Goal: Task Accomplishment & Management: Manage account settings

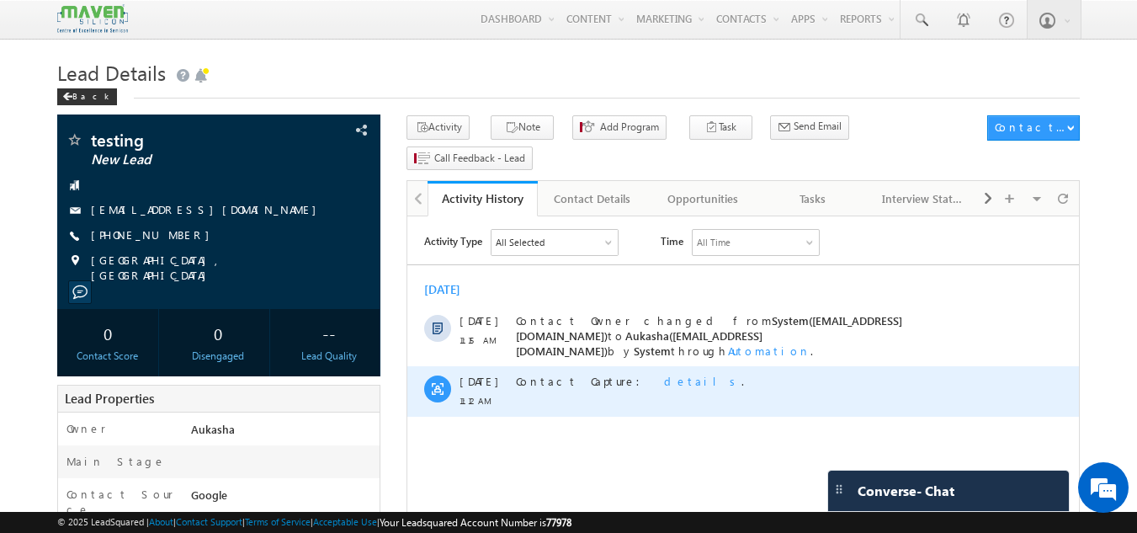
click at [664, 374] on span "details" at bounding box center [702, 381] width 77 height 14
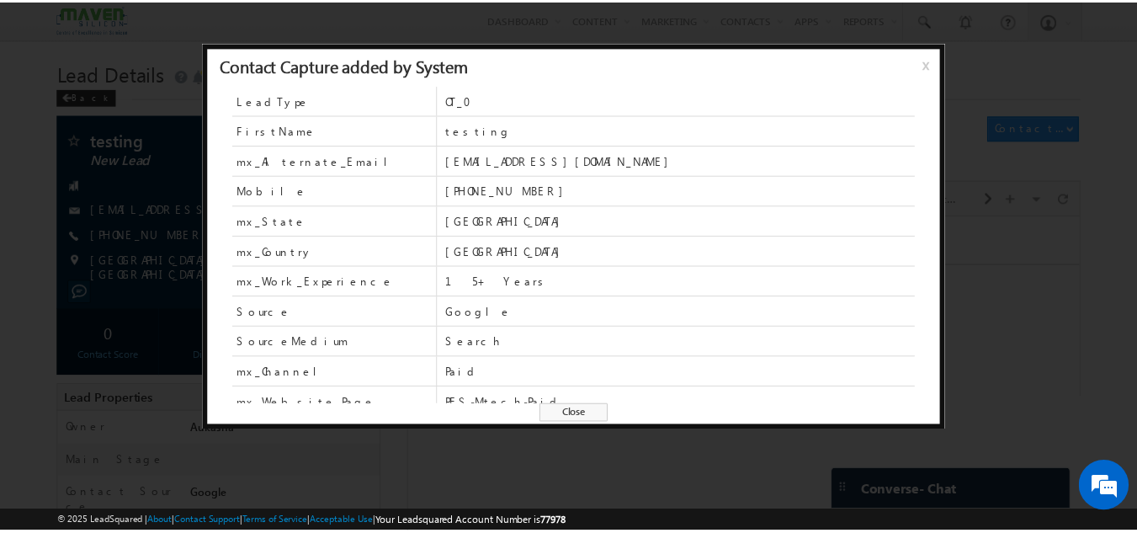
scroll to position [43, 0]
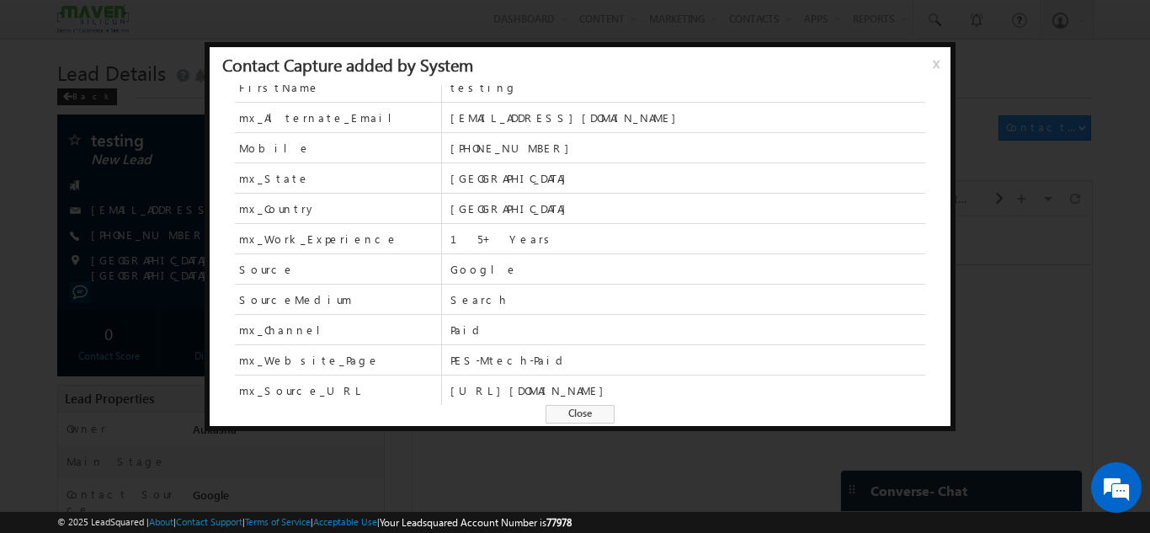
click at [590, 411] on span "Close" at bounding box center [580, 414] width 69 height 19
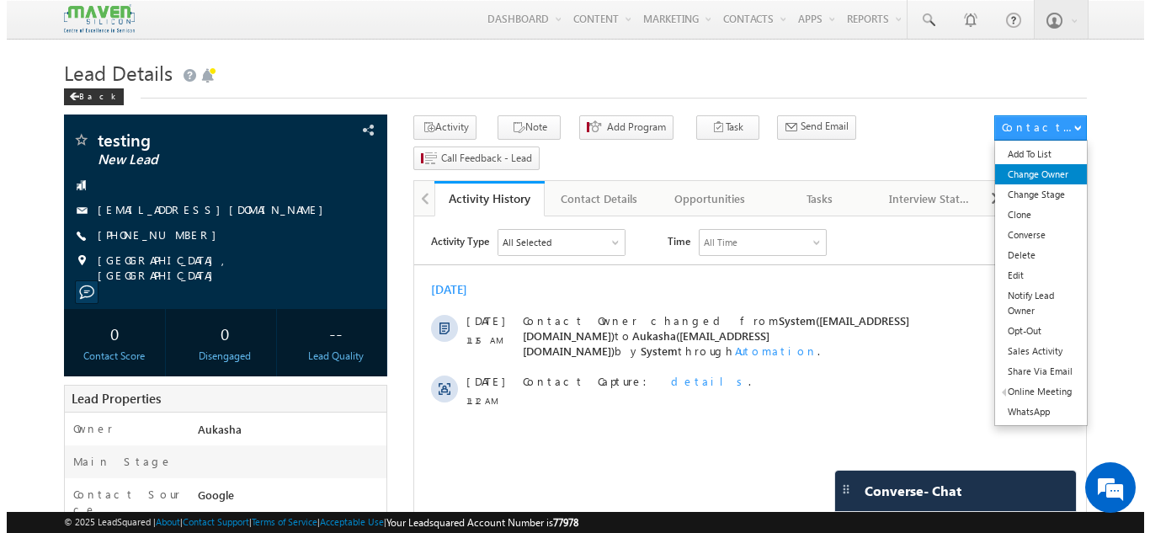
scroll to position [0, 0]
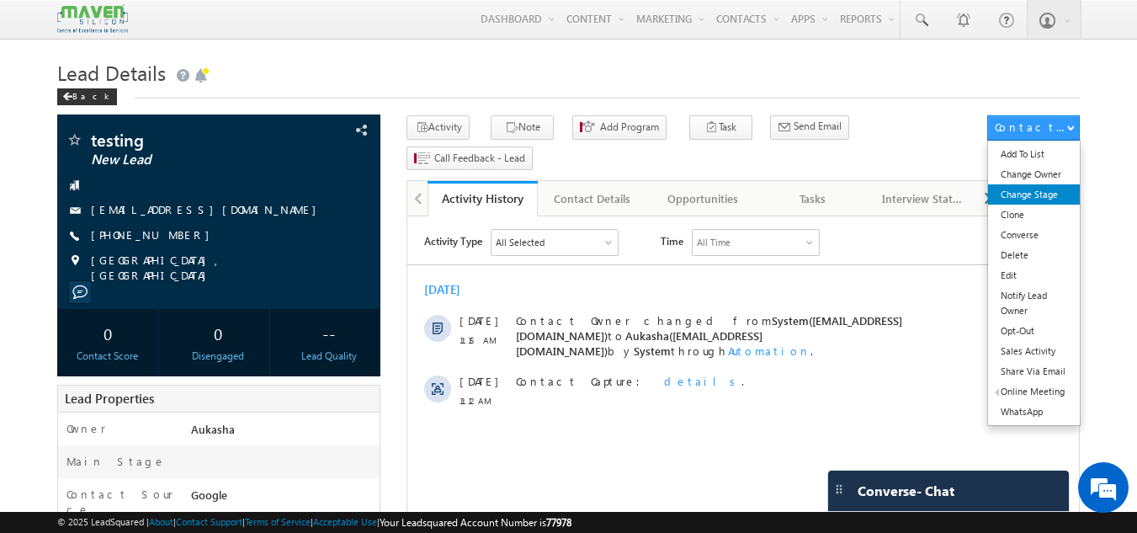
click at [1056, 189] on link "Change Stage" at bounding box center [1034, 194] width 92 height 20
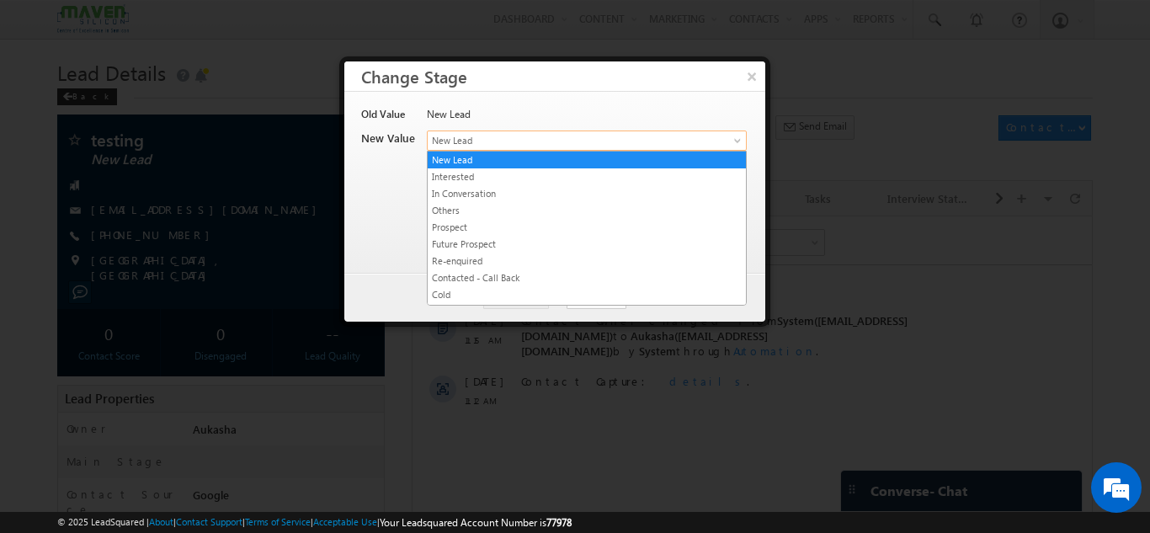
click at [569, 144] on span "New Lead" at bounding box center [559, 140] width 263 height 15
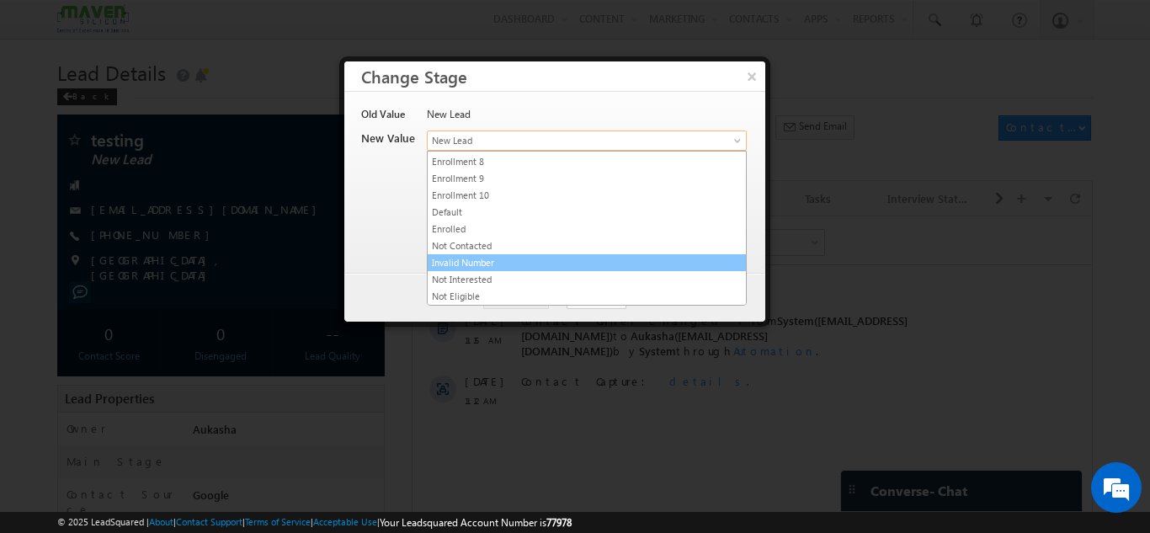
click at [545, 260] on link "Invalid Number" at bounding box center [587, 262] width 318 height 15
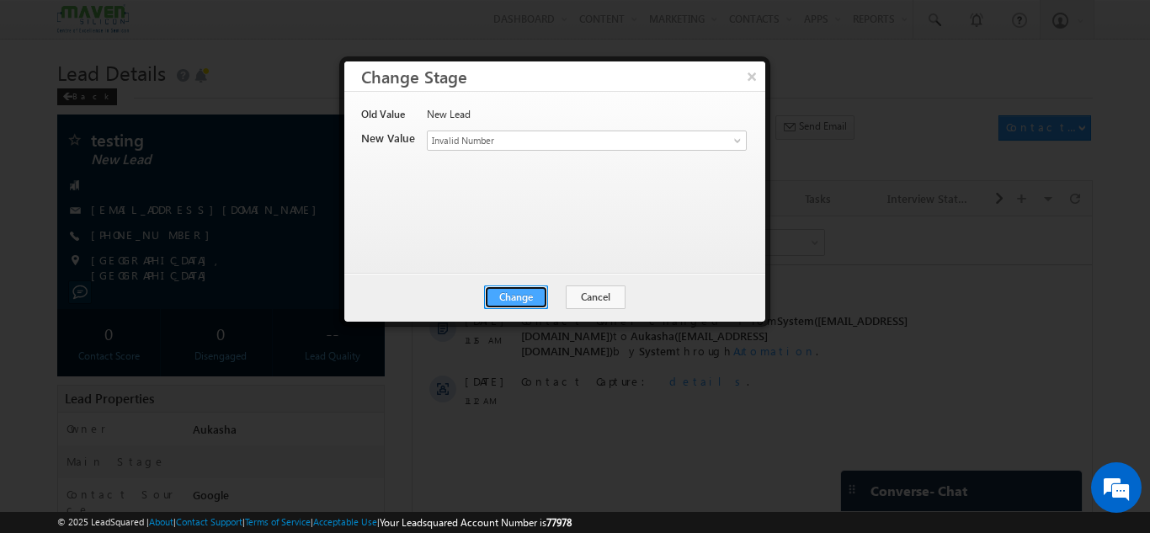
click at [539, 295] on button "Change" at bounding box center [516, 297] width 64 height 24
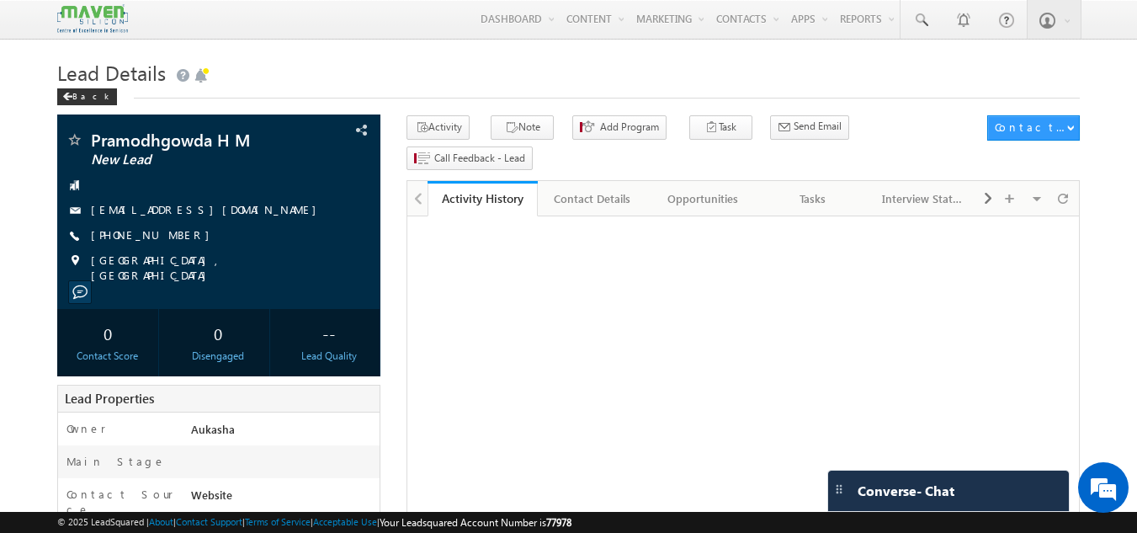
click at [405, 83] on h1 "Lead Details" at bounding box center [569, 71] width 1024 height 33
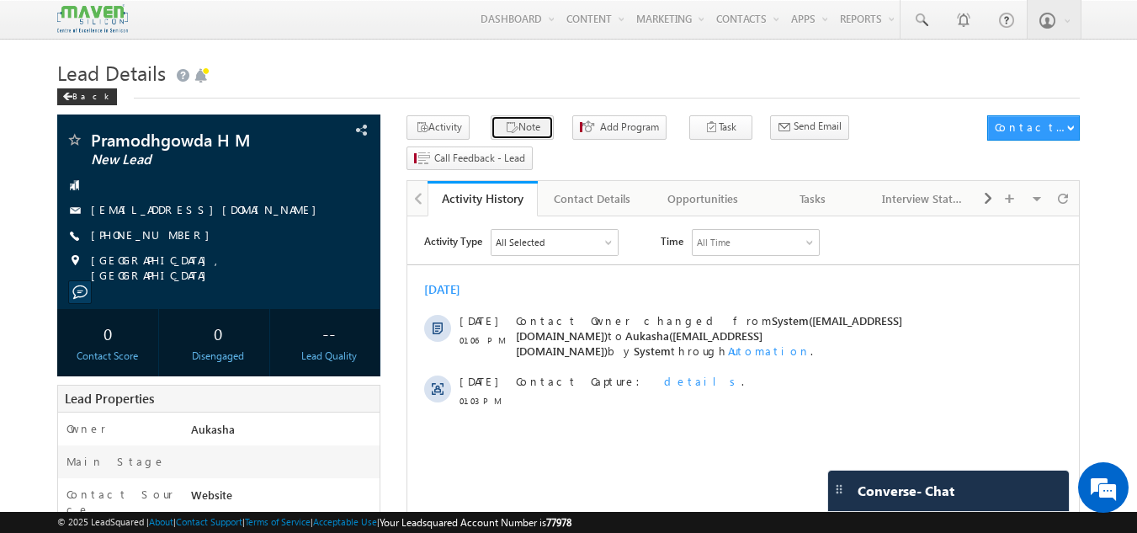
click at [521, 136] on button "Note" at bounding box center [522, 127] width 63 height 24
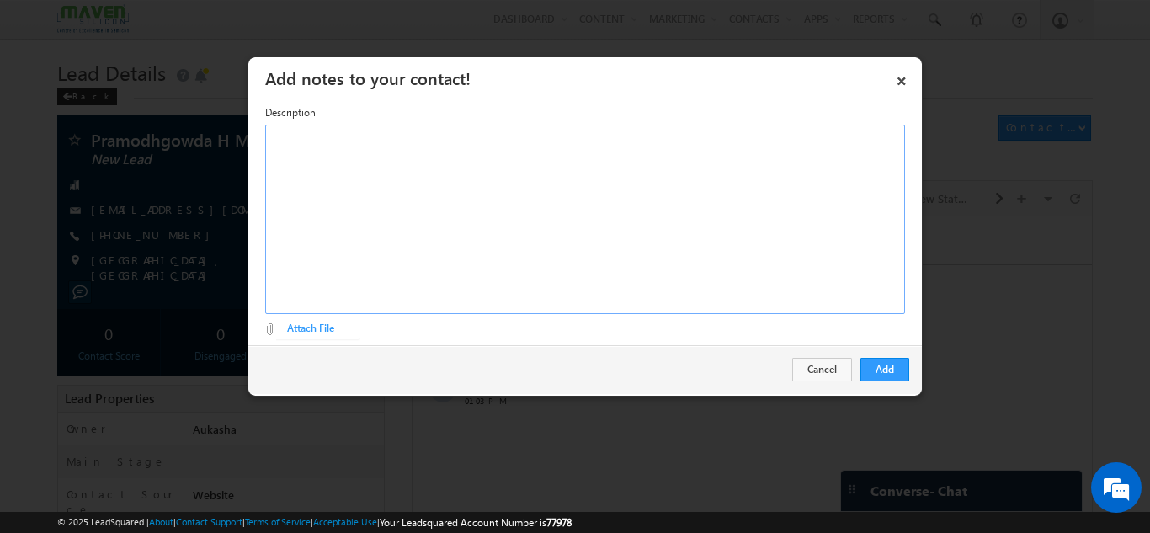
click at [433, 255] on div "Rich Text Editor, Description-inline-editor-div" at bounding box center [585, 219] width 640 height 189
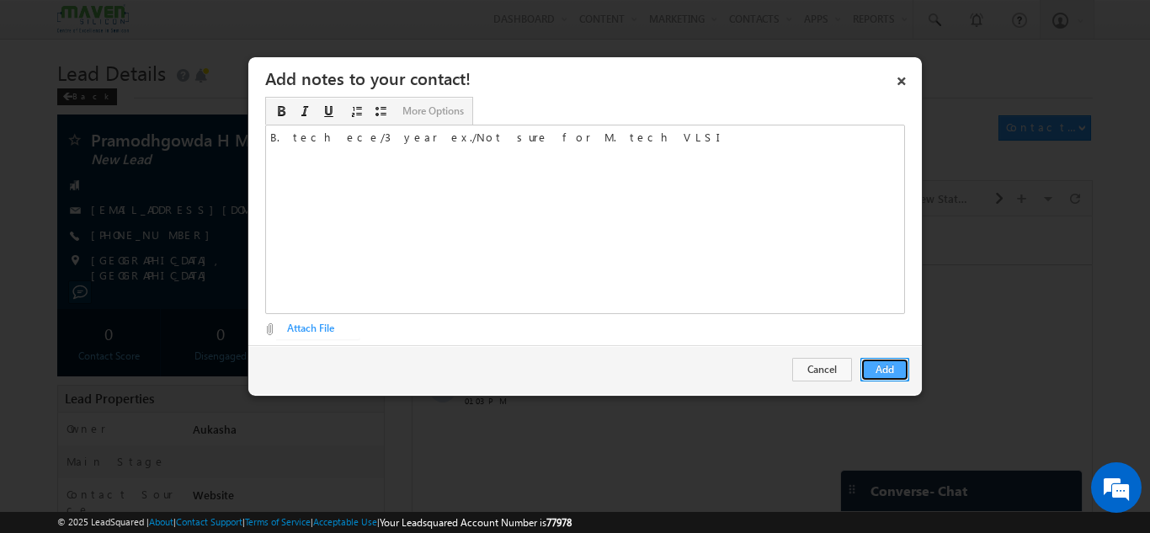
click at [890, 366] on button "Add" at bounding box center [884, 370] width 49 height 24
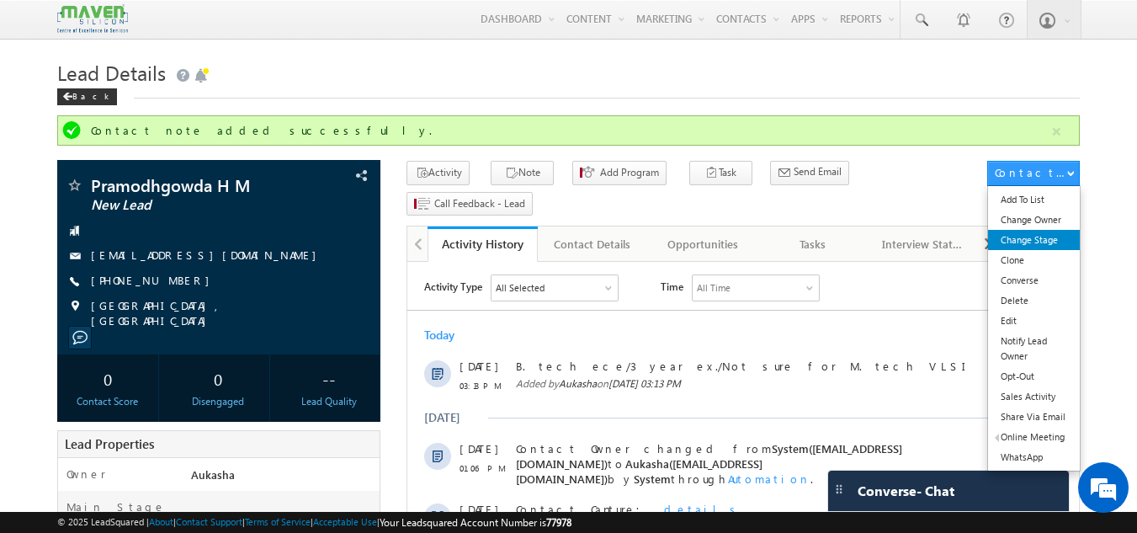
click at [1043, 232] on link "Change Stage" at bounding box center [1034, 240] width 92 height 20
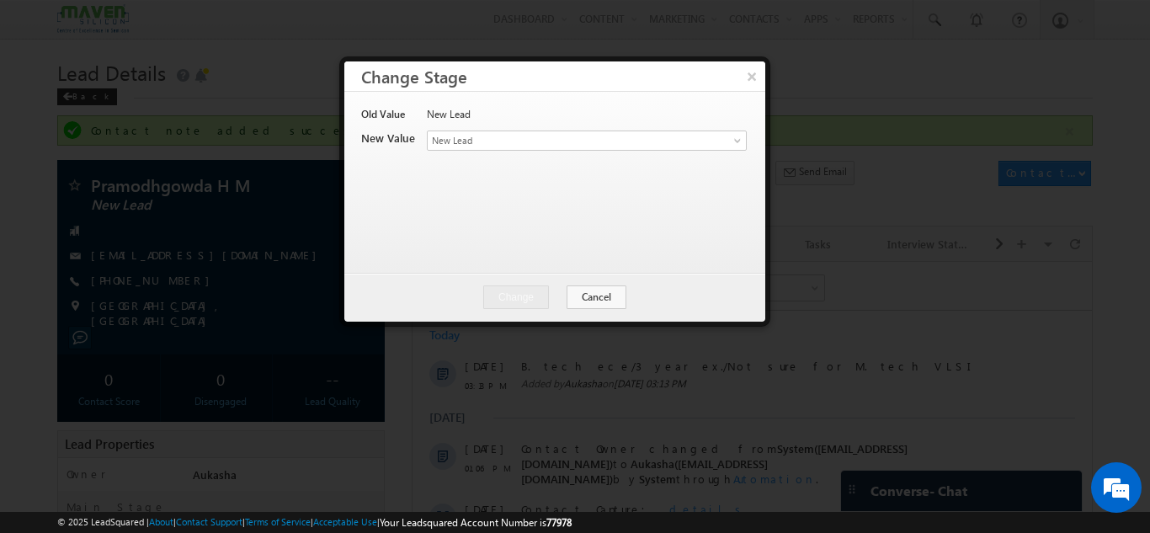
click at [466, 152] on div "Contact Stage * New Lead Interested In Conversation Others Prospect Future Pros…" at bounding box center [586, 142] width 318 height 24
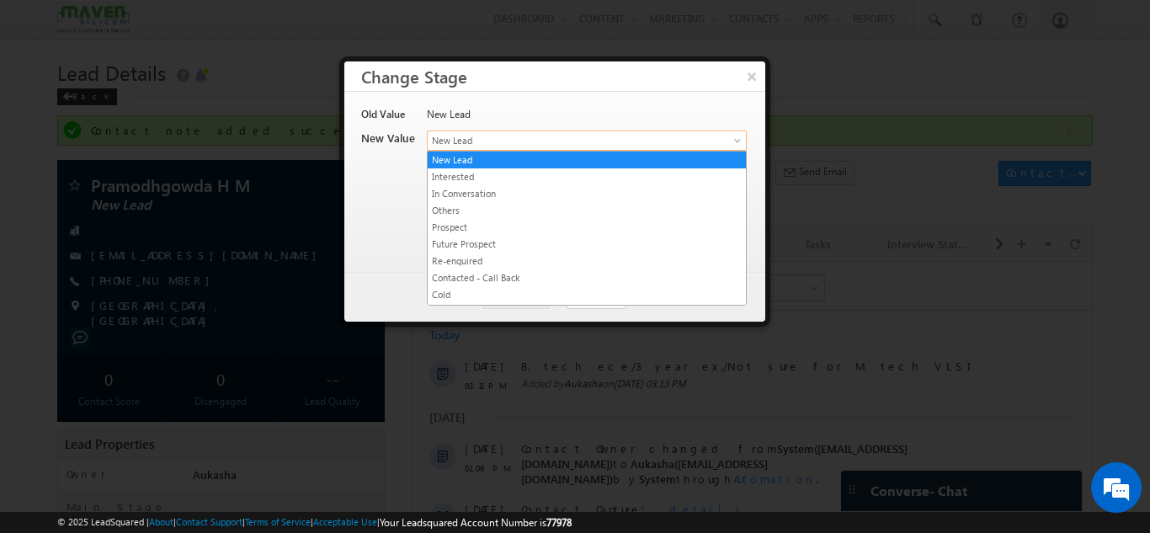
click at [480, 137] on span "New Lead" at bounding box center [559, 140] width 263 height 15
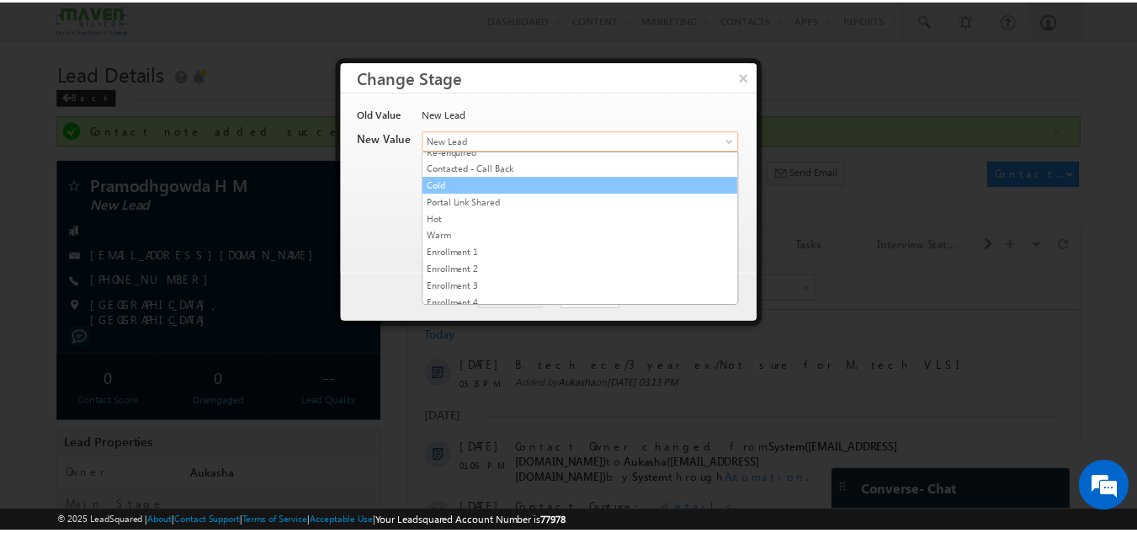
scroll to position [110, 0]
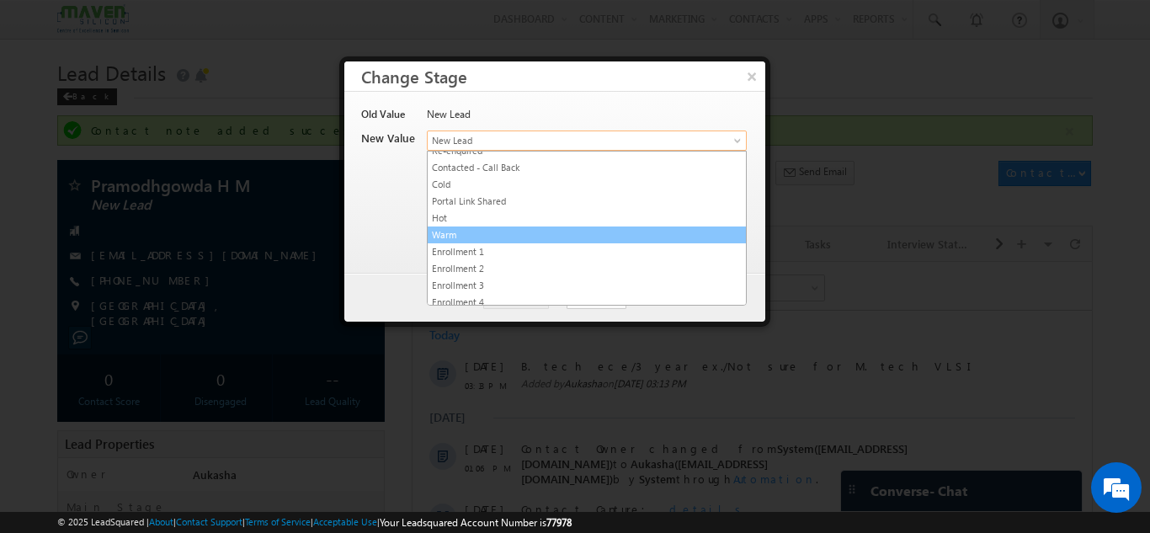
click at [491, 235] on link "Warm" at bounding box center [587, 234] width 318 height 15
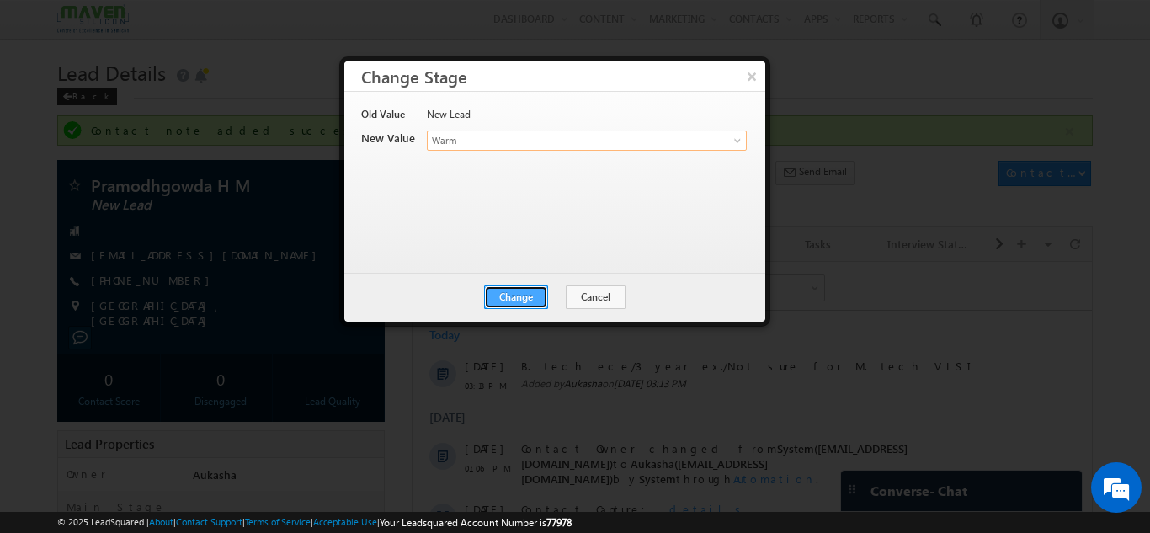
click at [522, 299] on button "Change" at bounding box center [516, 297] width 64 height 24
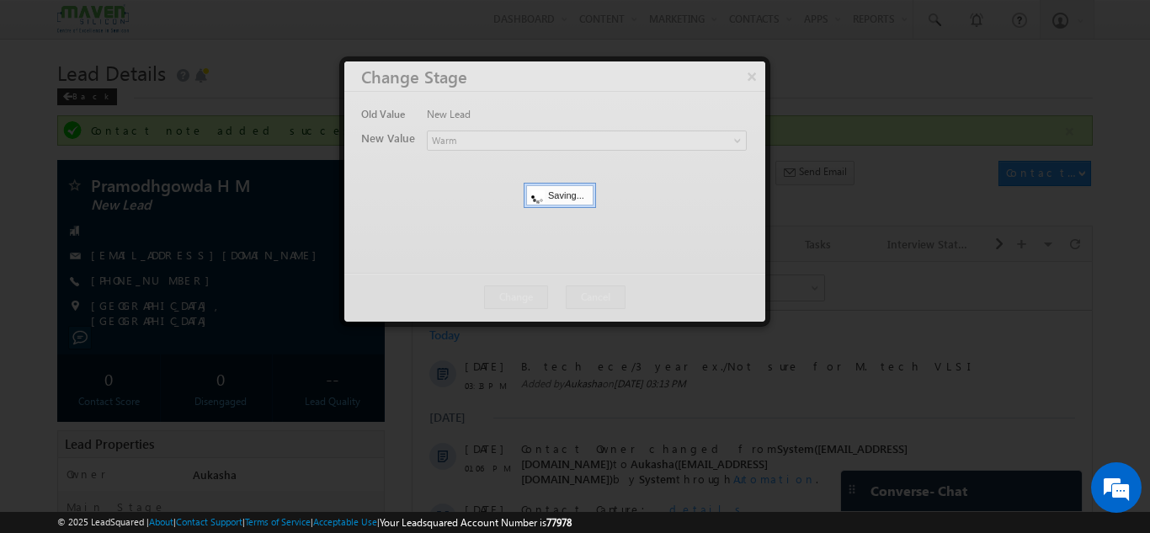
click at [71, 247] on div at bounding box center [575, 266] width 1150 height 533
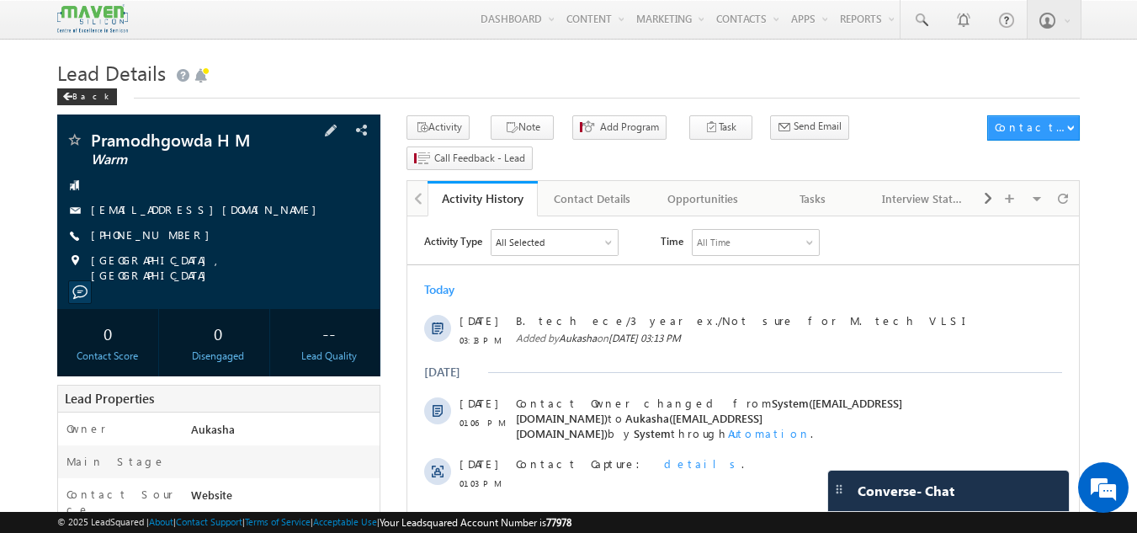
drag, startPoint x: 184, startPoint y: 239, endPoint x: 173, endPoint y: 237, distance: 12.1
click at [173, 237] on div "+91-8971265394" at bounding box center [219, 235] width 307 height 17
copy div "+91-8971265394"
drag, startPoint x: 253, startPoint y: 138, endPoint x: 89, endPoint y: 139, distance: 163.3
click at [89, 139] on div "Pramodhgowda H M Warm" at bounding box center [219, 139] width 307 height 17
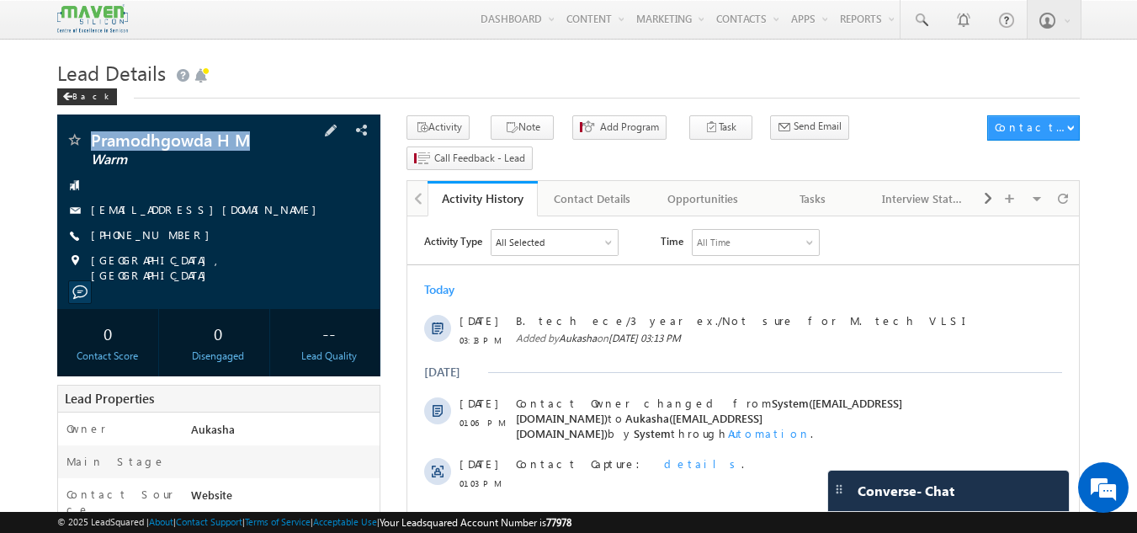
copy div "Pramodhgowda H M"
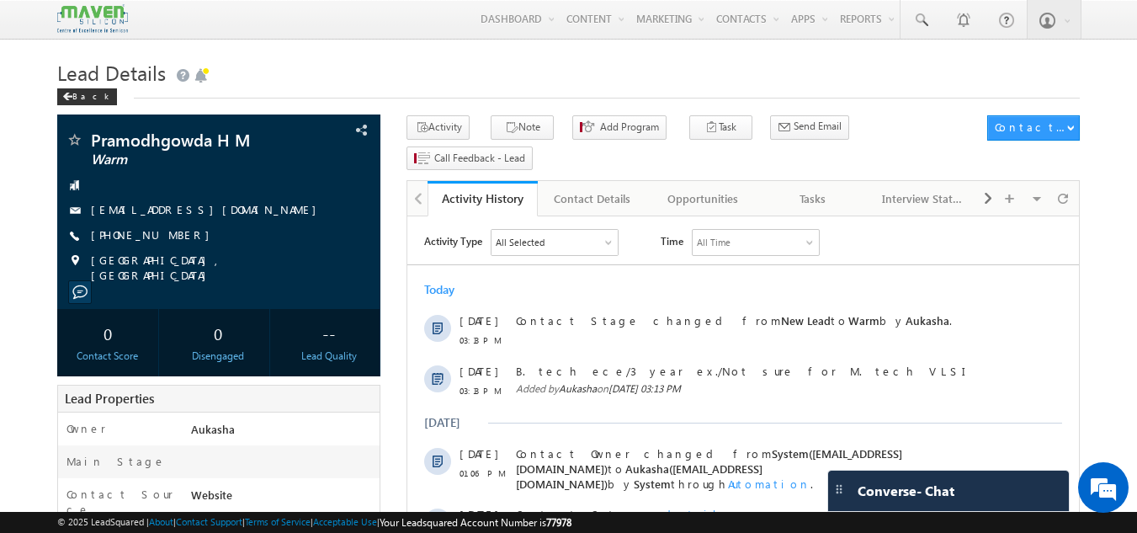
click at [491, 71] on h1 "Lead Details" at bounding box center [569, 71] width 1024 height 33
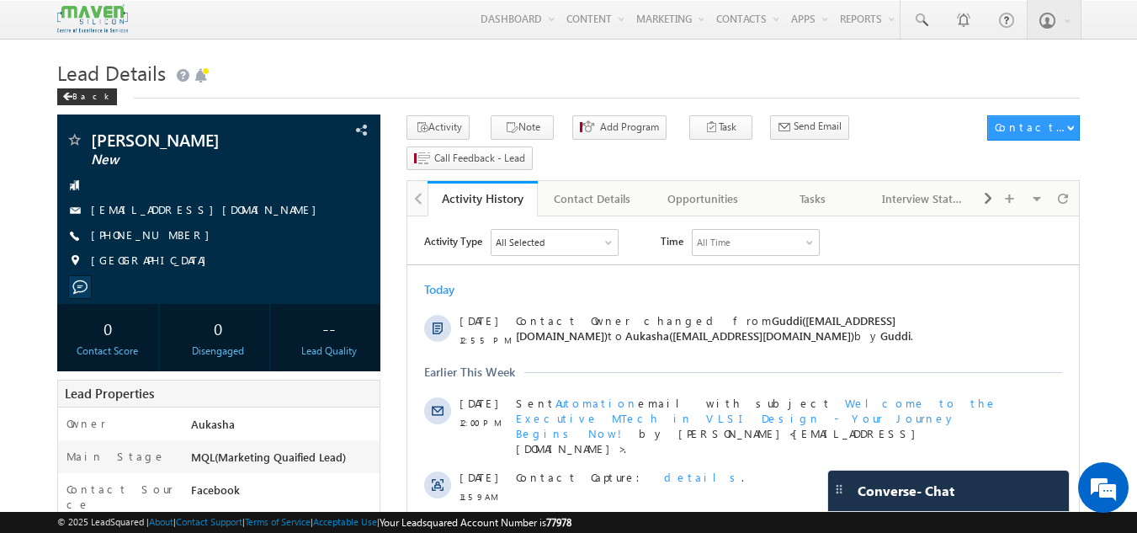
click at [908, 21] on link at bounding box center [921, 19] width 40 height 39
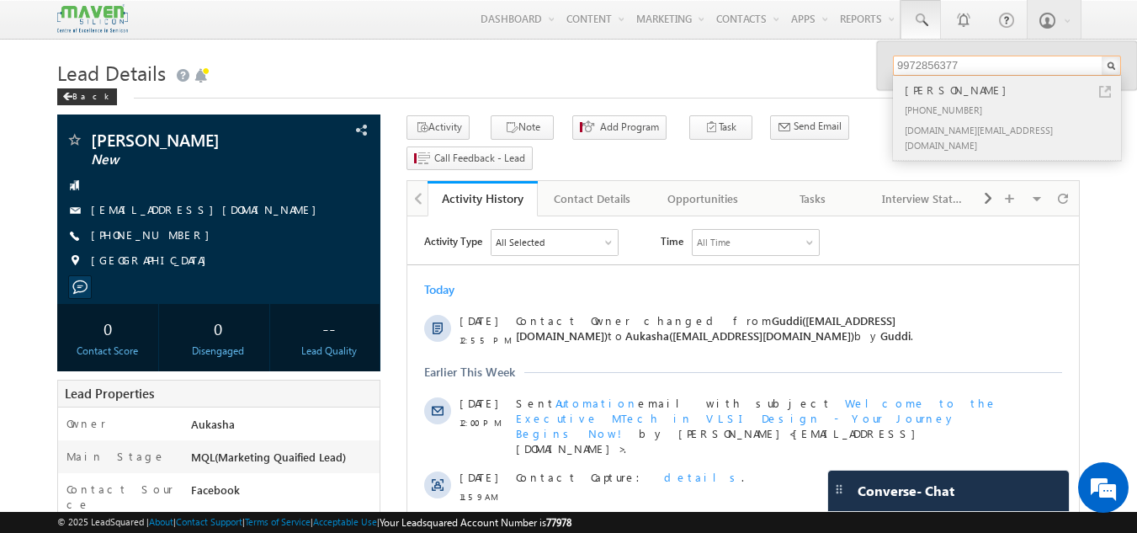
type input "9972856377"
click at [1106, 90] on link at bounding box center [1105, 92] width 12 height 12
drag, startPoint x: 170, startPoint y: 239, endPoint x: 125, endPoint y: 230, distance: 45.6
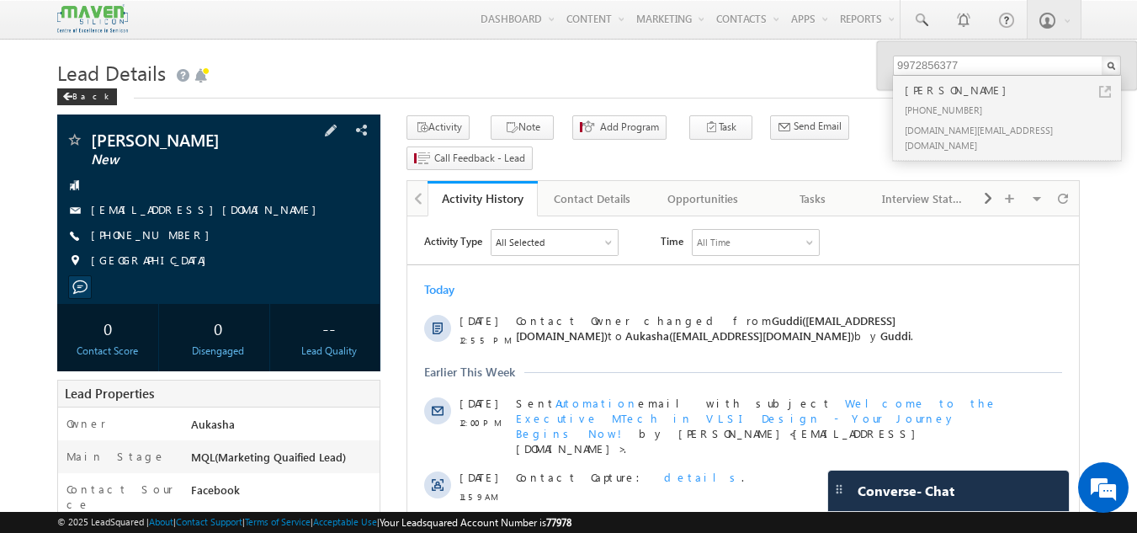
click at [125, 230] on span "+91-9123848015" at bounding box center [154, 235] width 127 height 17
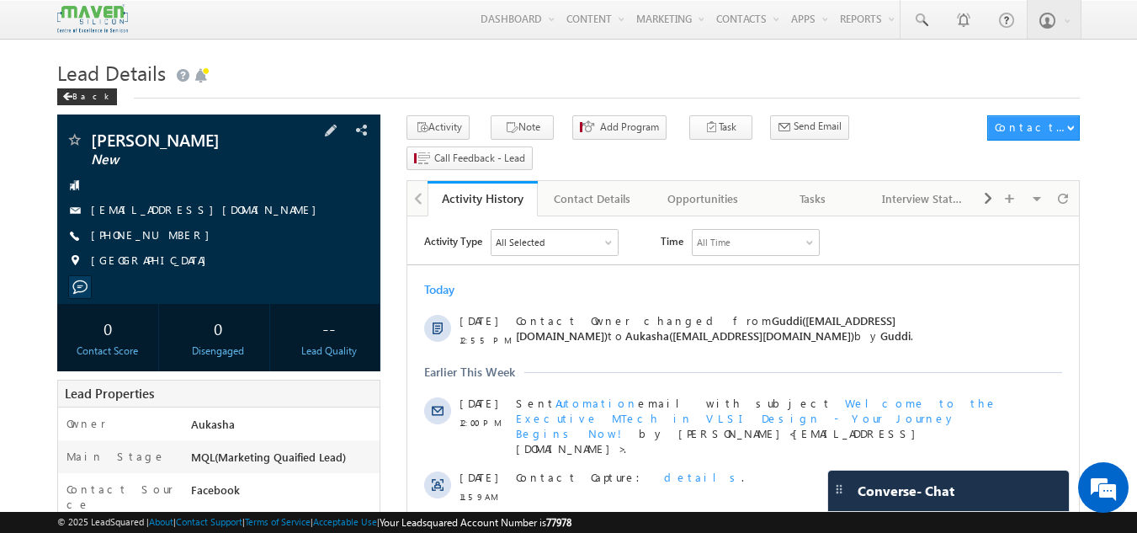
click at [173, 235] on div "+91-9123848015" at bounding box center [219, 235] width 307 height 17
click at [173, 236] on div "+91-9123848015" at bounding box center [219, 235] width 307 height 17
copy div "+91-9123848015"
drag, startPoint x: 186, startPoint y: 141, endPoint x: 88, endPoint y: 135, distance: 97.9
click at [88, 135] on div "Siddhi Baid New" at bounding box center [219, 139] width 307 height 17
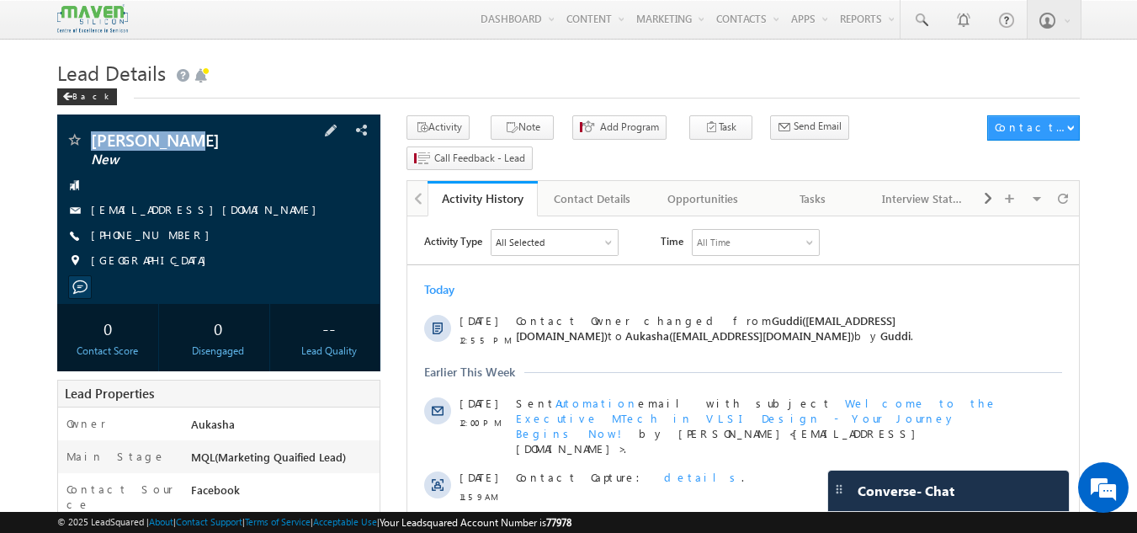
copy div "Siddhi Baid"
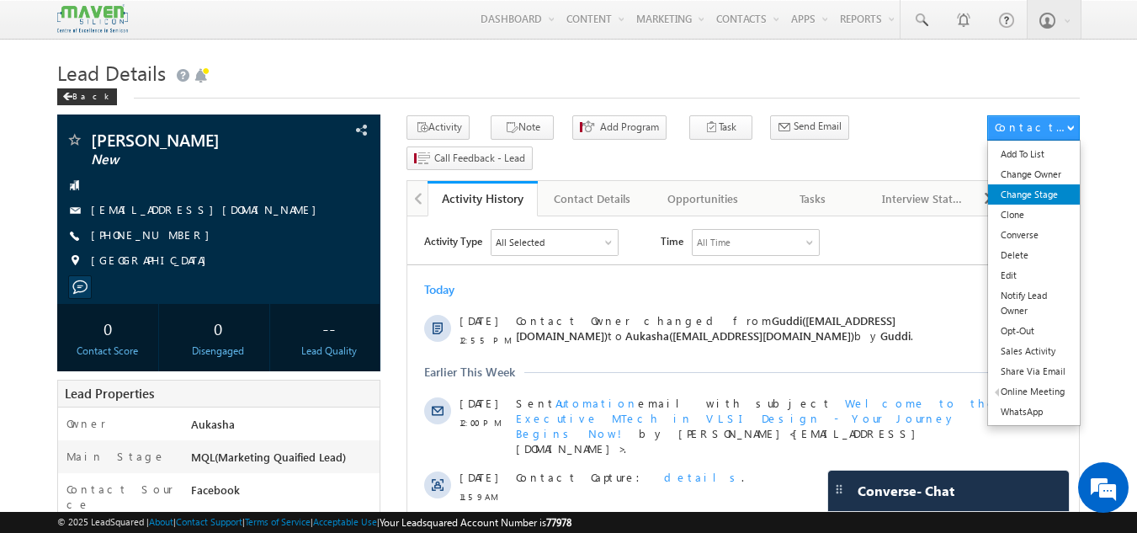
click at [1041, 195] on link "Change Stage" at bounding box center [1034, 194] width 92 height 20
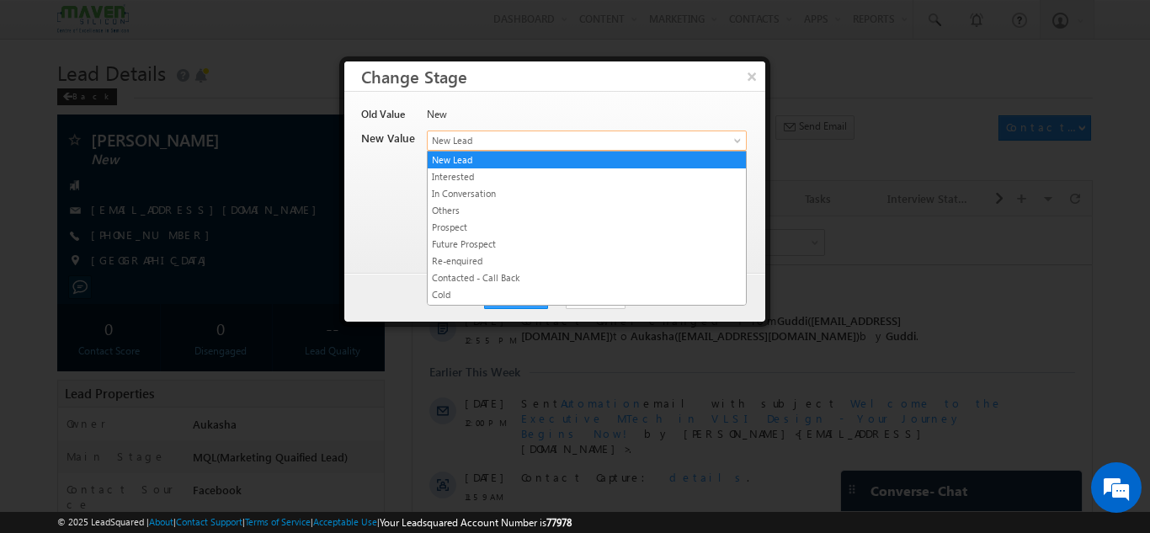
click at [596, 144] on span "New Lead" at bounding box center [559, 140] width 263 height 15
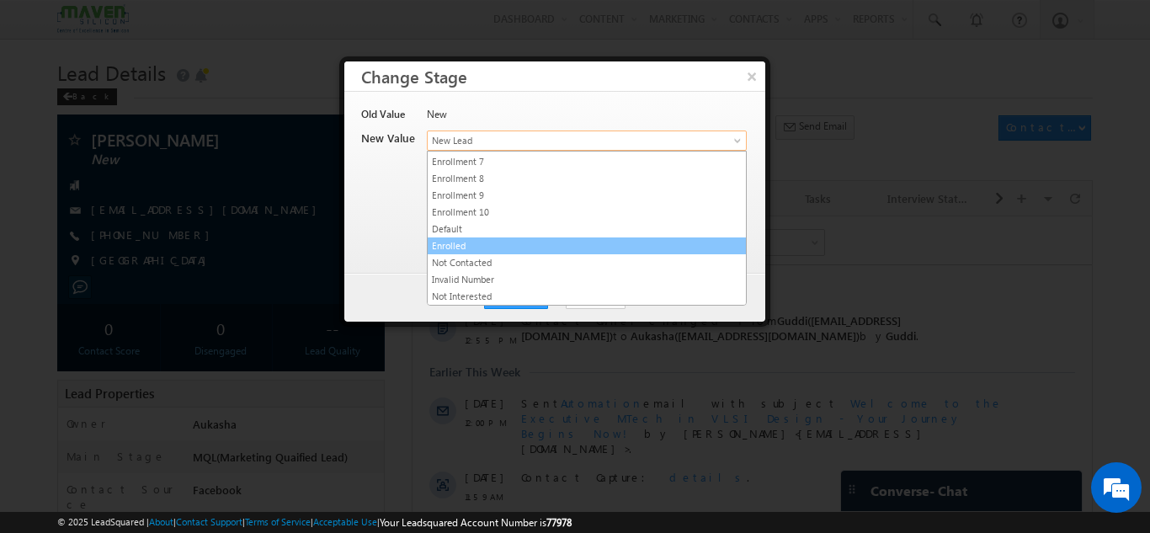
scroll to position [318, 0]
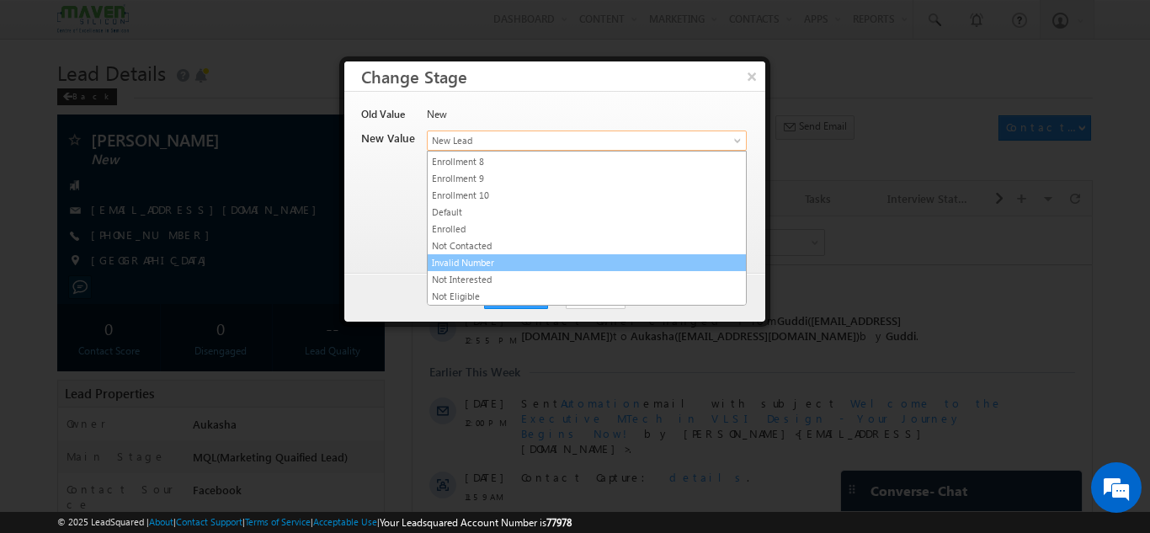
drag, startPoint x: 498, startPoint y: 251, endPoint x: 509, endPoint y: 258, distance: 12.9
click at [509, 258] on ul "New Lead Interested In Conversation Others Prospect Future Prospect Re-enquired…" at bounding box center [587, 228] width 320 height 155
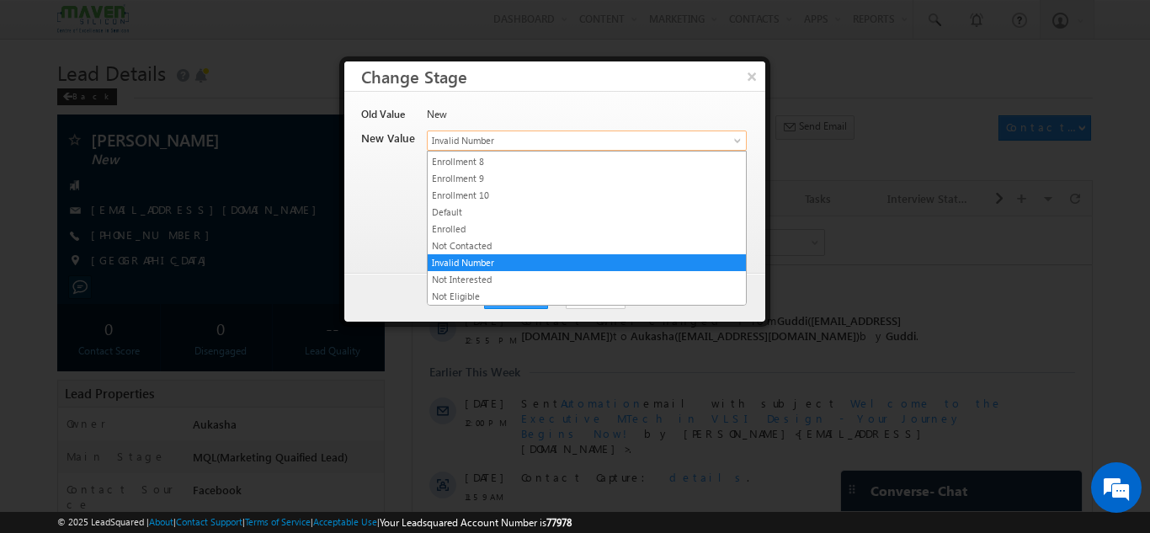
click at [521, 146] on span "Invalid Number" at bounding box center [559, 140] width 263 height 15
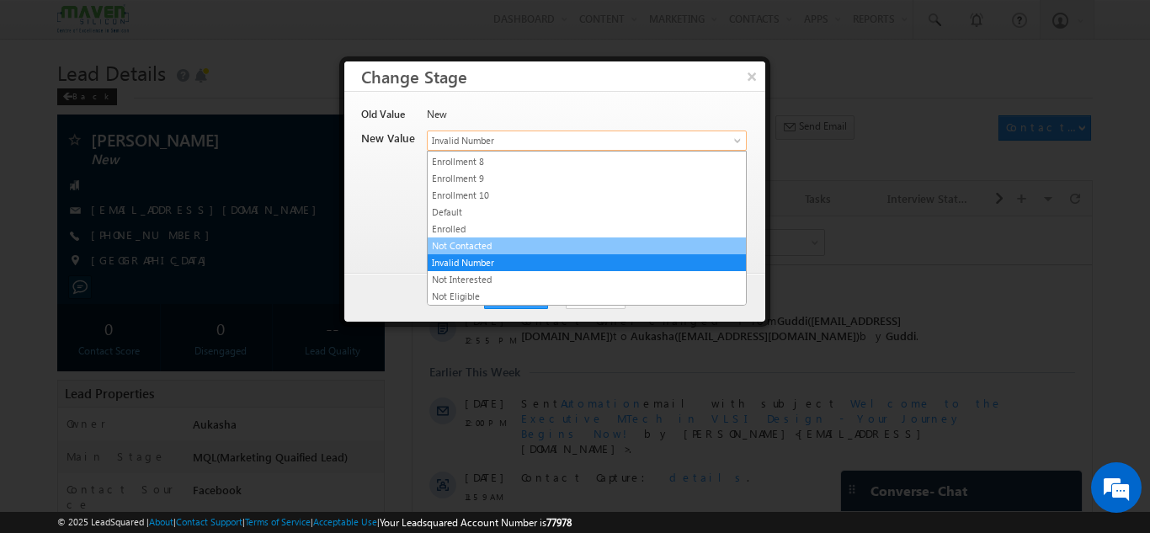
click at [492, 238] on link "Not Contacted" at bounding box center [587, 245] width 318 height 15
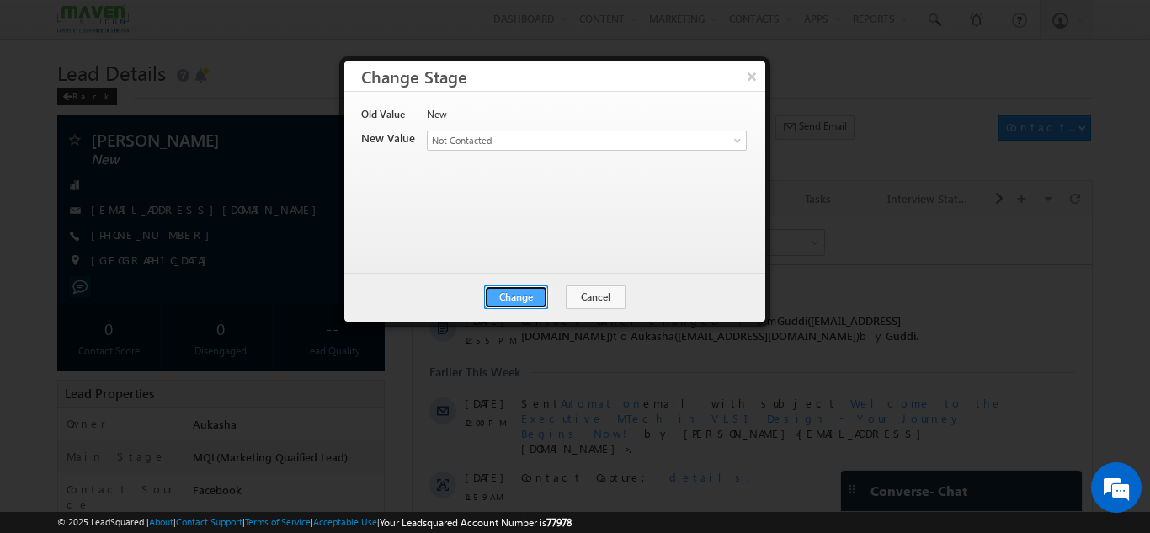
click at [516, 290] on button "Change" at bounding box center [516, 297] width 64 height 24
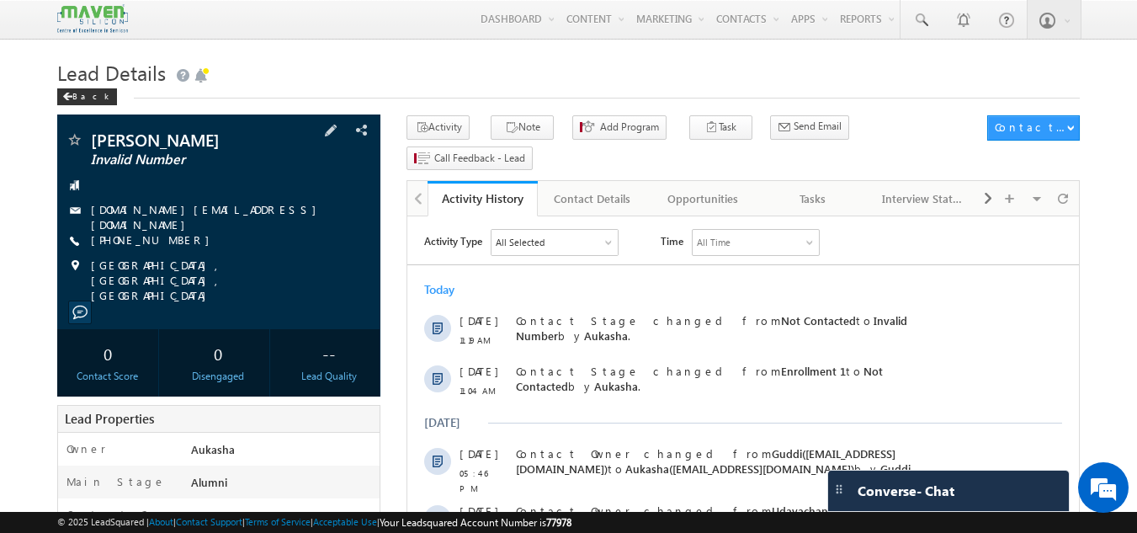
click at [146, 236] on span "[PHONE_NUMBER]" at bounding box center [154, 240] width 127 height 17
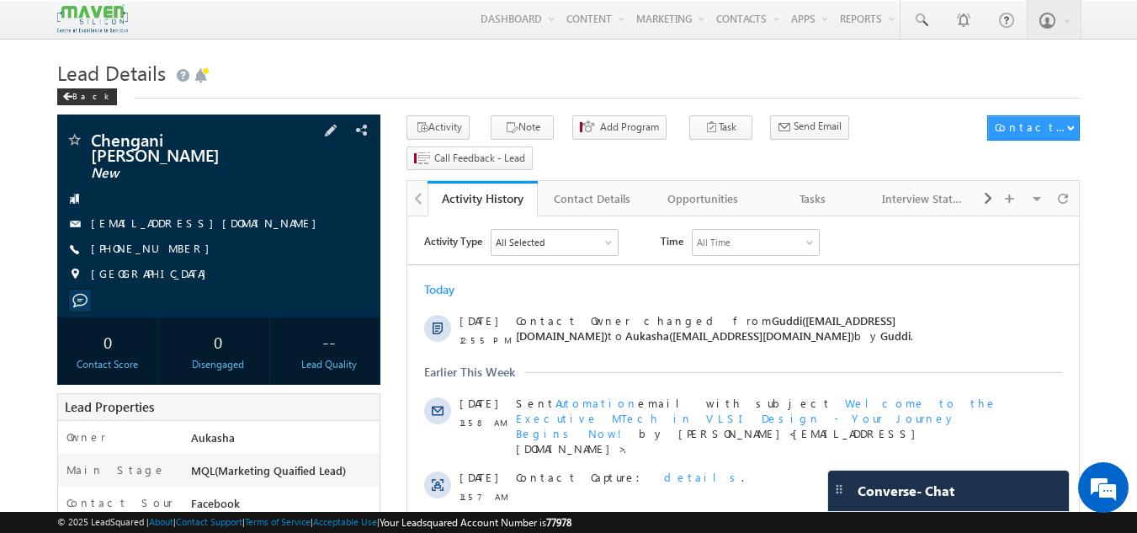
drag, startPoint x: 187, startPoint y: 237, endPoint x: 170, endPoint y: 237, distance: 16.9
click at [170, 241] on div "+91-9704802897" at bounding box center [219, 249] width 307 height 17
copy div "+91-9704802897"
drag, startPoint x: 233, startPoint y: 139, endPoint x: 93, endPoint y: 136, distance: 139.8
click at [93, 136] on span "Chengani samatha" at bounding box center [191, 146] width 200 height 30
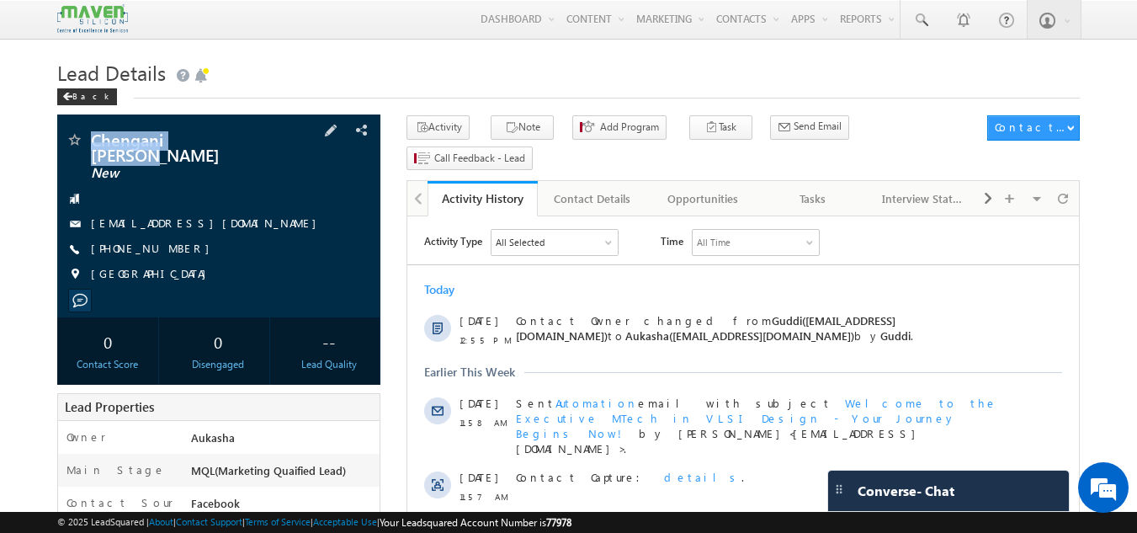
copy span "Chengani samatha"
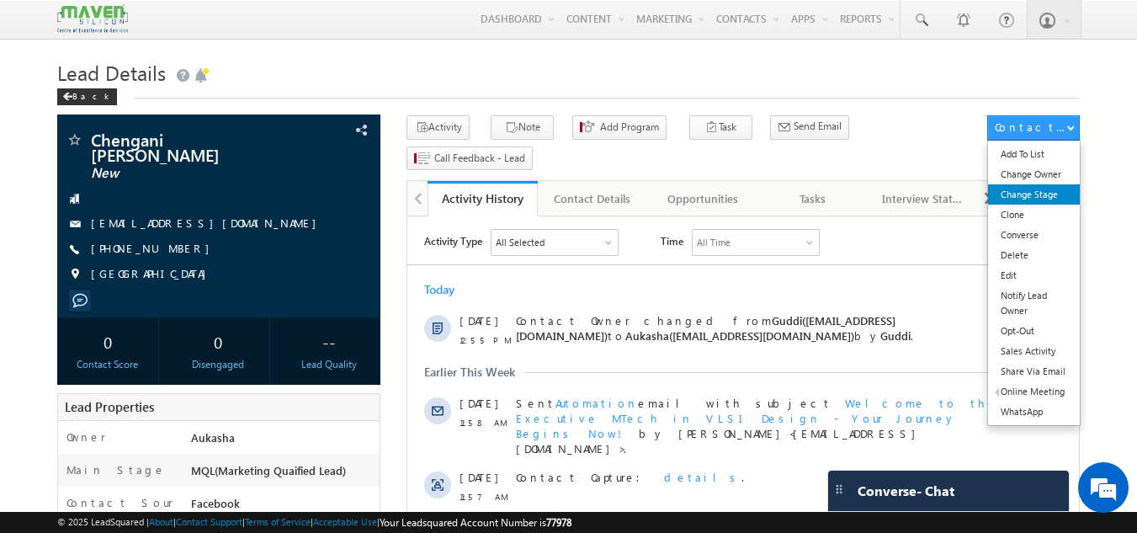
click at [1036, 195] on link "Change Stage" at bounding box center [1034, 194] width 92 height 20
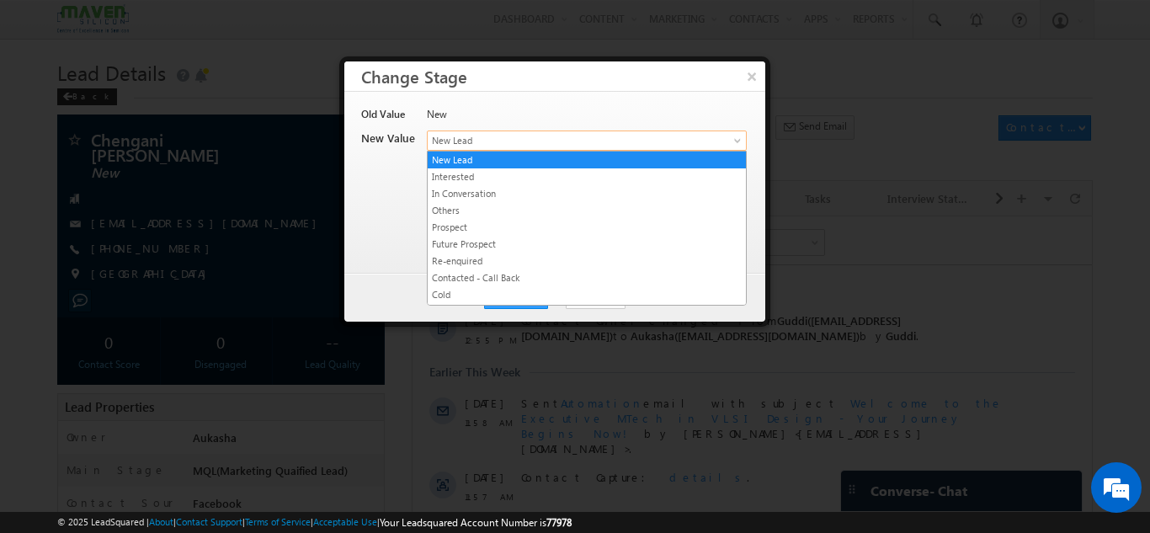
click at [503, 135] on span "New Lead" at bounding box center [559, 140] width 263 height 15
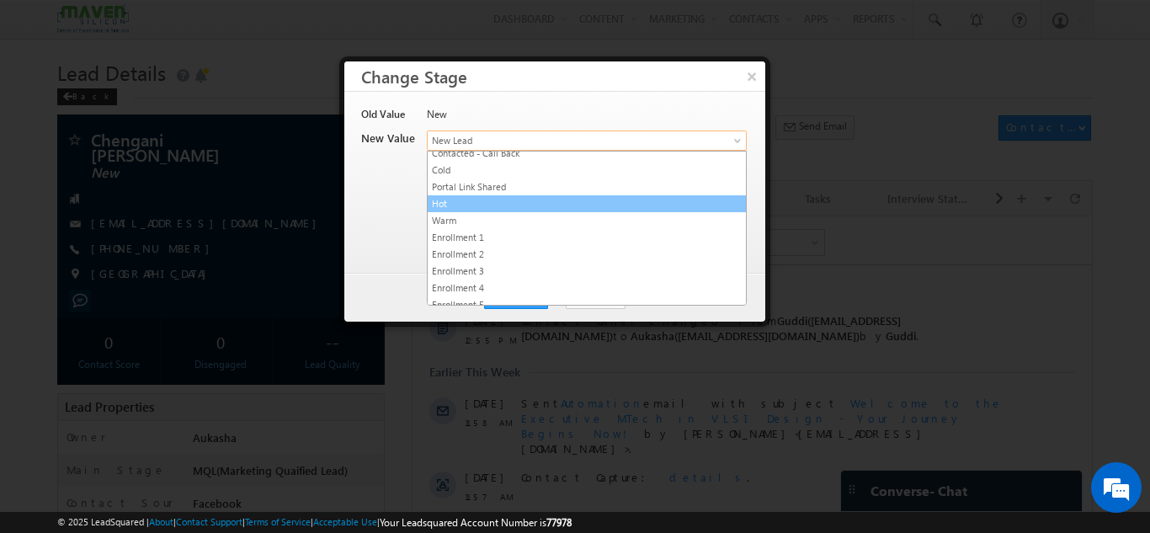
scroll to position [318, 0]
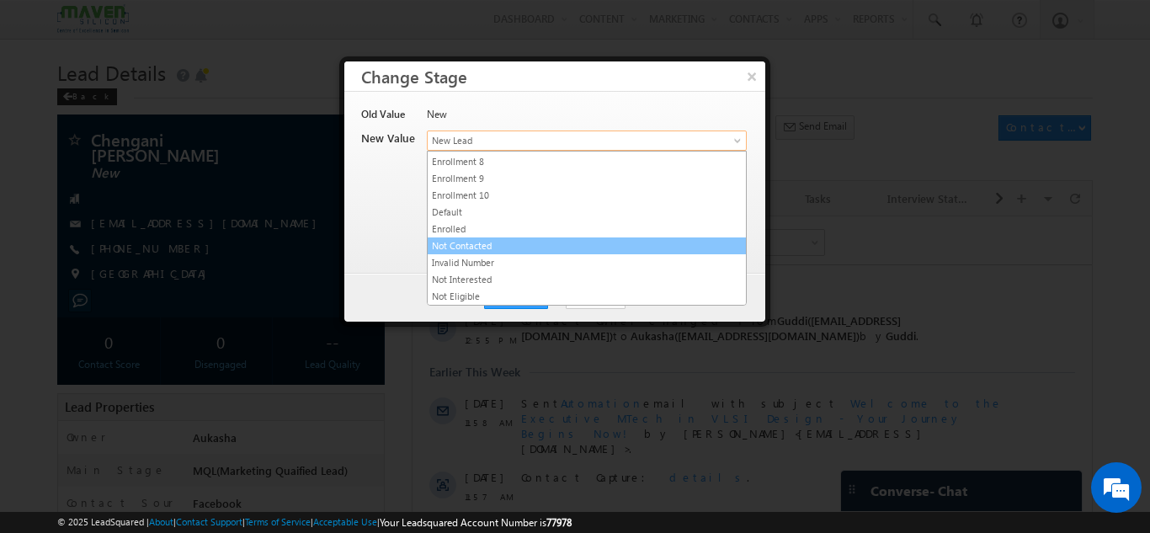
click at [478, 248] on link "Not Contacted" at bounding box center [587, 245] width 318 height 15
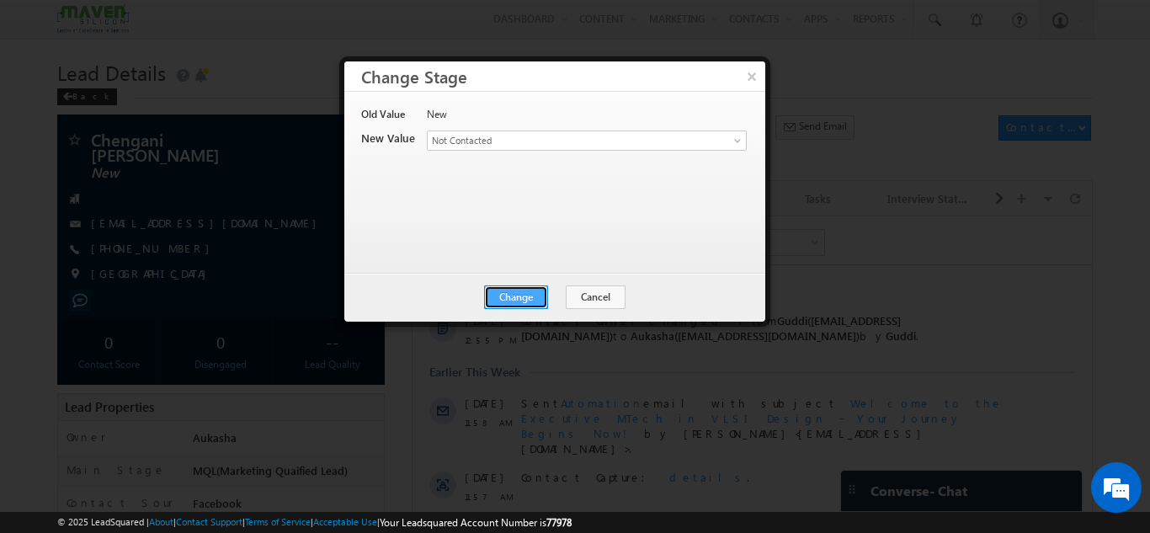
click at [505, 296] on button "Change" at bounding box center [516, 297] width 64 height 24
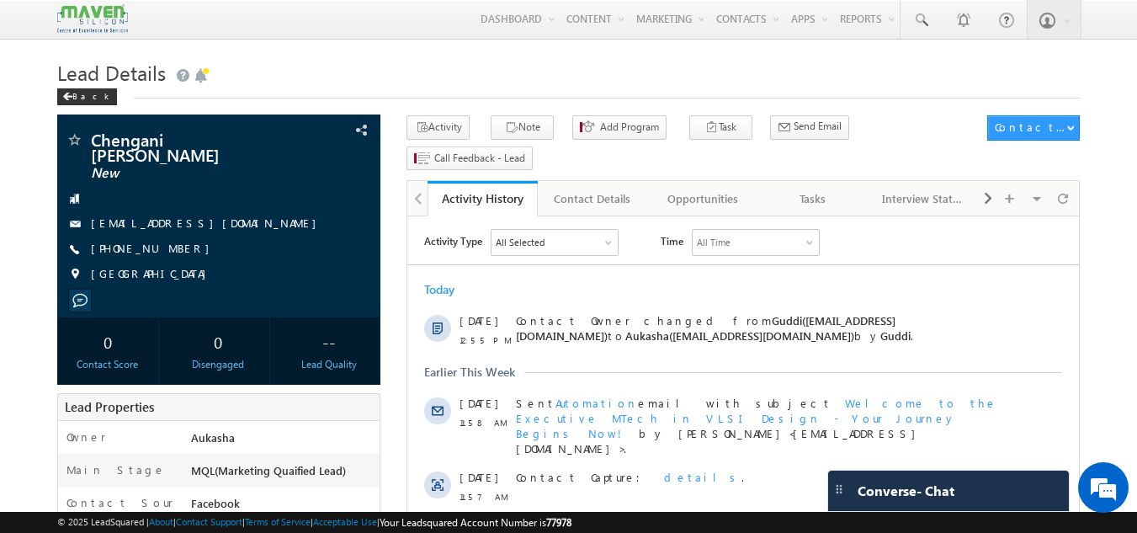
click at [455, 72] on h1 "Lead Details" at bounding box center [569, 71] width 1024 height 33
click at [389, 83] on h1 "Lead Details" at bounding box center [569, 71] width 1024 height 33
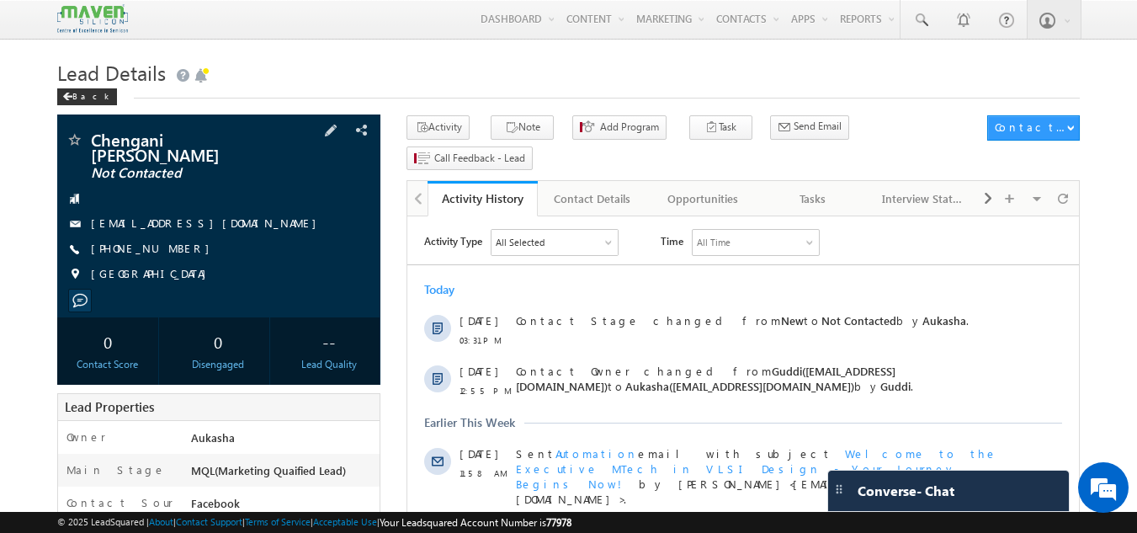
click at [170, 241] on div "[PHONE_NUMBER]" at bounding box center [219, 249] width 307 height 17
copy div "[PHONE_NUMBER]"
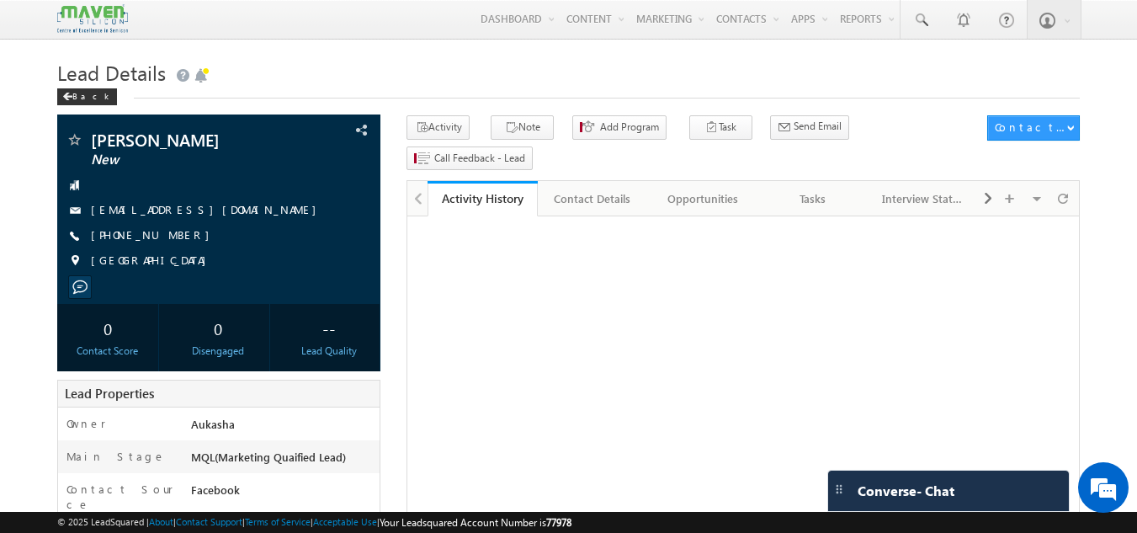
click at [427, 70] on h1 "Lead Details" at bounding box center [569, 71] width 1024 height 33
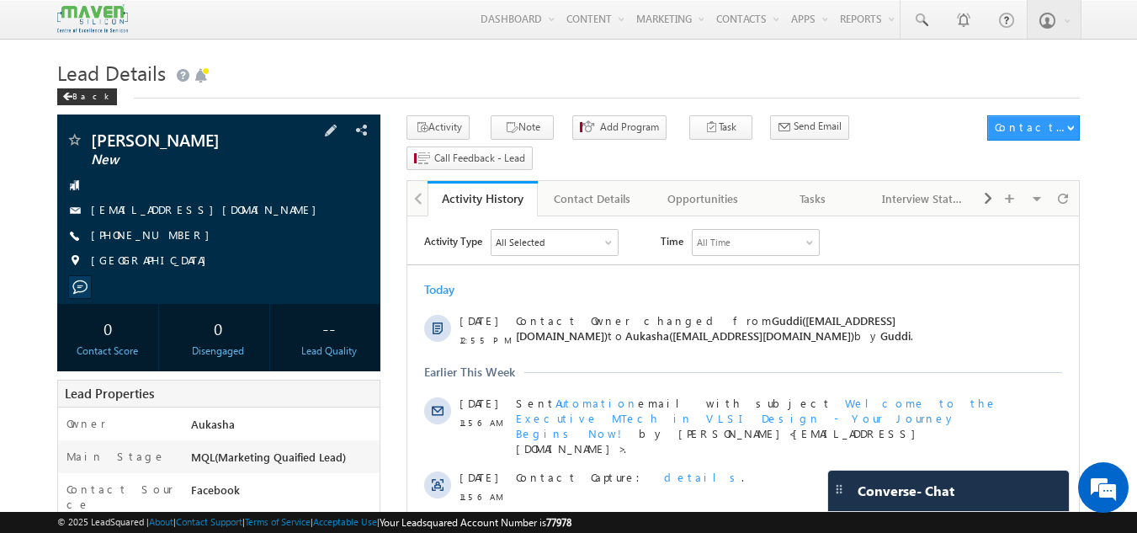
drag, startPoint x: 185, startPoint y: 236, endPoint x: 172, endPoint y: 238, distance: 13.7
click at [172, 238] on div "[PHONE_NUMBER]" at bounding box center [219, 235] width 307 height 17
copy div "[PHONE_NUMBER]"
drag, startPoint x: 242, startPoint y: 136, endPoint x: 93, endPoint y: 133, distance: 149.0
click at [93, 133] on span "[PERSON_NAME]" at bounding box center [191, 139] width 200 height 17
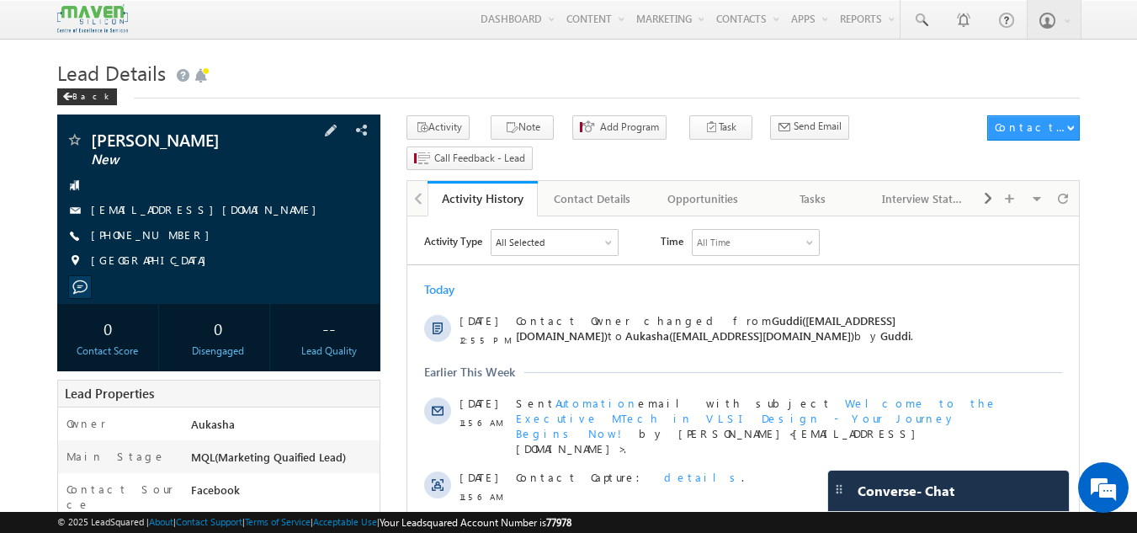
copy span "[PERSON_NAME]"
click at [639, 92] on div "Back" at bounding box center [569, 93] width 1024 height 11
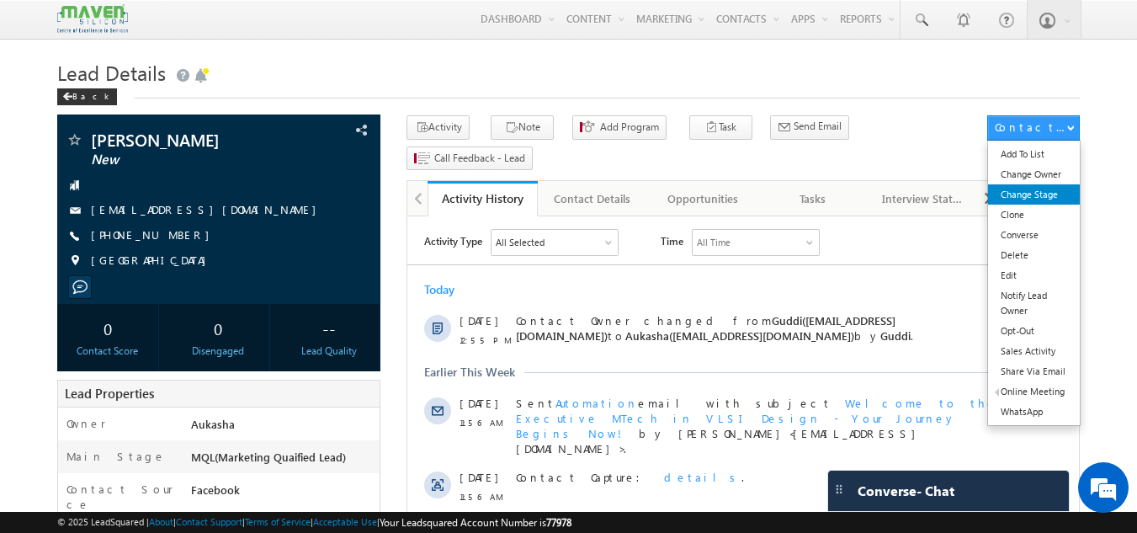
click at [1039, 189] on link "Change Stage" at bounding box center [1034, 194] width 92 height 20
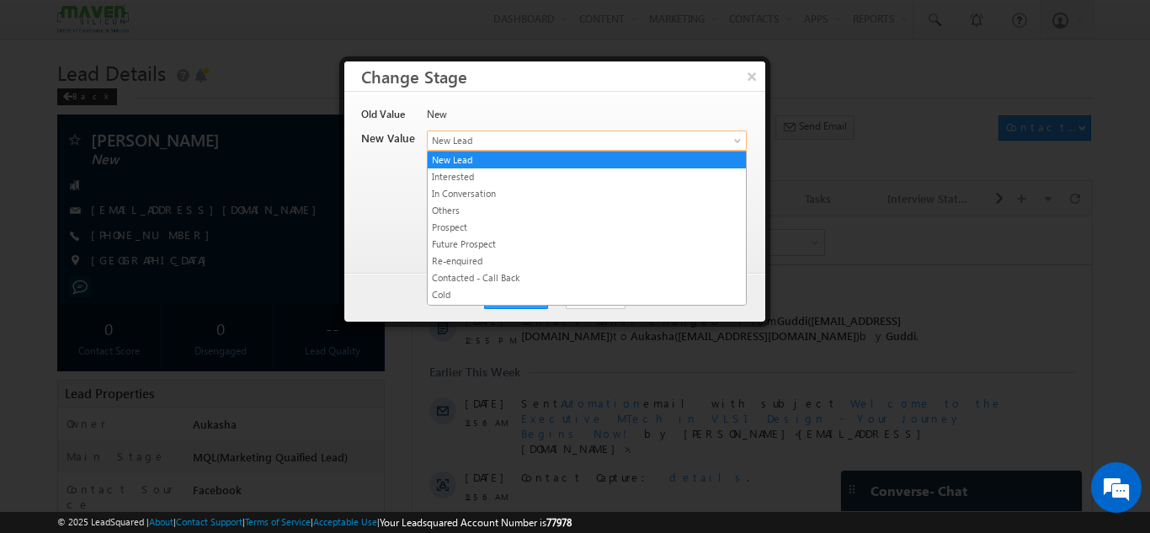
click at [539, 130] on link "New Lead" at bounding box center [587, 140] width 320 height 20
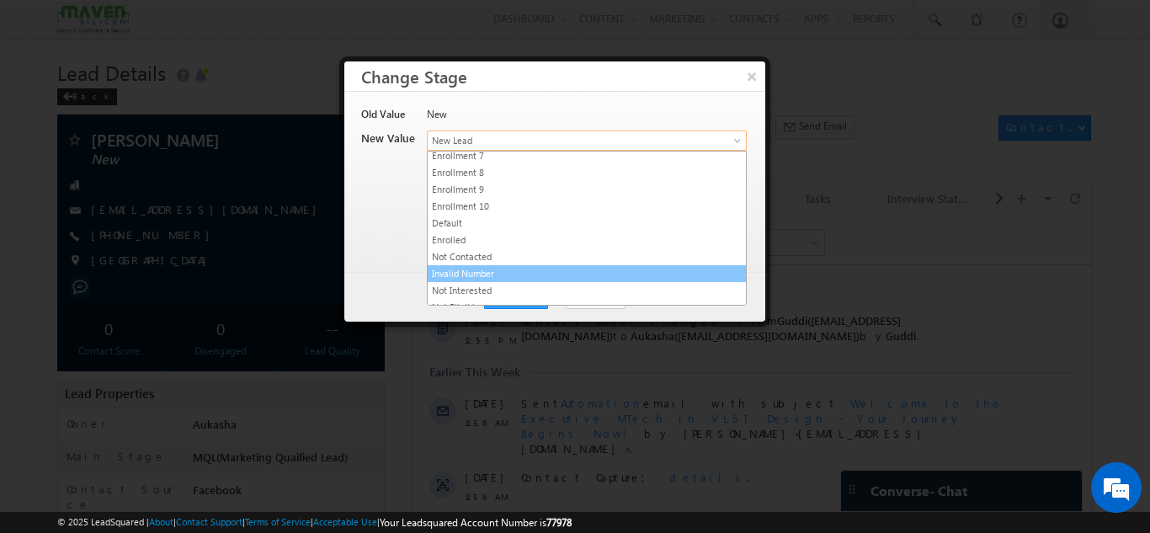
scroll to position [318, 0]
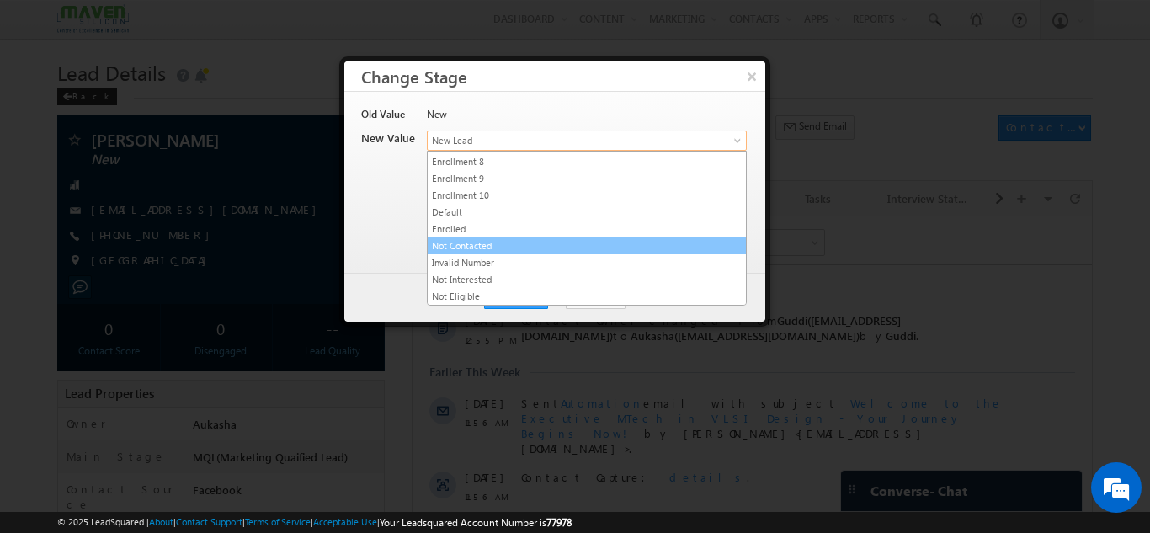
click at [500, 248] on link "Not Contacted" at bounding box center [587, 245] width 318 height 15
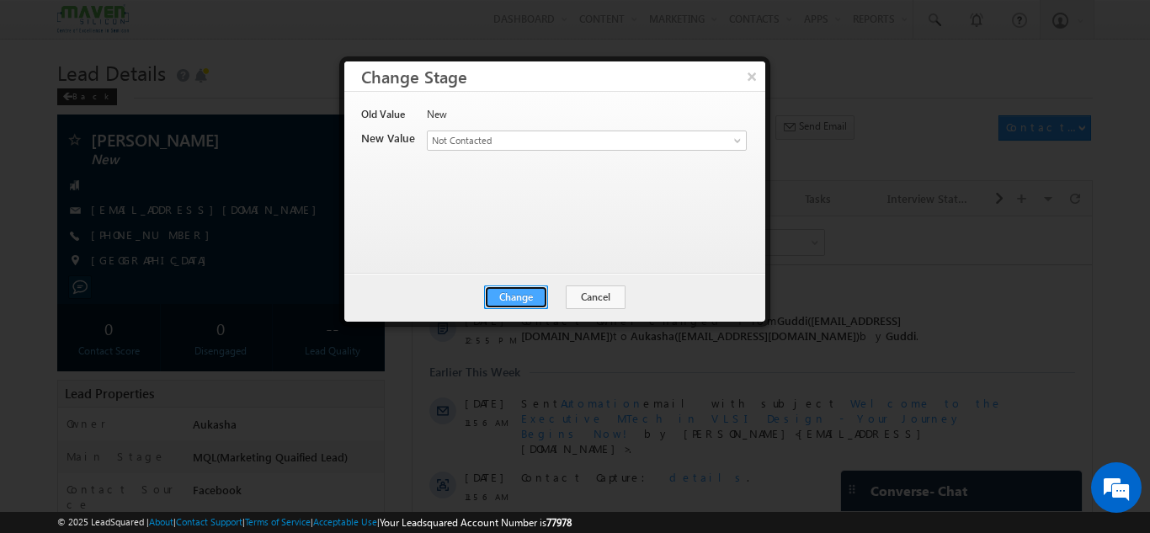
click at [524, 296] on button "Change" at bounding box center [516, 297] width 64 height 24
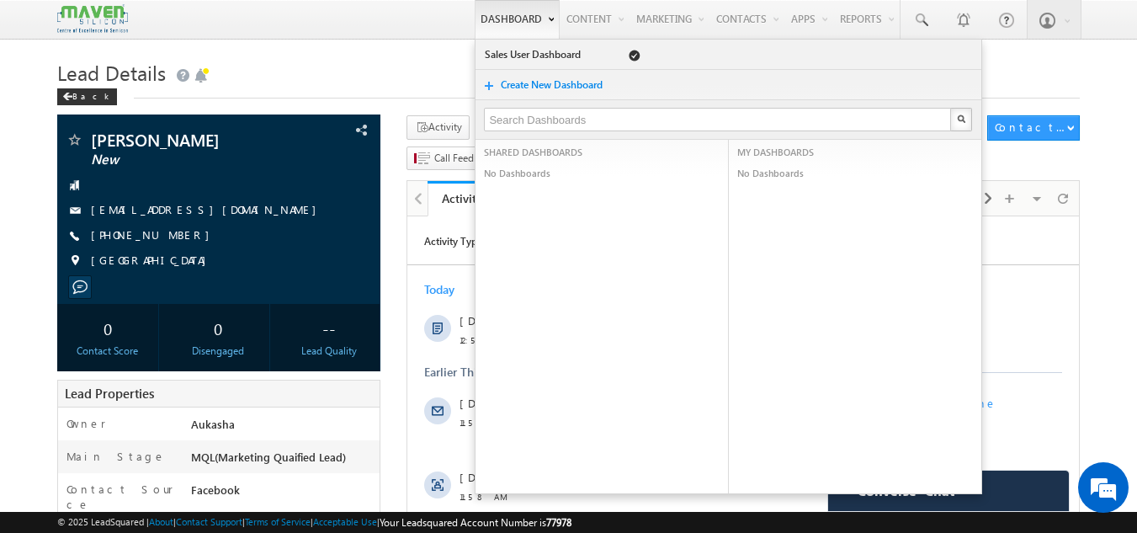
click at [540, 3] on link "Dashboard" at bounding box center [517, 19] width 85 height 39
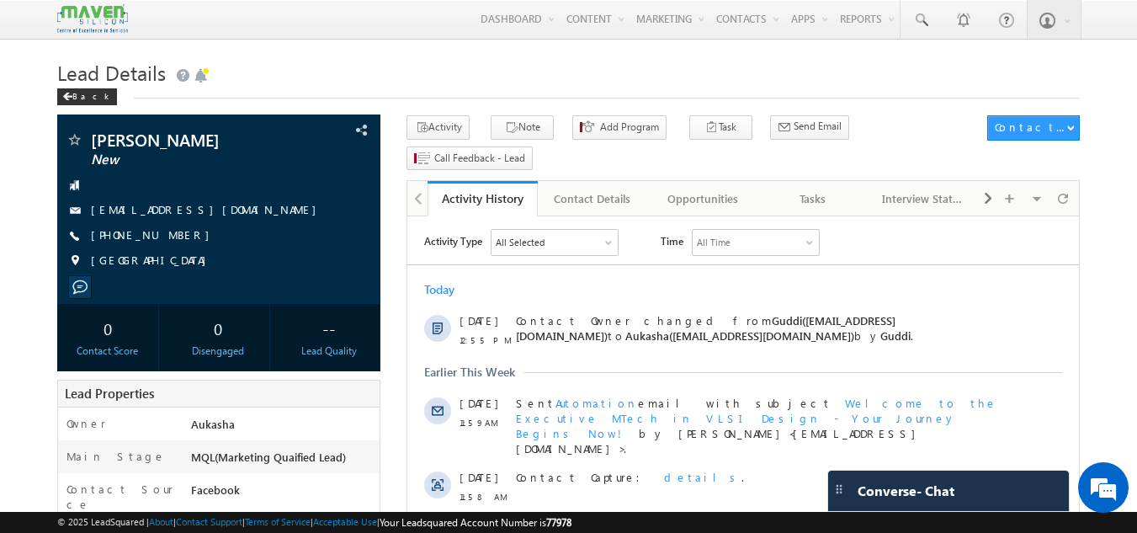
drag, startPoint x: 391, startPoint y: 103, endPoint x: 163, endPoint y: 93, distance: 228.3
click at [391, 103] on div "Lead Details Back" at bounding box center [569, 85] width 1024 height 61
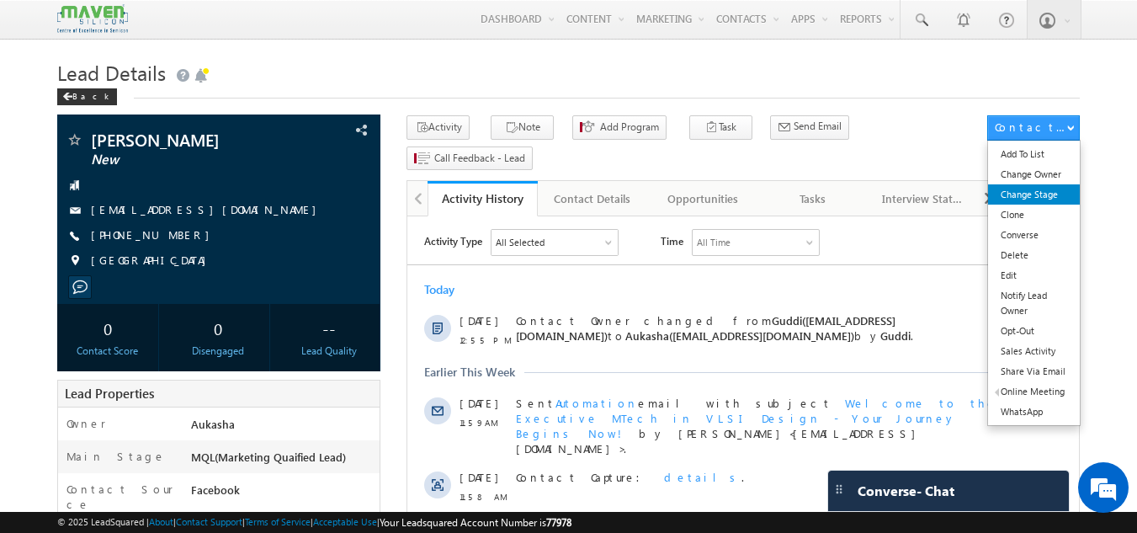
click at [1059, 189] on link "Change Stage" at bounding box center [1034, 194] width 92 height 20
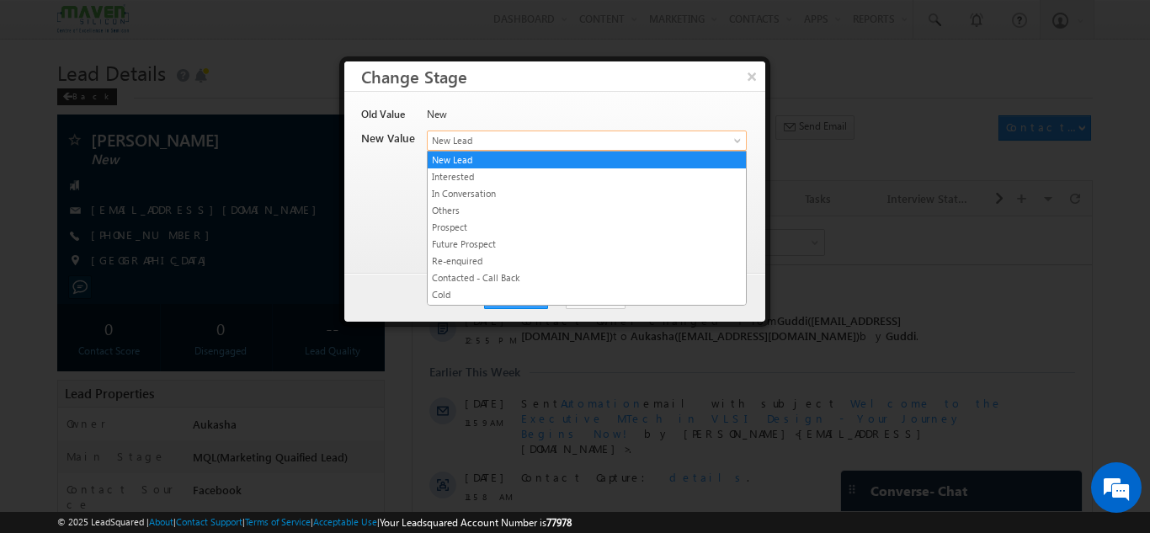
click at [523, 139] on span "New Lead" at bounding box center [559, 140] width 263 height 15
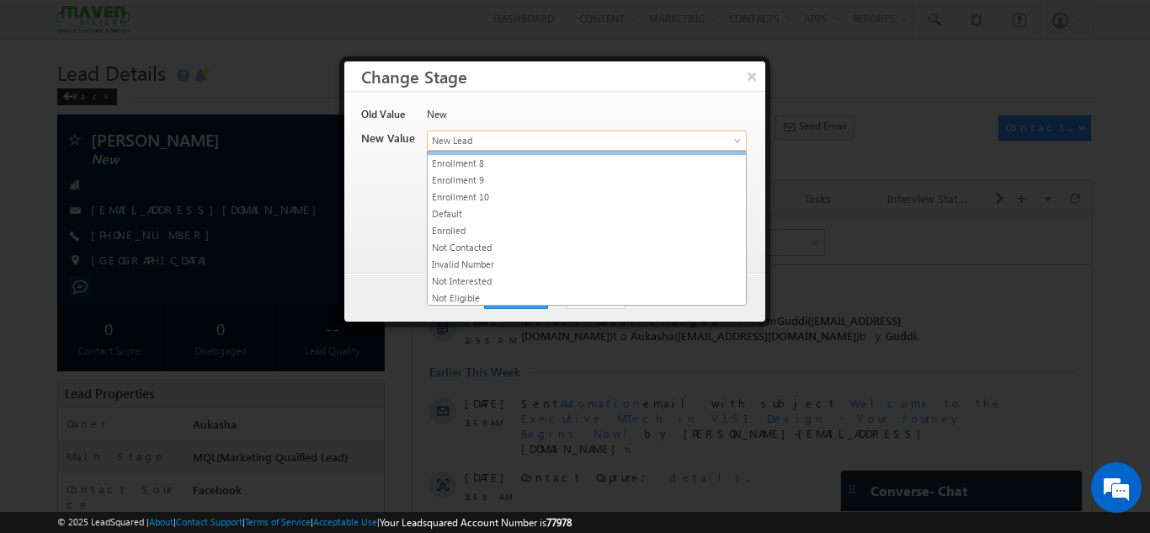
scroll to position [318, 0]
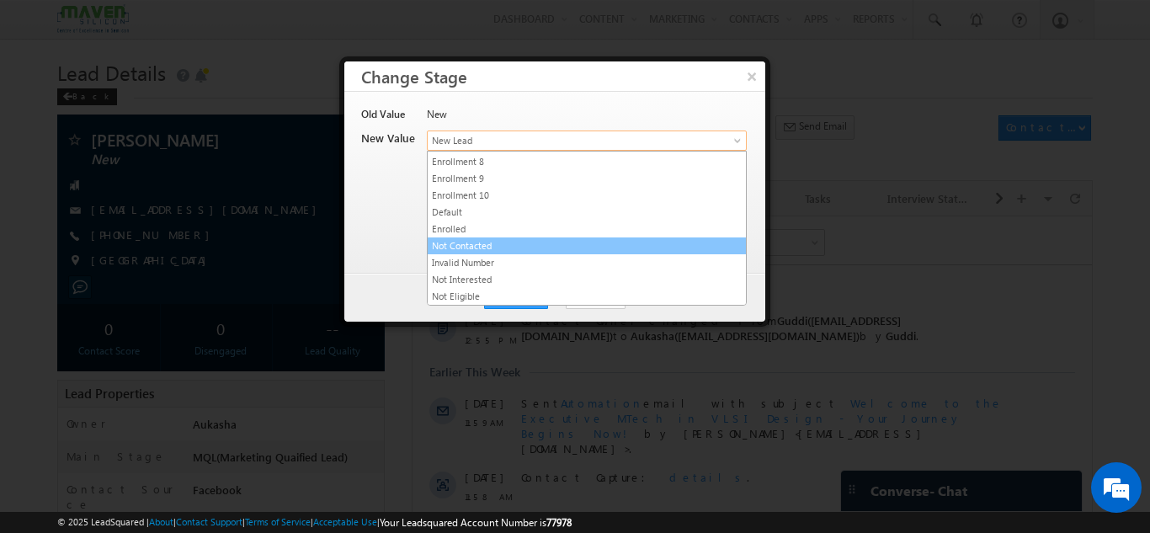
click at [504, 242] on link "Not Contacted" at bounding box center [587, 245] width 318 height 15
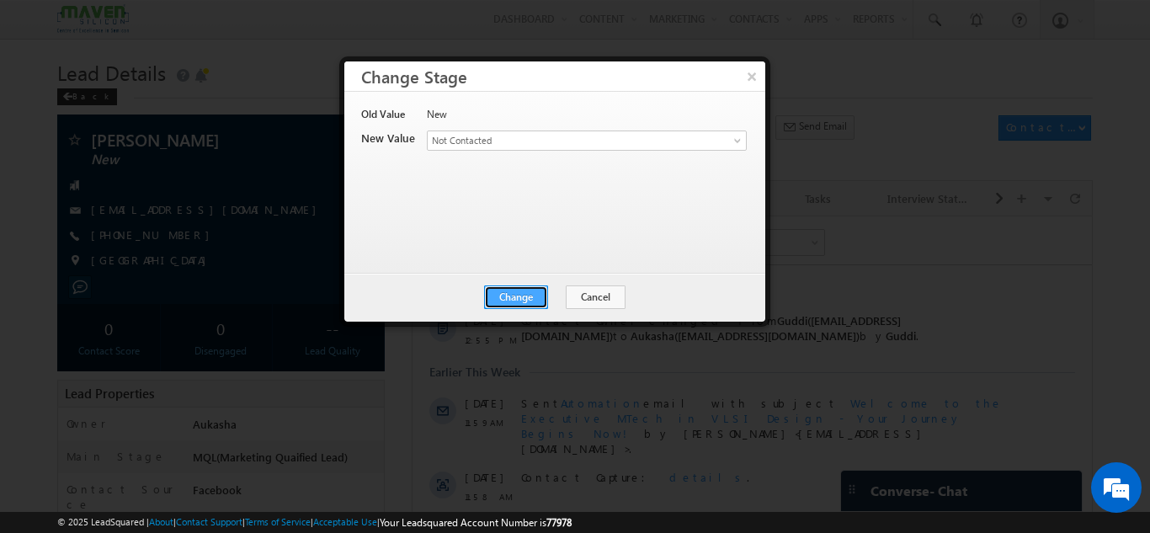
click at [534, 286] on button "Change" at bounding box center [516, 297] width 64 height 24
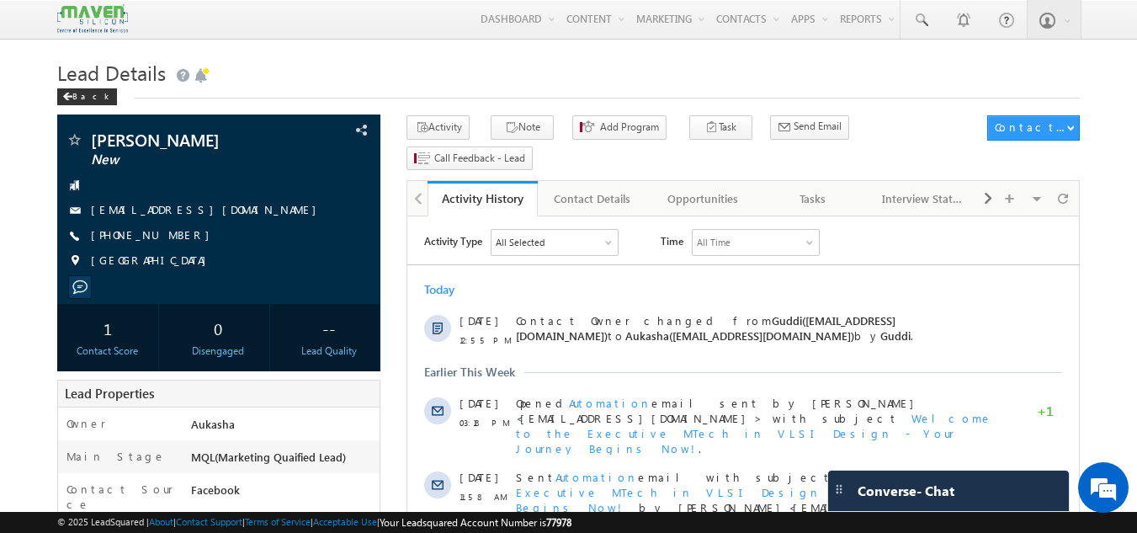
click at [377, 86] on h1 "Lead Details" at bounding box center [569, 71] width 1024 height 33
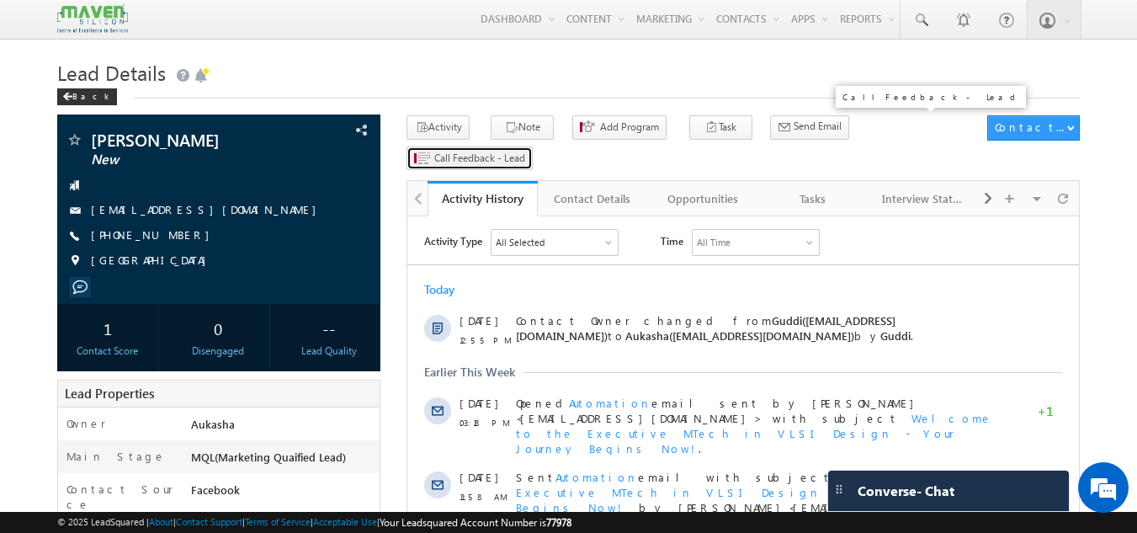
click at [525, 151] on span "Call Feedback - Lead" at bounding box center [479, 158] width 91 height 15
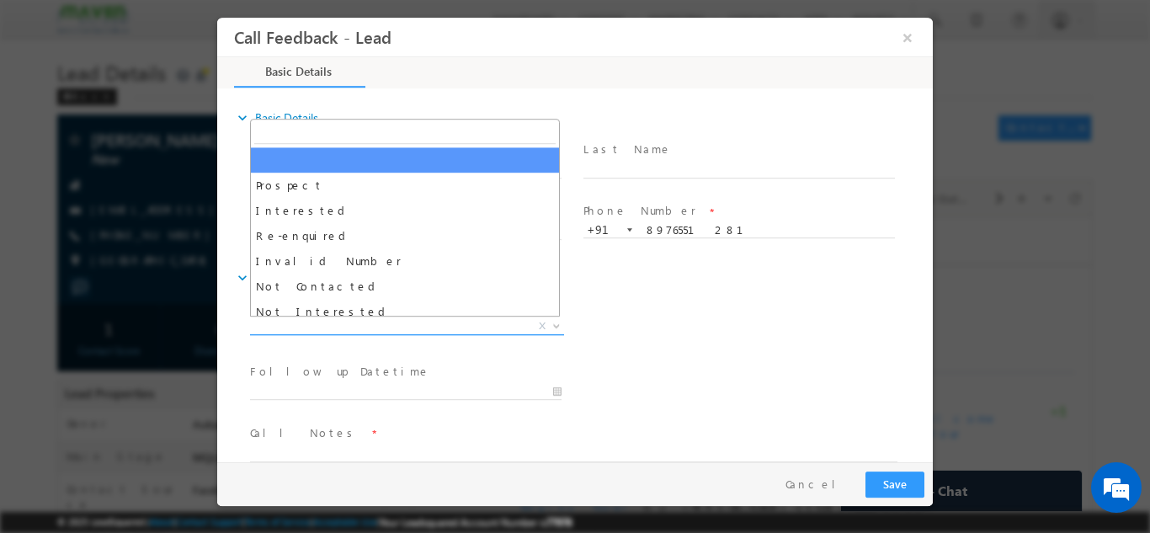
click at [432, 318] on span "X" at bounding box center [407, 325] width 314 height 17
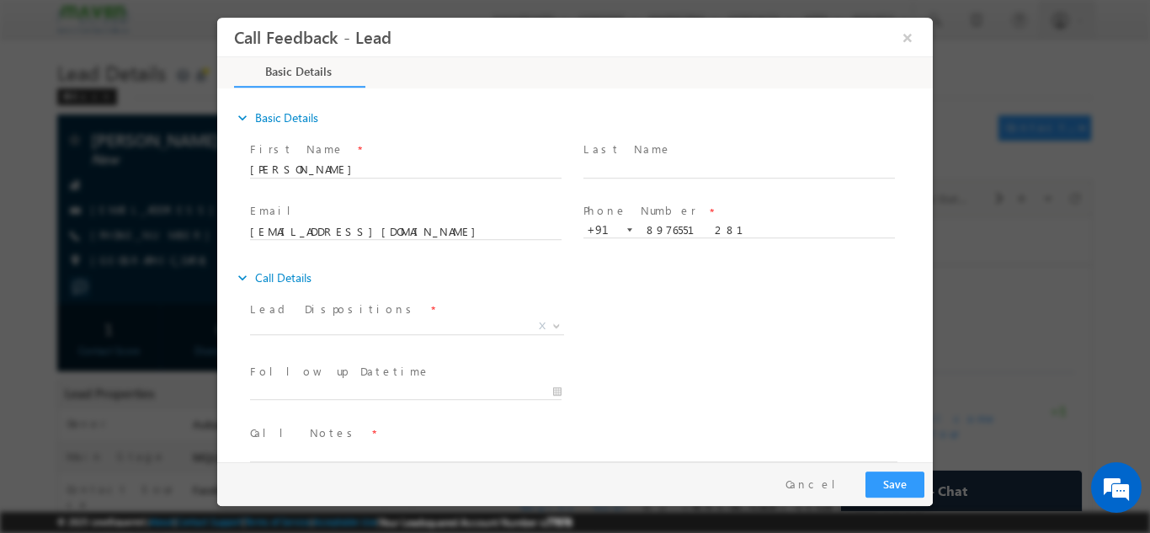
click at [674, 285] on div "expand_more Call Details" at bounding box center [583, 277] width 699 height 30
click at [838, 487] on button "Cancel" at bounding box center [817, 483] width 88 height 24
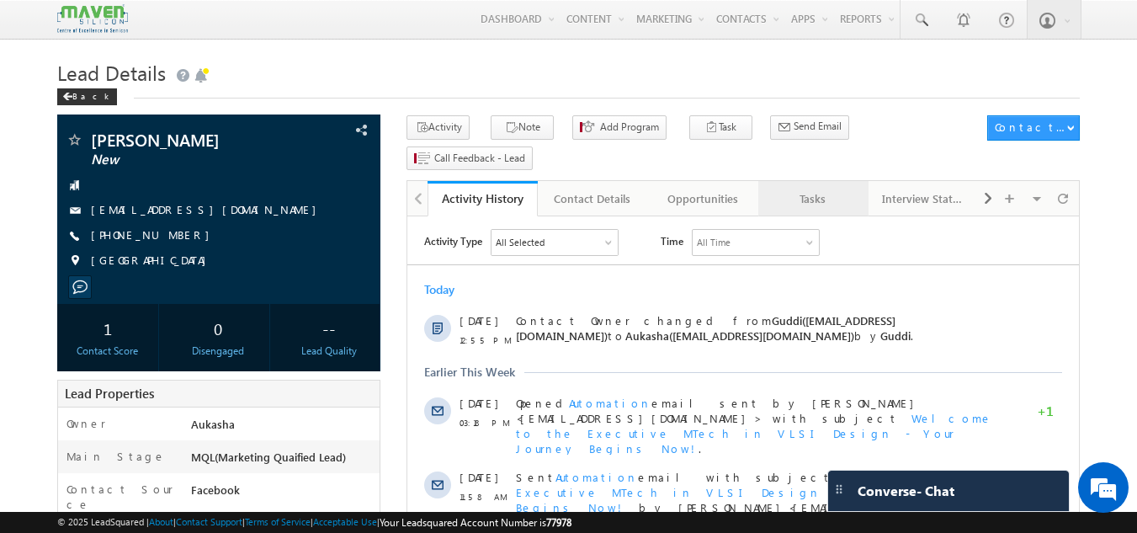
click at [819, 189] on div "Tasks" at bounding box center [813, 199] width 82 height 20
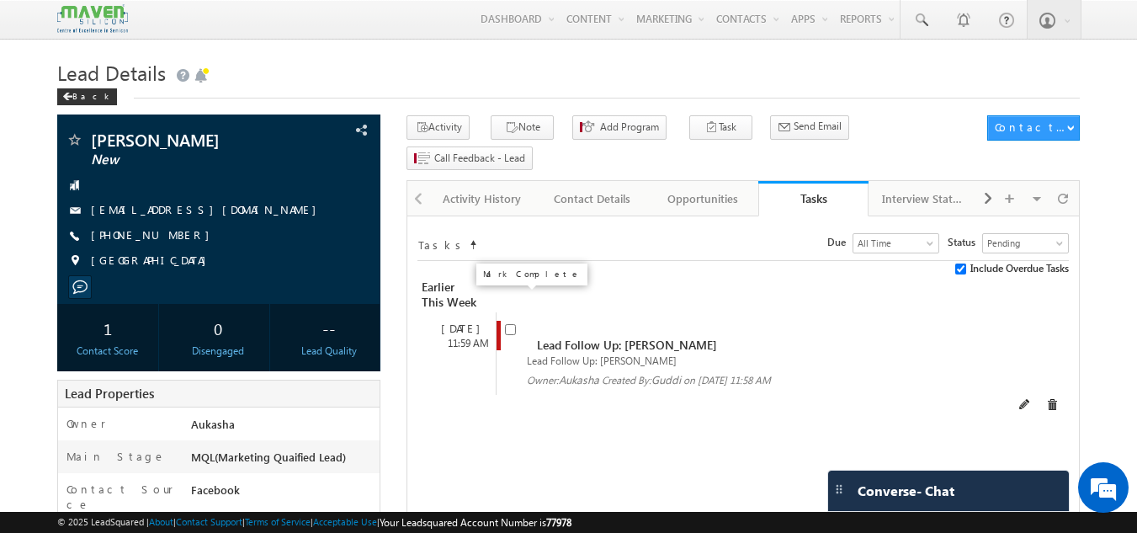
click at [508, 324] on input "checkbox" at bounding box center [510, 329] width 11 height 11
checkbox input "false"
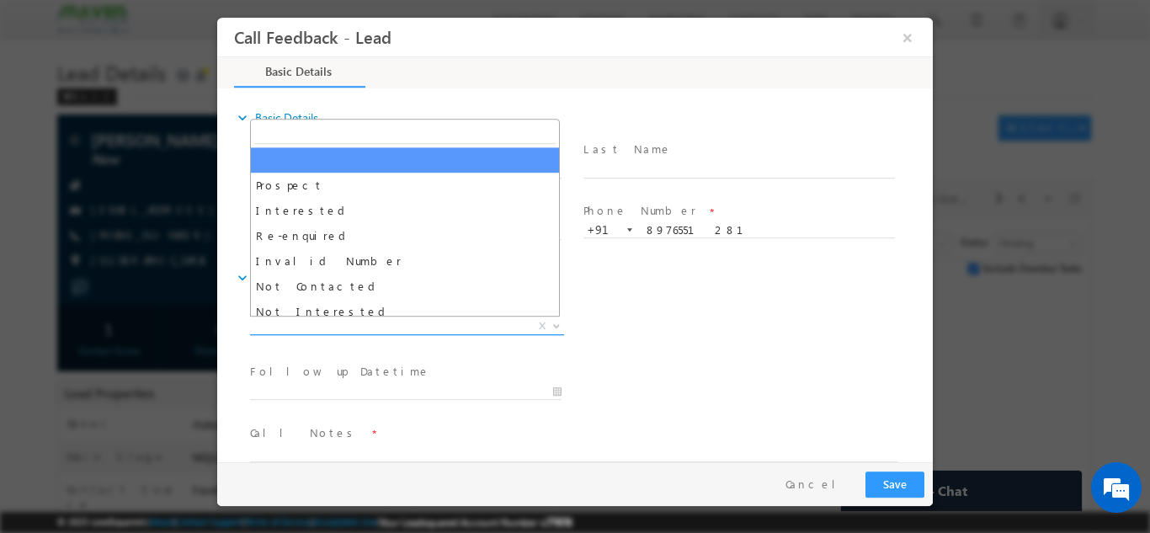
click at [423, 325] on span "X" at bounding box center [407, 325] width 314 height 17
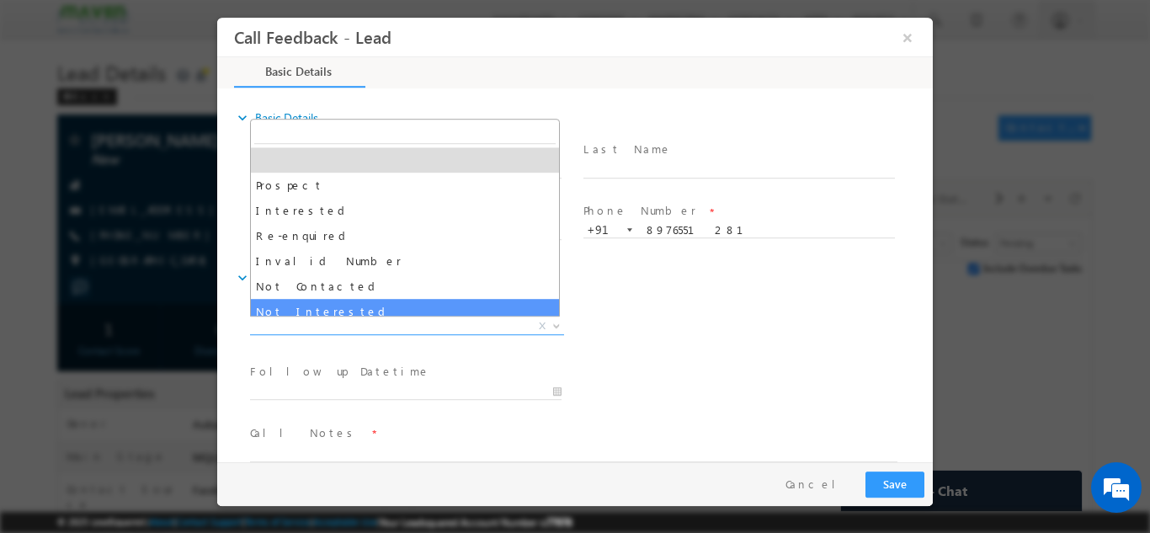
select select "Not Interested"
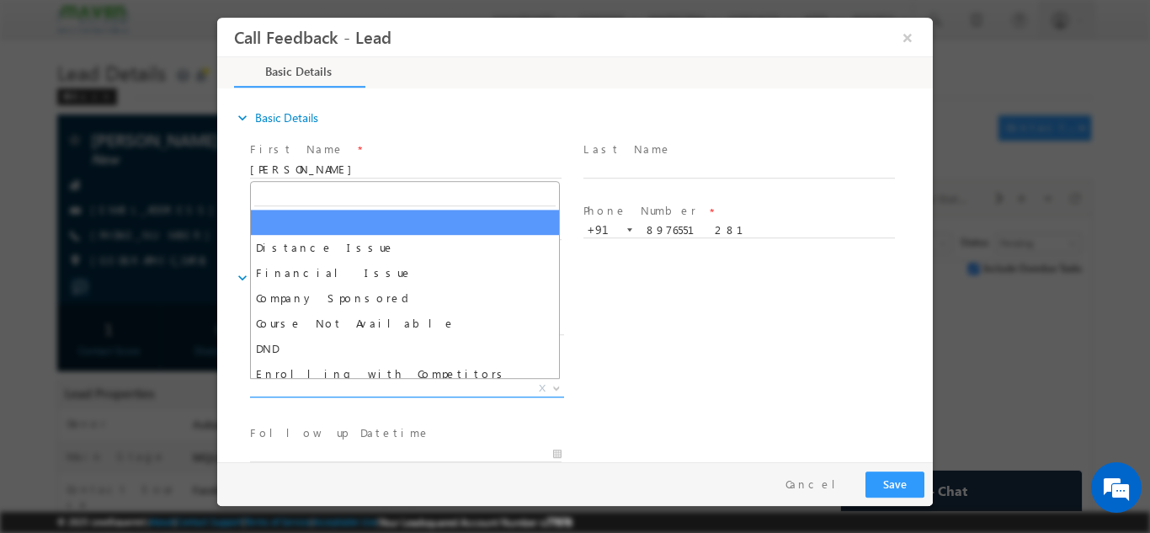
click at [359, 385] on span "X" at bounding box center [407, 388] width 314 height 17
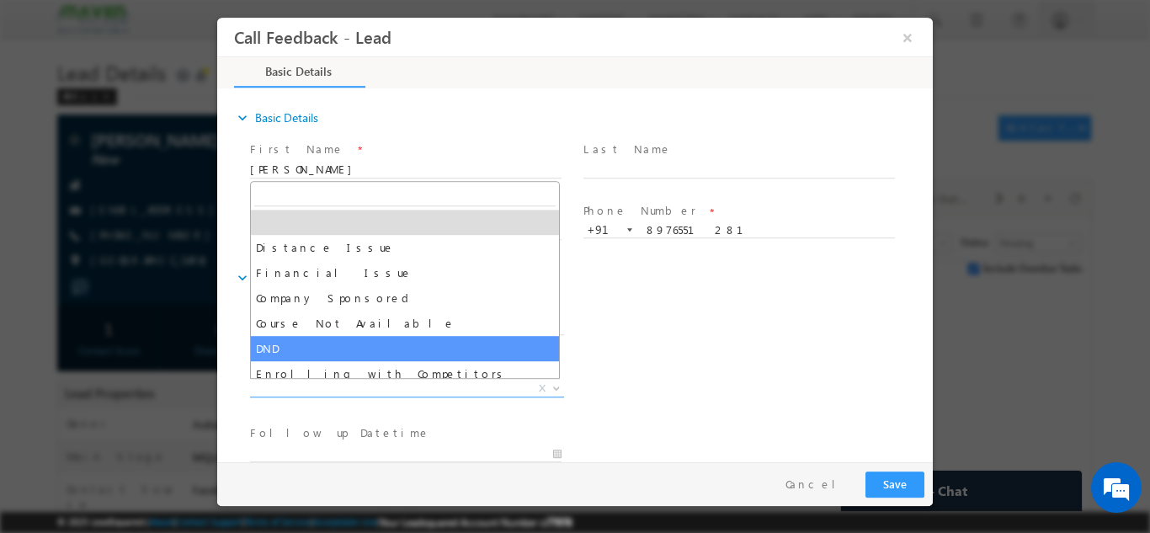
scroll to position [34, 0]
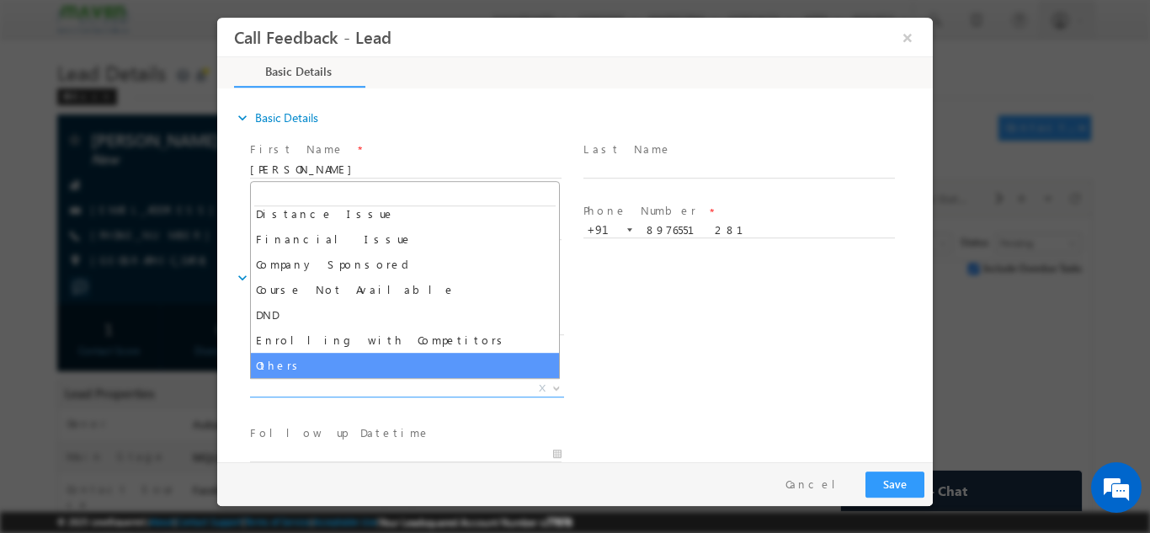
select select "Others"
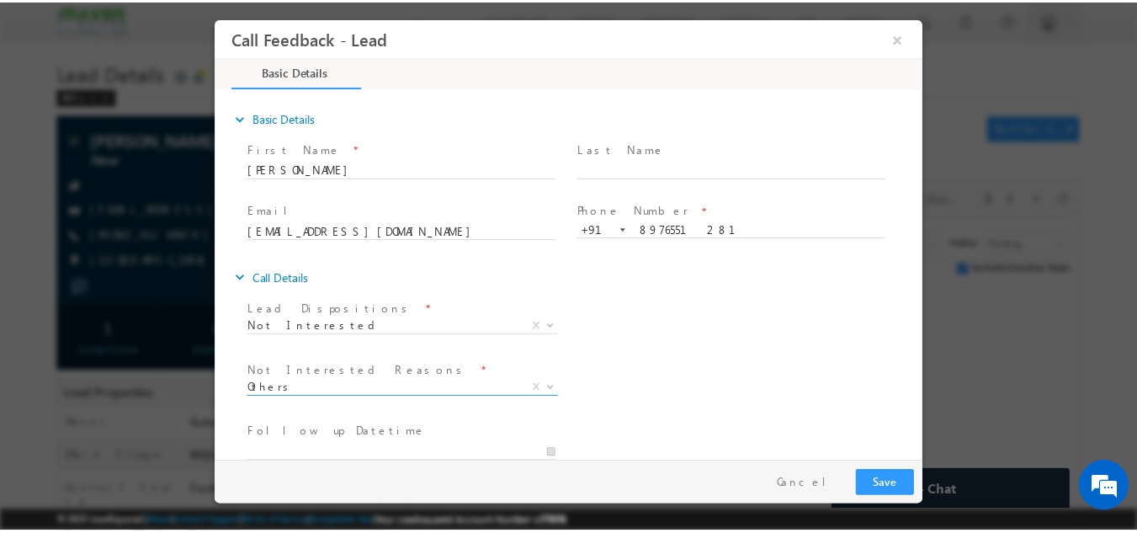
scroll to position [152, 0]
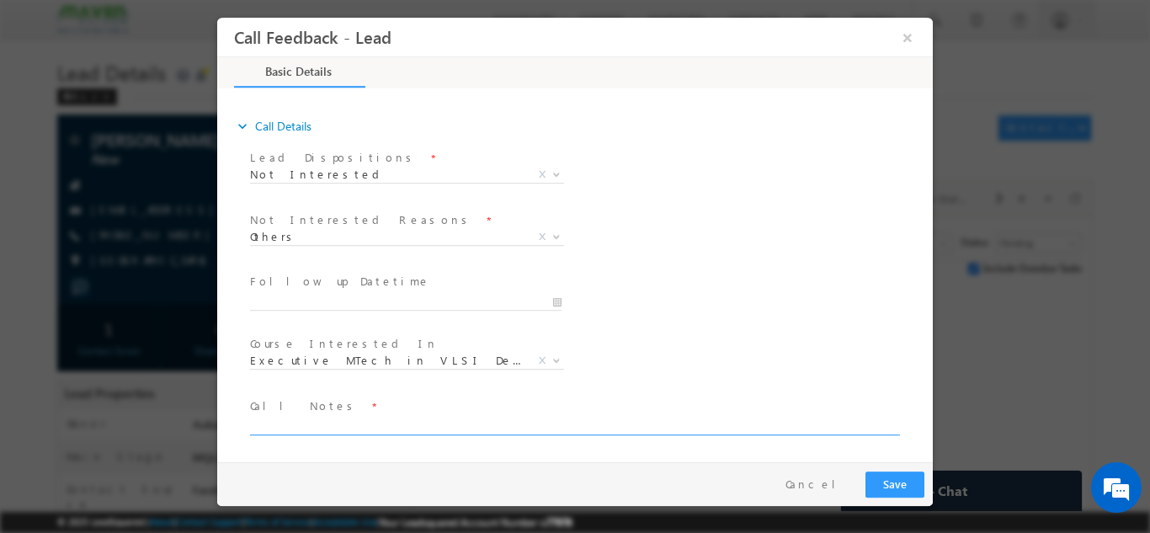
click at [324, 428] on textarea at bounding box center [573, 424] width 647 height 19
type textarea "Working in IT"
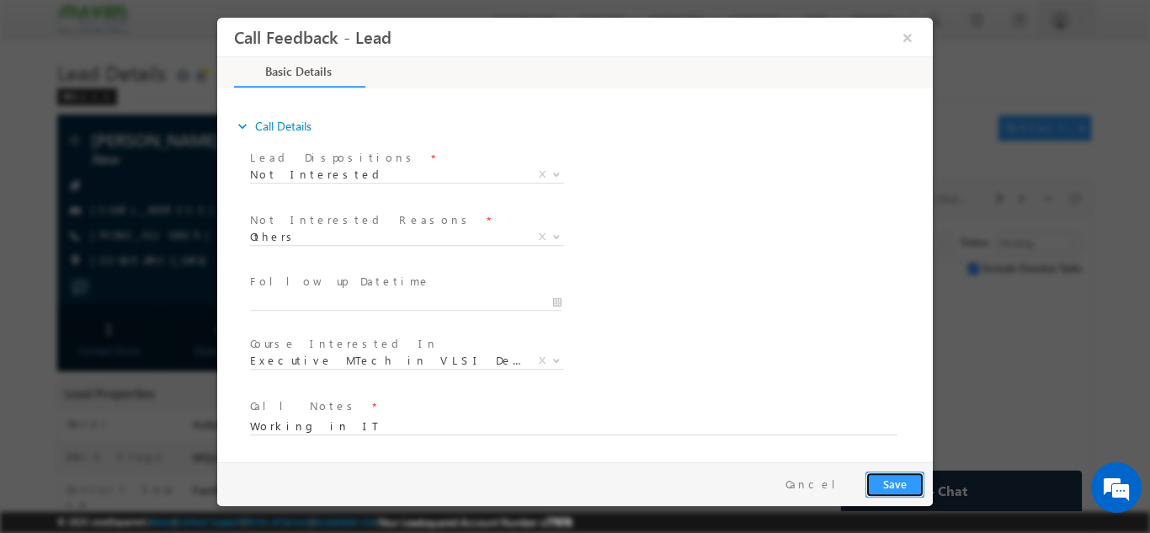
click at [898, 476] on button "Save" at bounding box center [894, 484] width 59 height 26
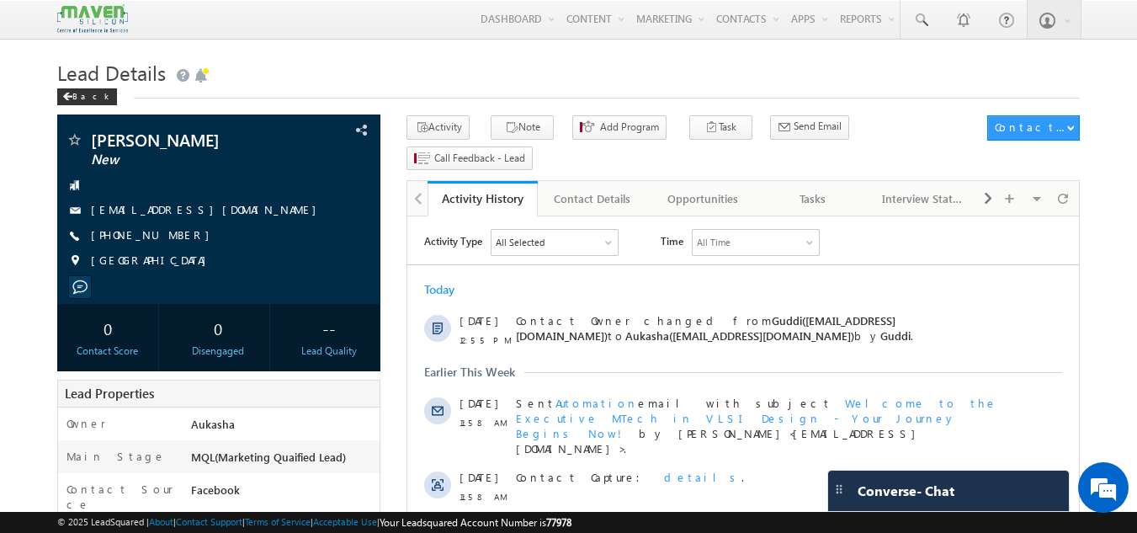
click at [515, 69] on h1 "Lead Details" at bounding box center [569, 71] width 1024 height 33
drag, startPoint x: 515, startPoint y: 69, endPoint x: 440, endPoint y: 56, distance: 76.1
click at [440, 56] on h1 "Lead Details" at bounding box center [569, 71] width 1024 height 33
click at [833, 189] on div "Tasks" at bounding box center [813, 199] width 82 height 20
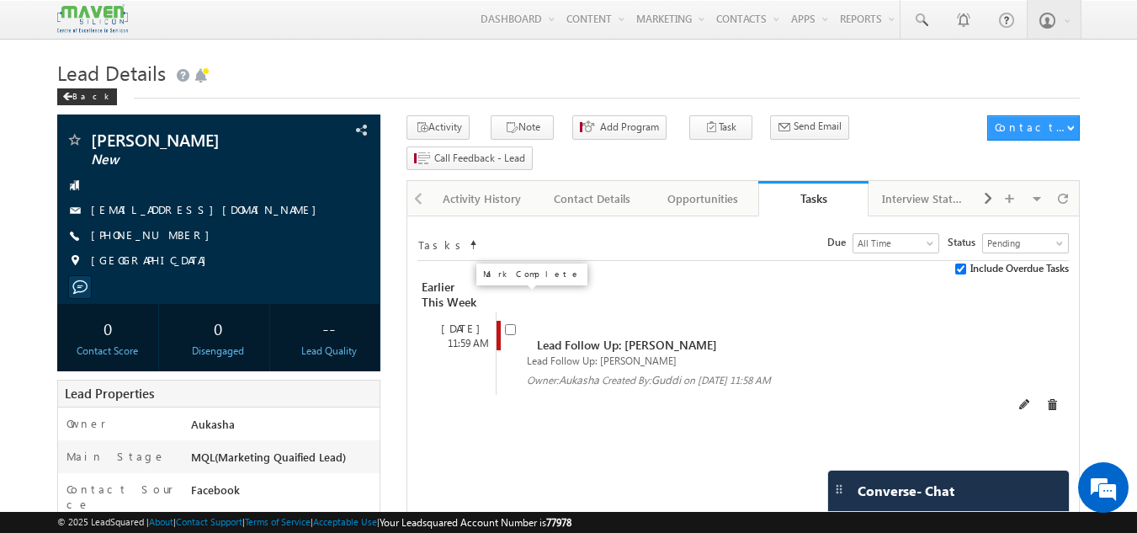
click at [509, 324] on input "checkbox" at bounding box center [510, 329] width 11 height 11
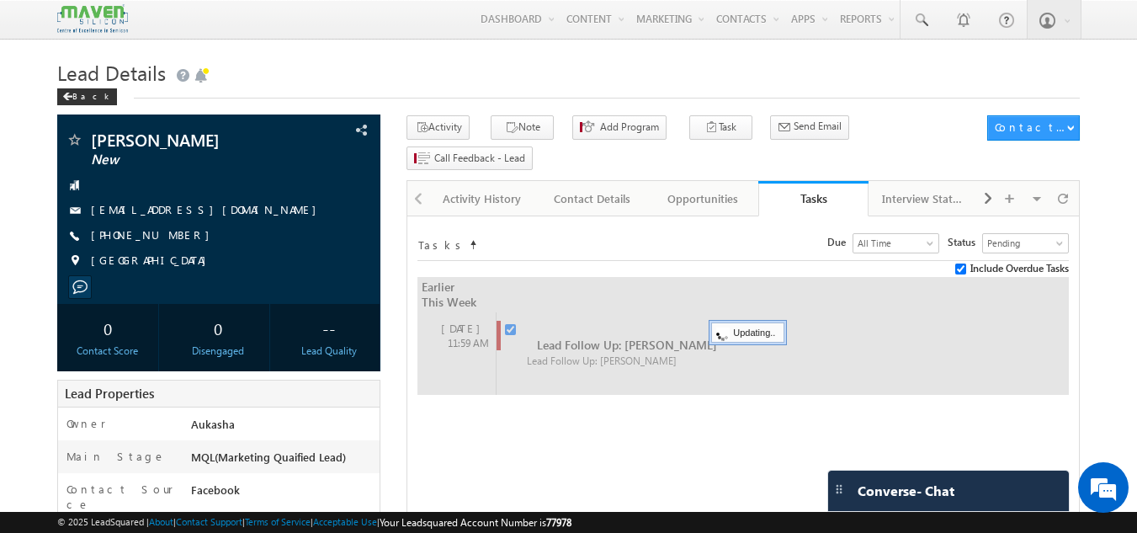
checkbox input "false"
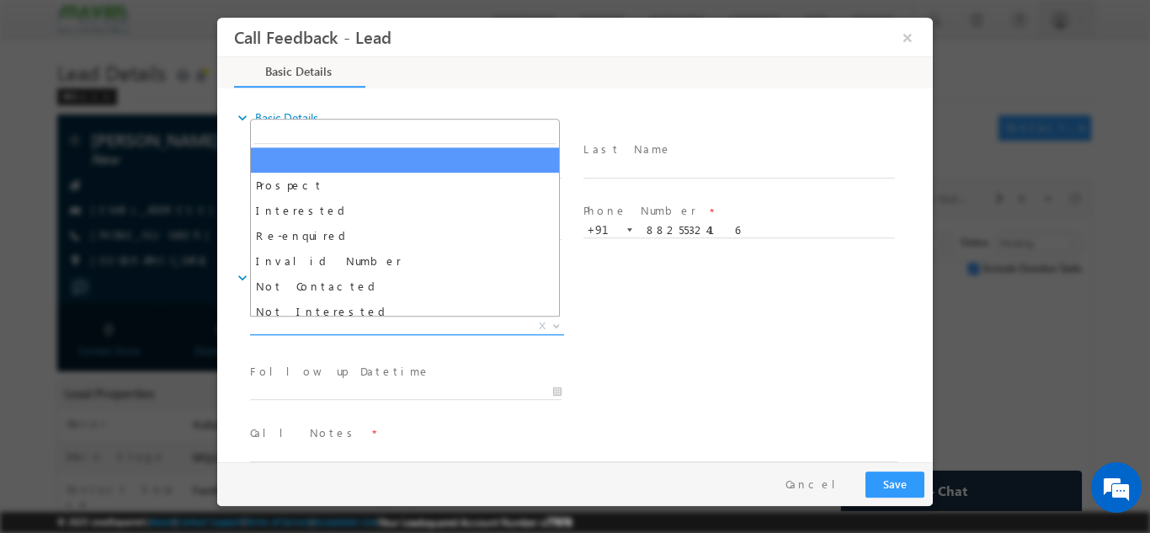
click at [366, 327] on span "X" at bounding box center [407, 325] width 314 height 17
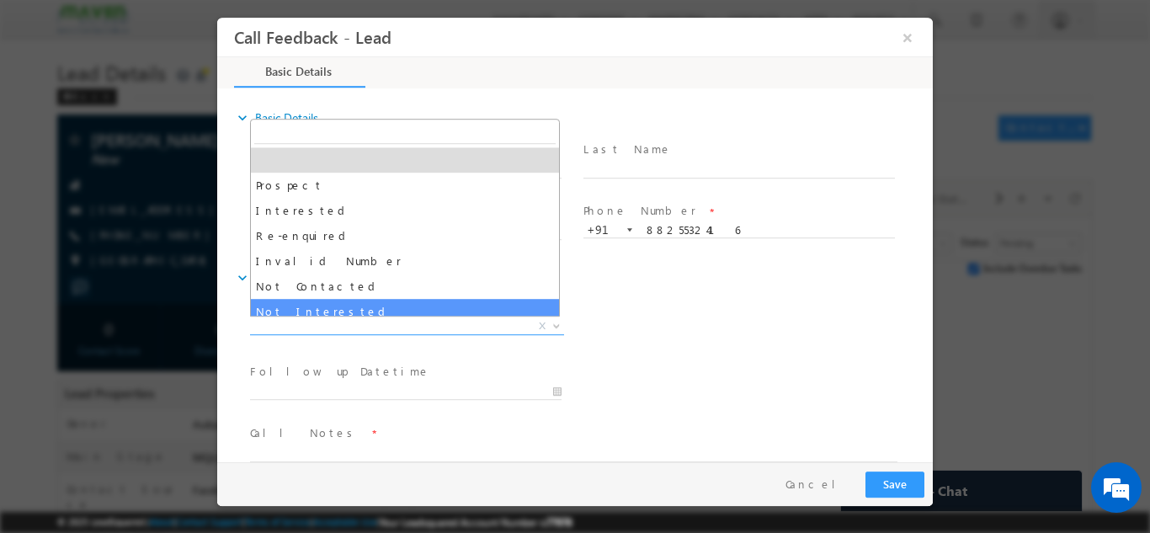
select select "Not Interested"
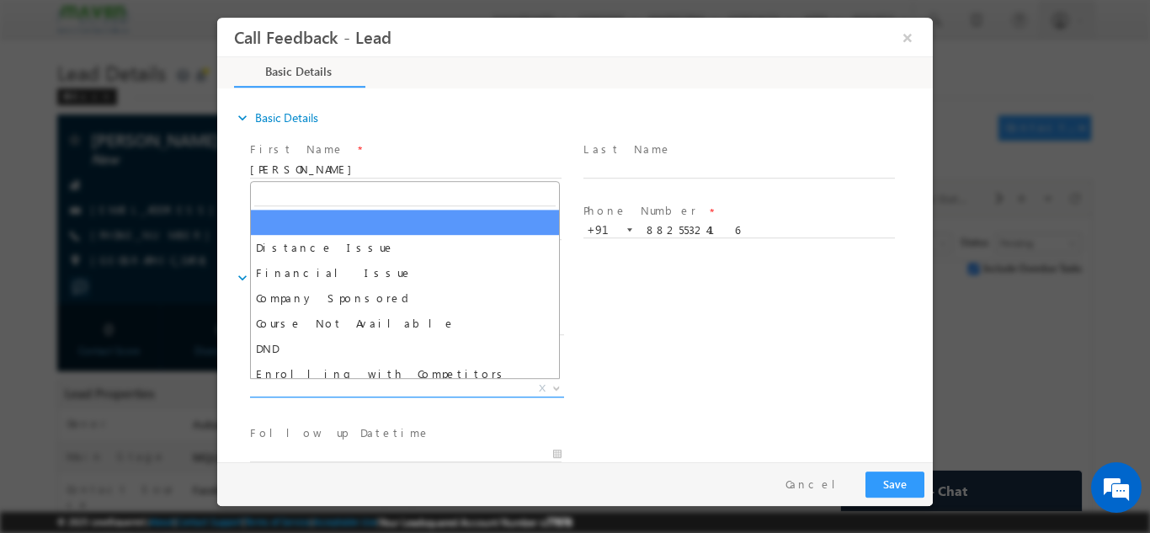
click at [372, 381] on span "X" at bounding box center [407, 388] width 314 height 17
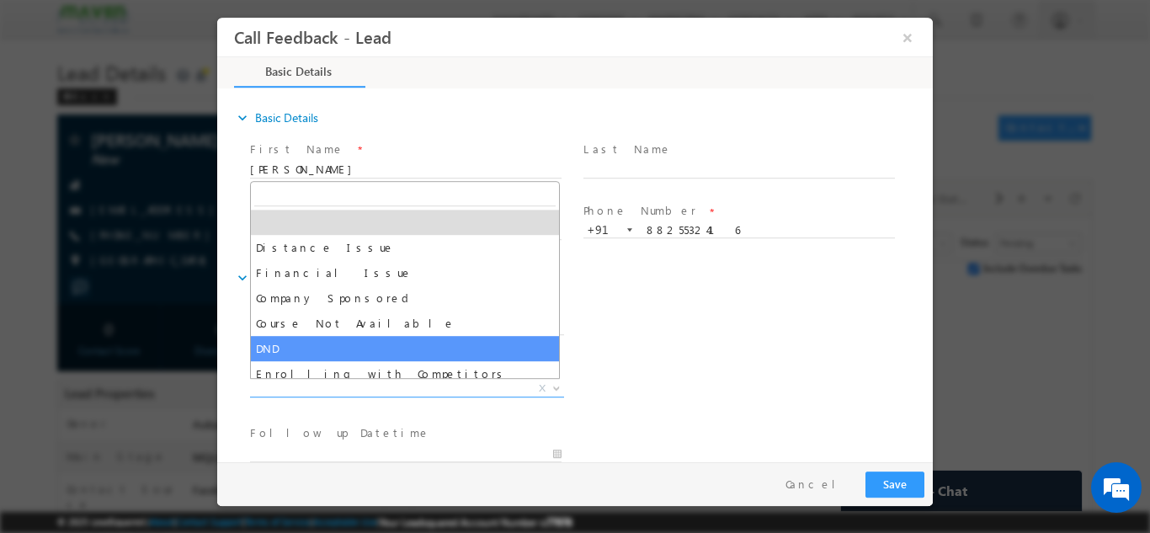
scroll to position [34, 0]
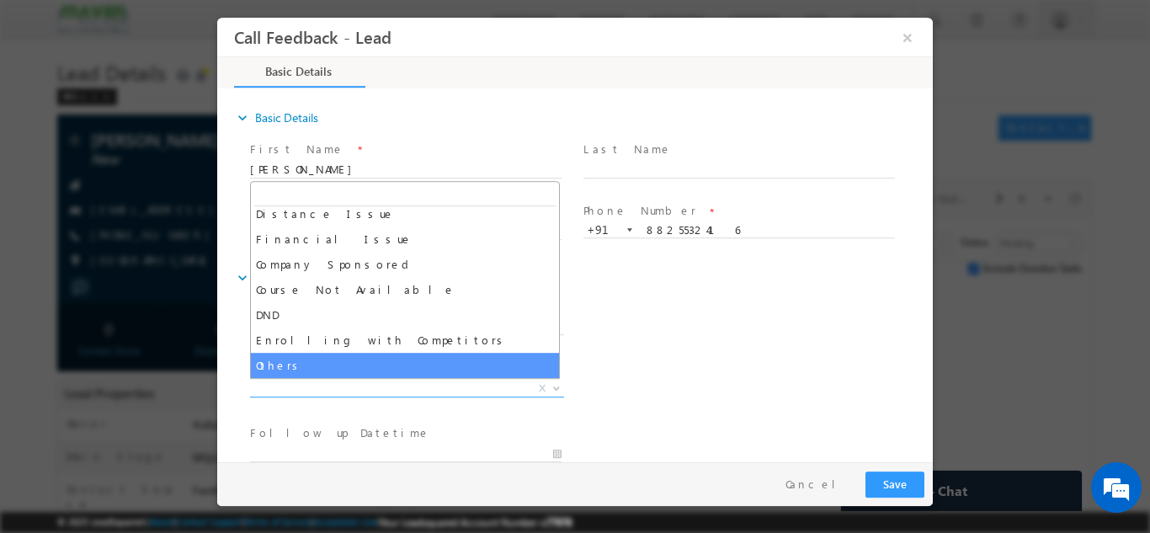
select select "Others"
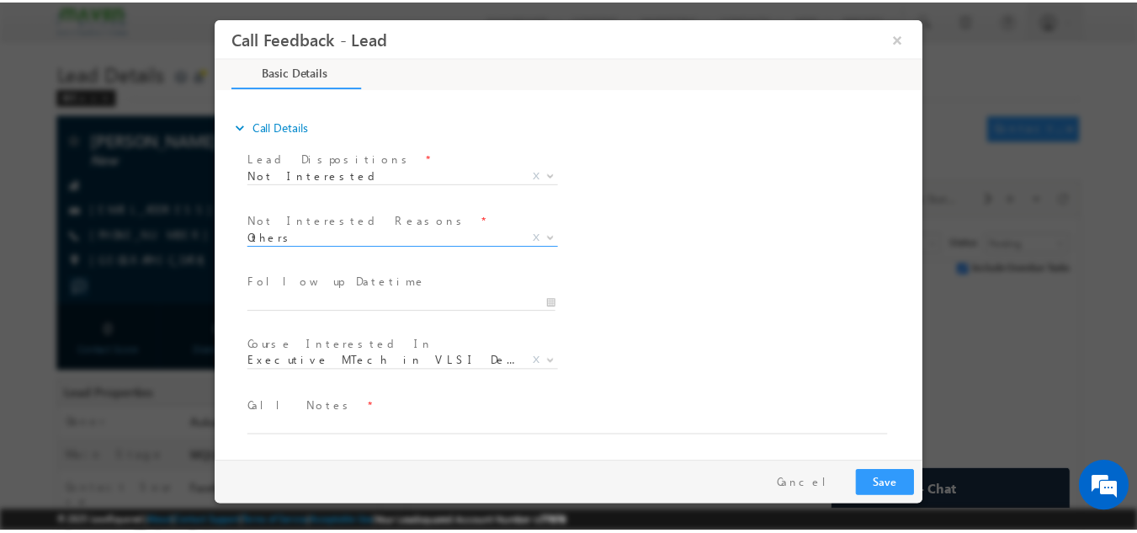
scroll to position [152, 0]
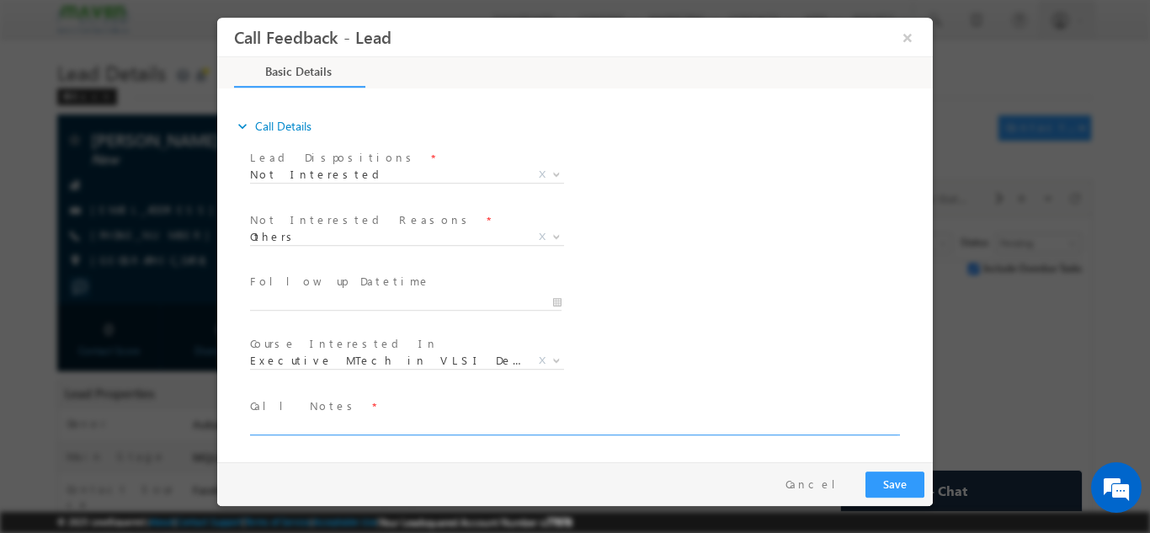
click at [347, 418] on textarea at bounding box center [573, 424] width 647 height 19
type textarea "Not interested in this field working in IT"
click at [885, 494] on button "Save" at bounding box center [894, 484] width 59 height 26
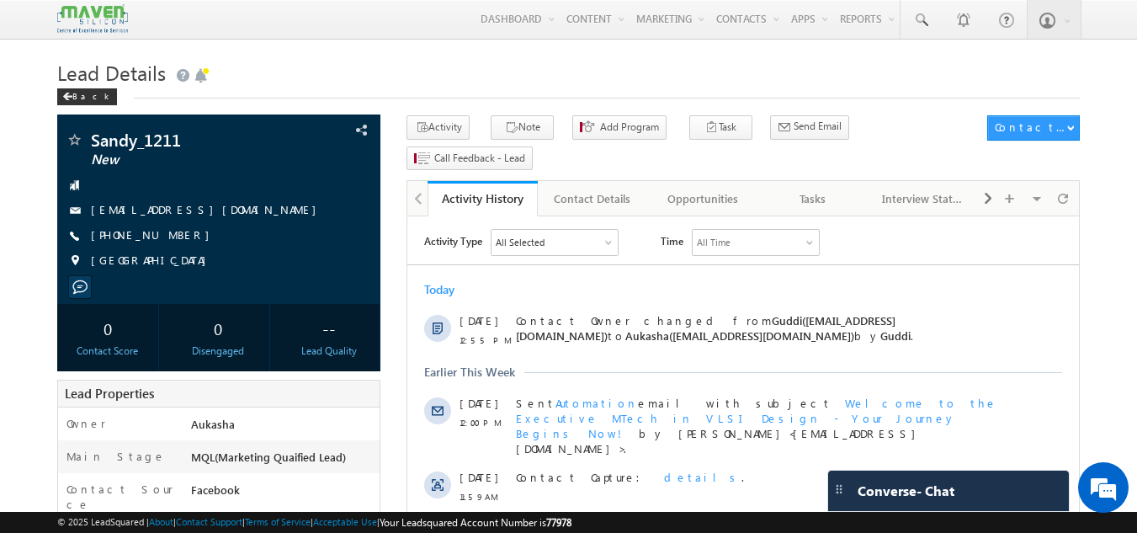
click at [451, 70] on h1 "Lead Details" at bounding box center [569, 71] width 1024 height 33
click at [339, 128] on span at bounding box center [331, 130] width 19 height 19
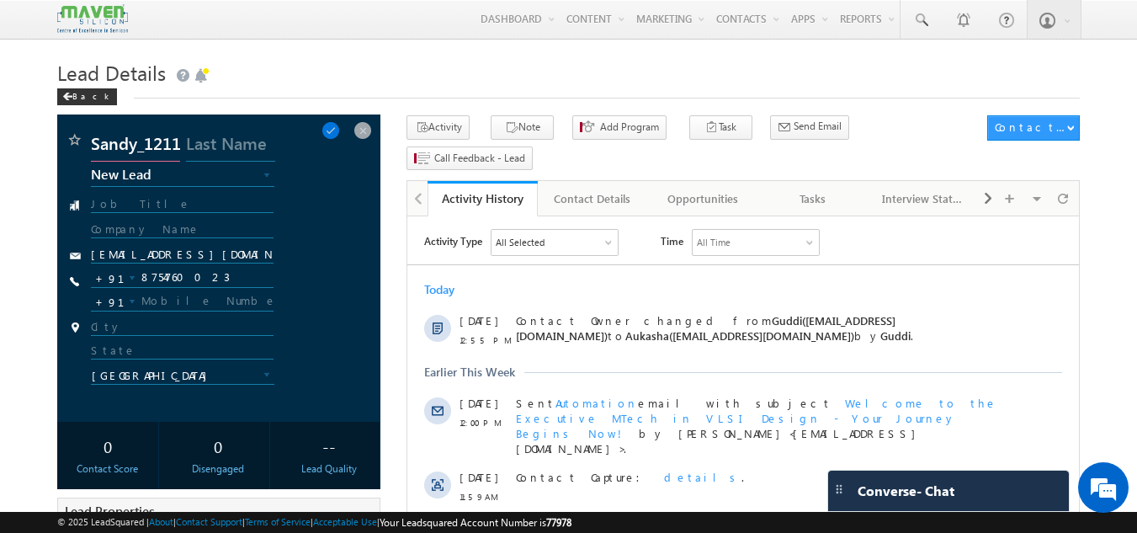
click at [163, 144] on input "Sandy_1211" at bounding box center [135, 146] width 89 height 30
type input "Santosh"
click at [340, 124] on span at bounding box center [331, 130] width 19 height 19
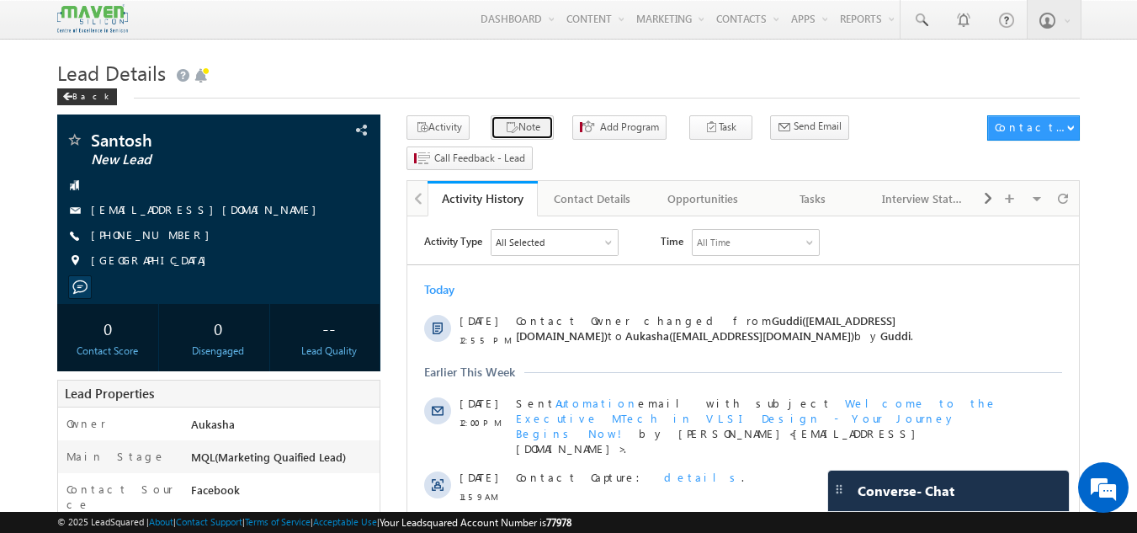
click at [526, 123] on button "Note" at bounding box center [522, 127] width 63 height 24
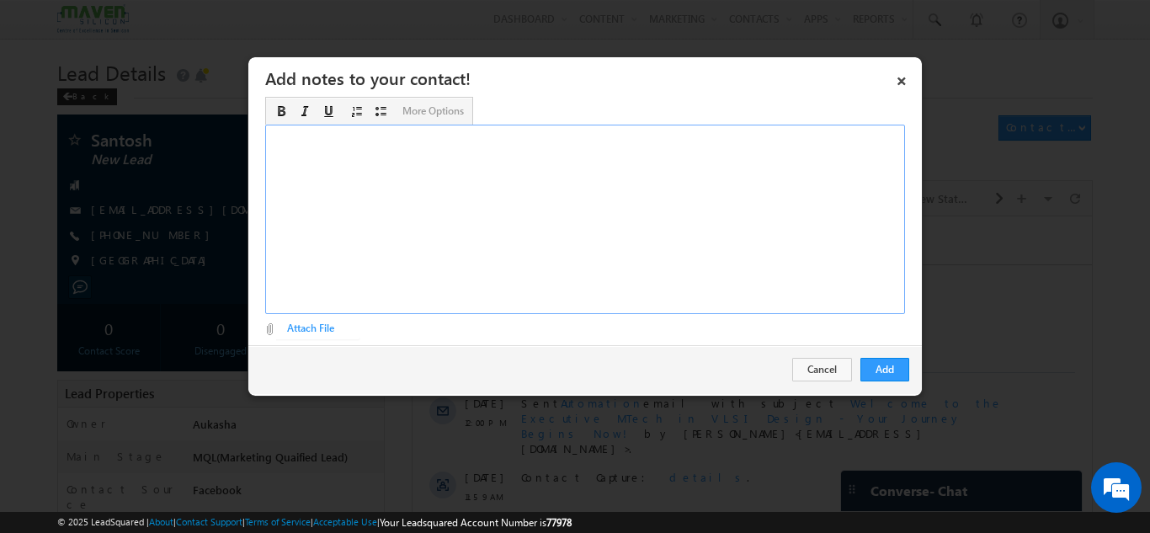
click at [562, 216] on div "Rich Text Editor, Description-inline-editor-div" at bounding box center [585, 219] width 640 height 189
click at [371, 140] on div "b. tech eee/9 month/DFT" at bounding box center [585, 219] width 640 height 189
click at [896, 367] on button "Add" at bounding box center [884, 370] width 49 height 24
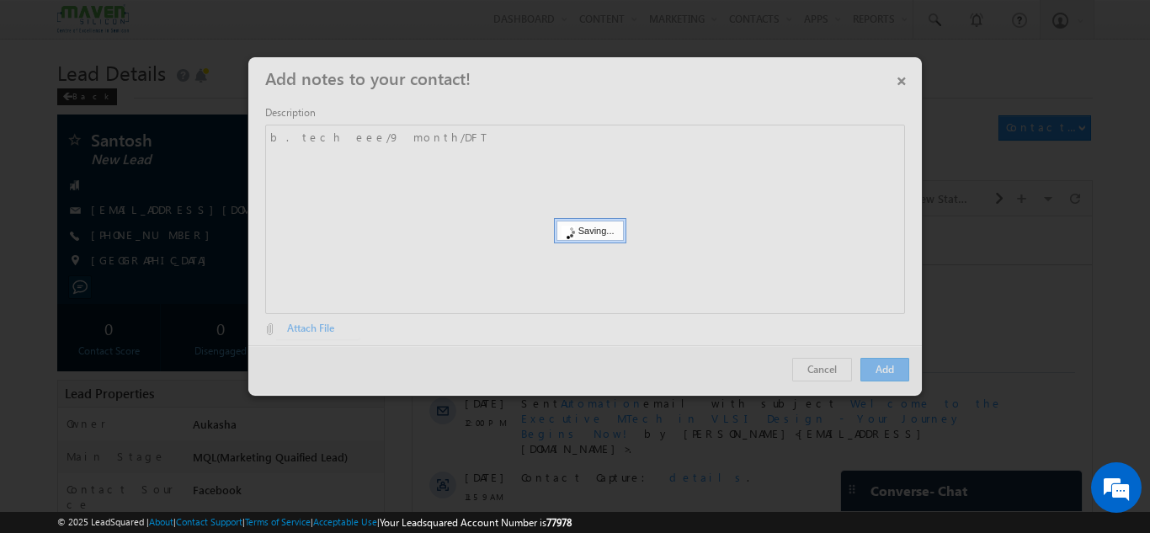
click at [0, 91] on div at bounding box center [575, 266] width 1150 height 533
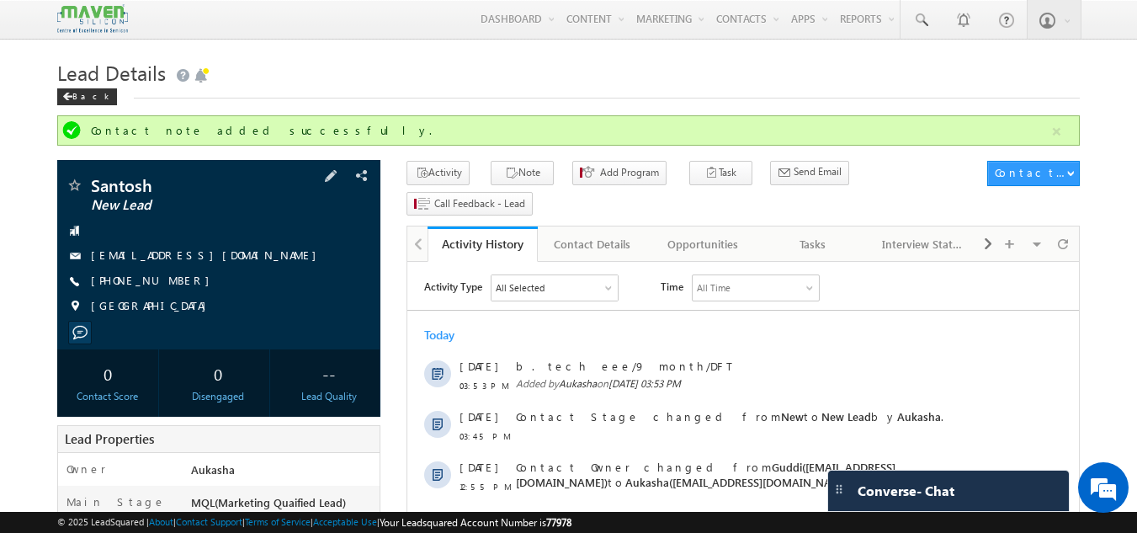
drag, startPoint x: 188, startPoint y: 280, endPoint x: 172, endPoint y: 282, distance: 16.1
click at [172, 282] on div "+91-8754760023" at bounding box center [219, 281] width 307 height 17
copy div "+91-8754760023"
drag, startPoint x: 158, startPoint y: 182, endPoint x: 90, endPoint y: 183, distance: 68.2
click at [91, 183] on span "Santosh" at bounding box center [191, 185] width 200 height 17
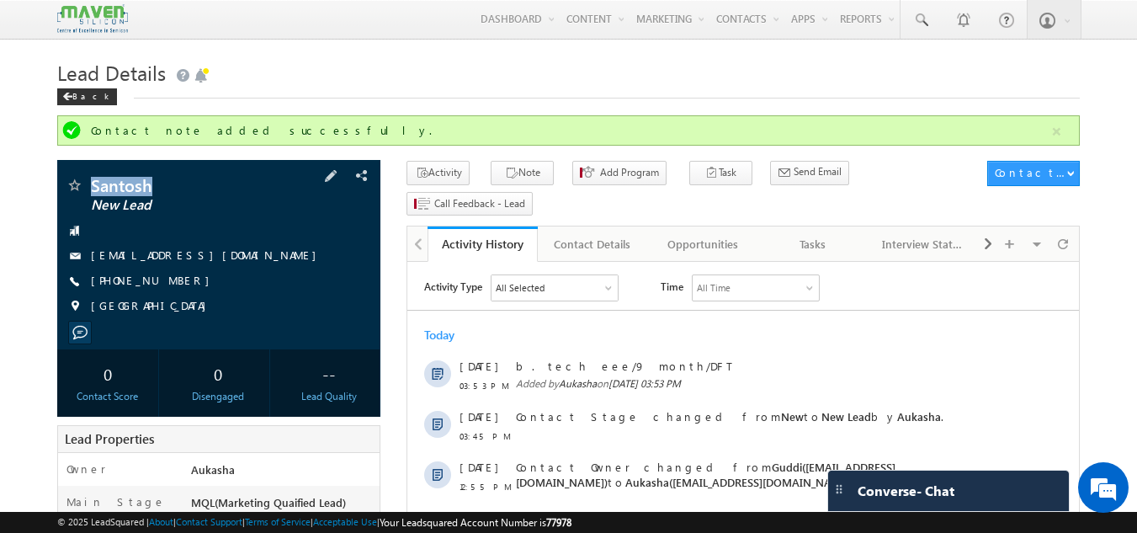
copy span "Santosh"
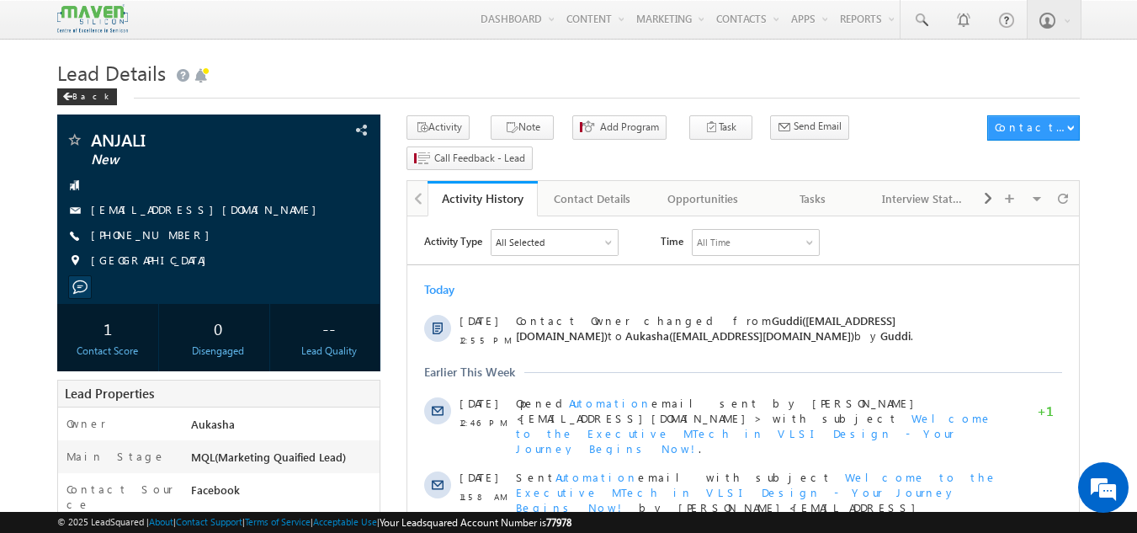
click at [172, 234] on div "[PHONE_NUMBER]" at bounding box center [219, 235] width 307 height 17
copy div "[PHONE_NUMBER]"
drag, startPoint x: 158, startPoint y: 146, endPoint x: 92, endPoint y: 140, distance: 66.8
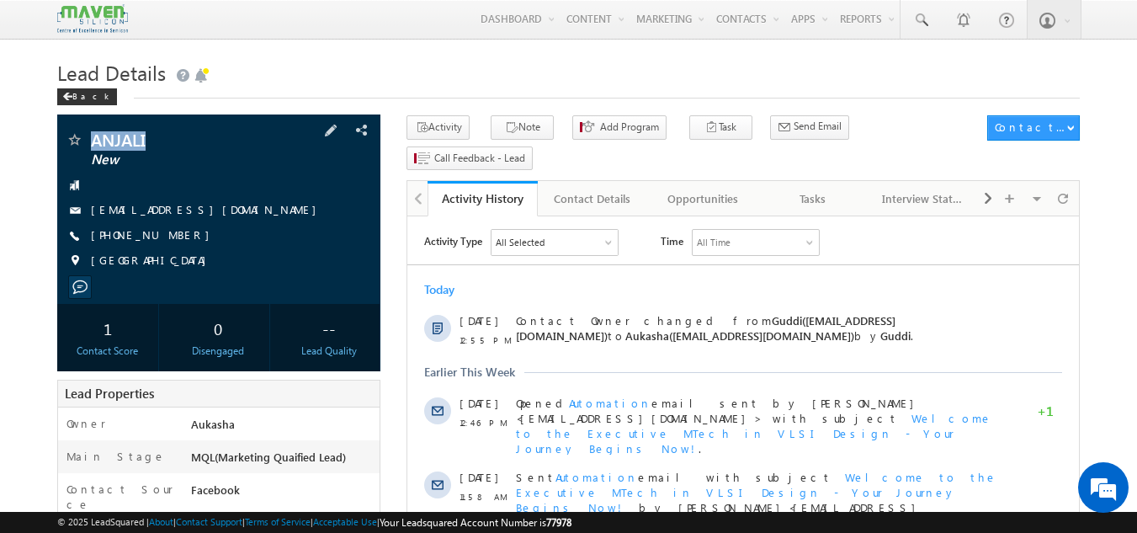
click at [92, 140] on span "ANJALI" at bounding box center [191, 139] width 200 height 17
copy span "ANJALI"
click at [787, 189] on div "Tasks" at bounding box center [813, 199] width 82 height 20
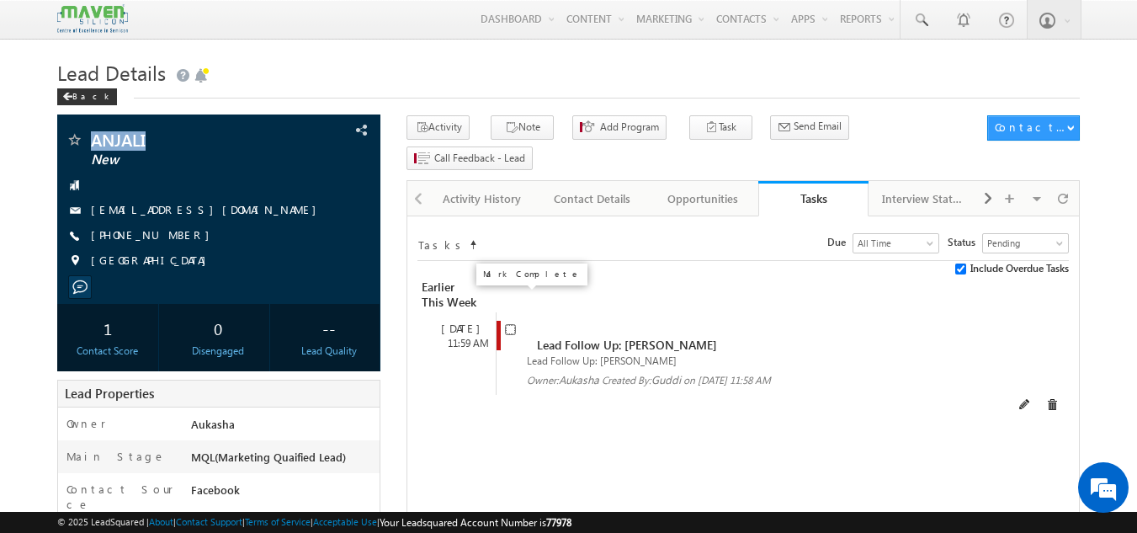
click at [509, 324] on input "checkbox" at bounding box center [510, 329] width 11 height 11
checkbox input "false"
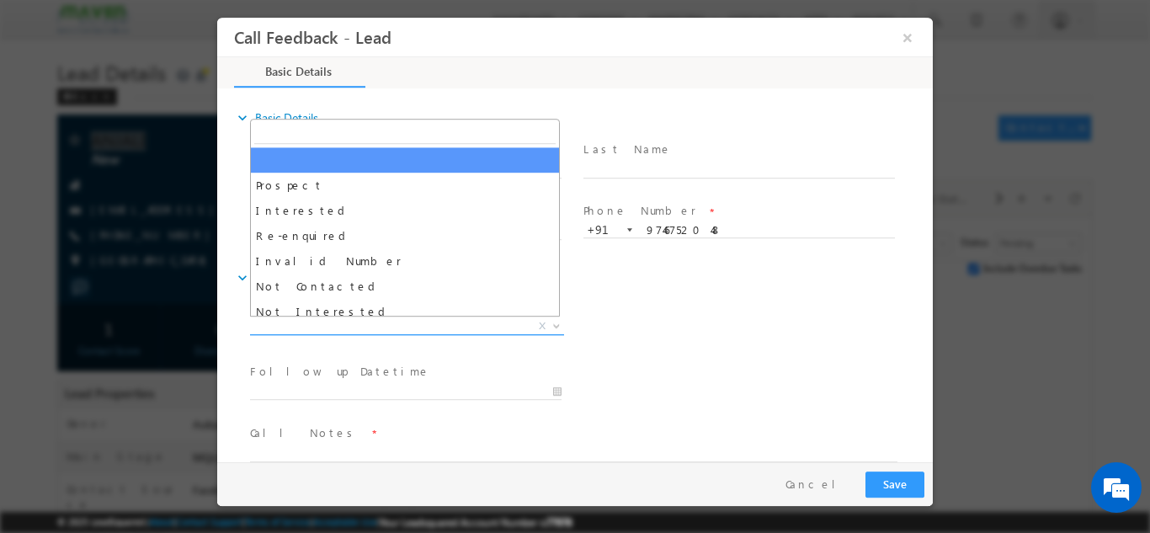
click at [494, 331] on span "X" at bounding box center [407, 325] width 314 height 17
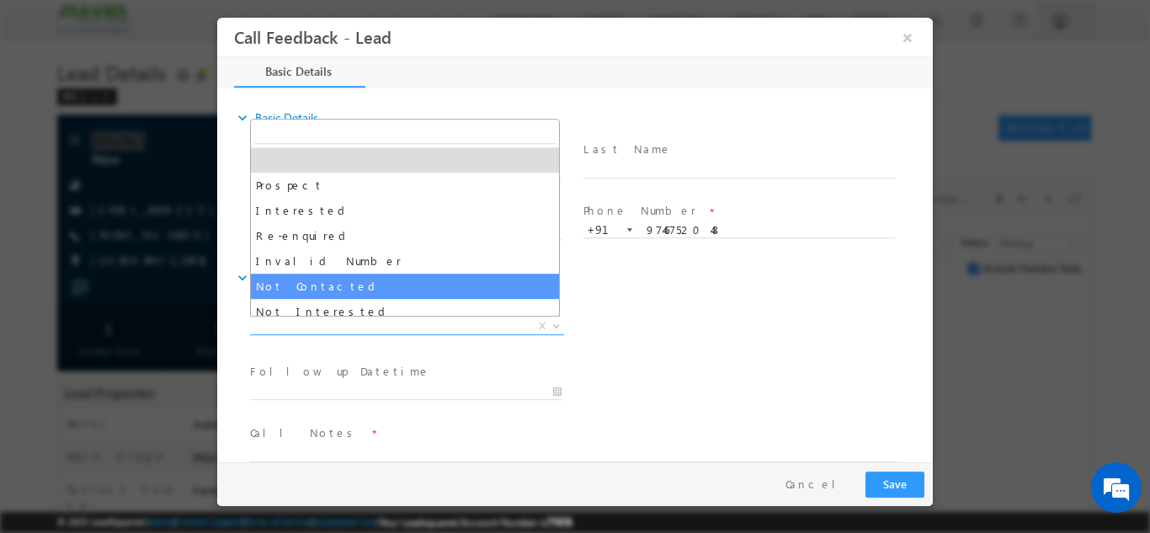
select select "Not Contacted"
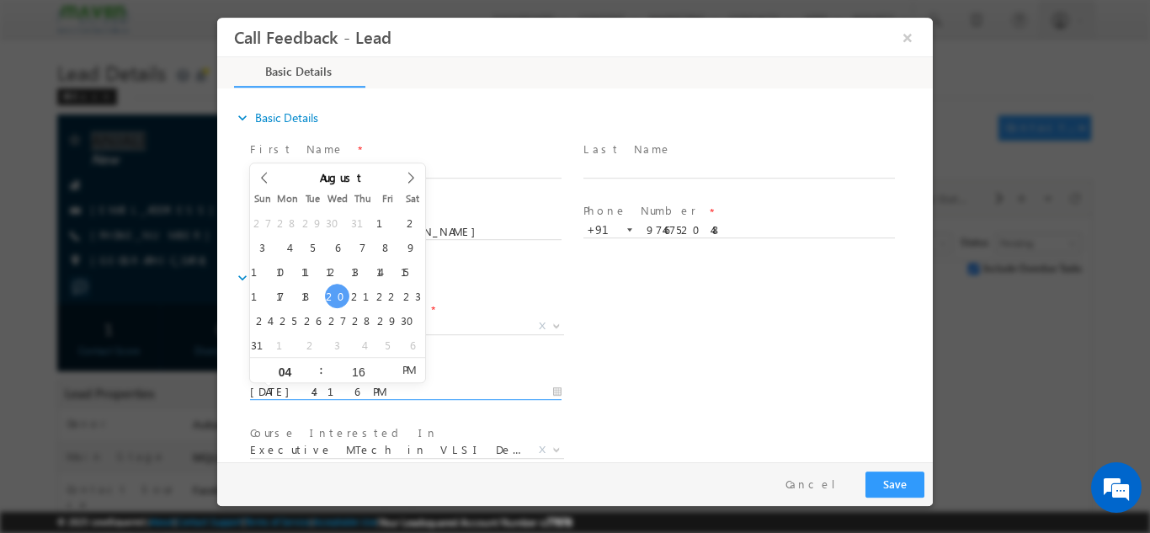
click at [317, 389] on input "20/08/2025 4:16 PM" at bounding box center [405, 391] width 311 height 17
type input "23/08/2025 4:16 PM"
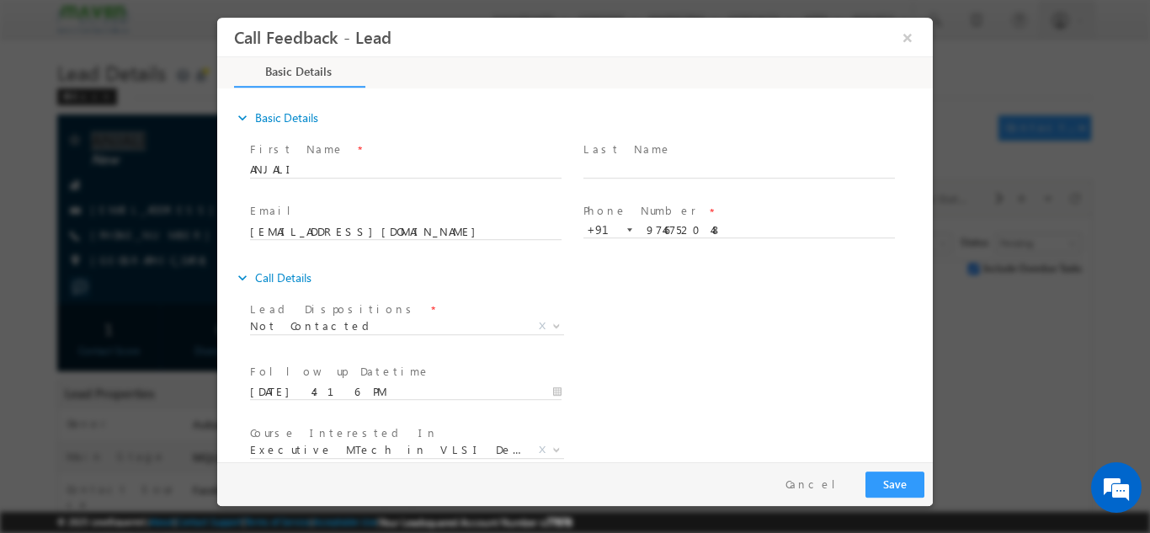
click at [721, 333] on div "Lead Dispositions * Prospect Interested Re-enquired Invalid Number Not Contacte…" at bounding box center [590, 327] width 686 height 62
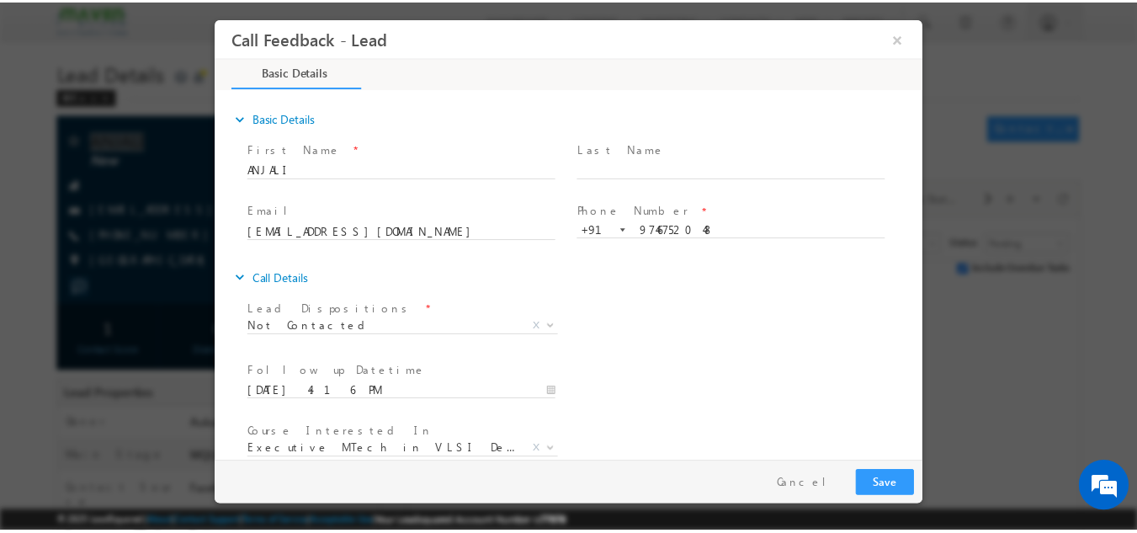
scroll to position [89, 0]
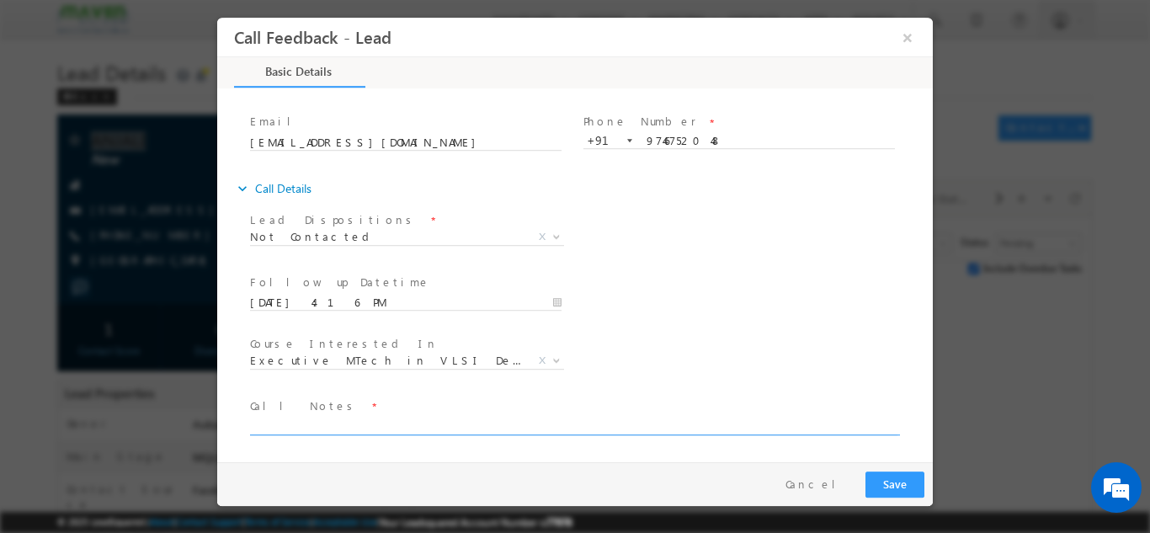
click at [536, 429] on textarea at bounding box center [573, 424] width 647 height 19
type textarea "Not answering"
click at [892, 480] on button "Save" at bounding box center [894, 484] width 59 height 26
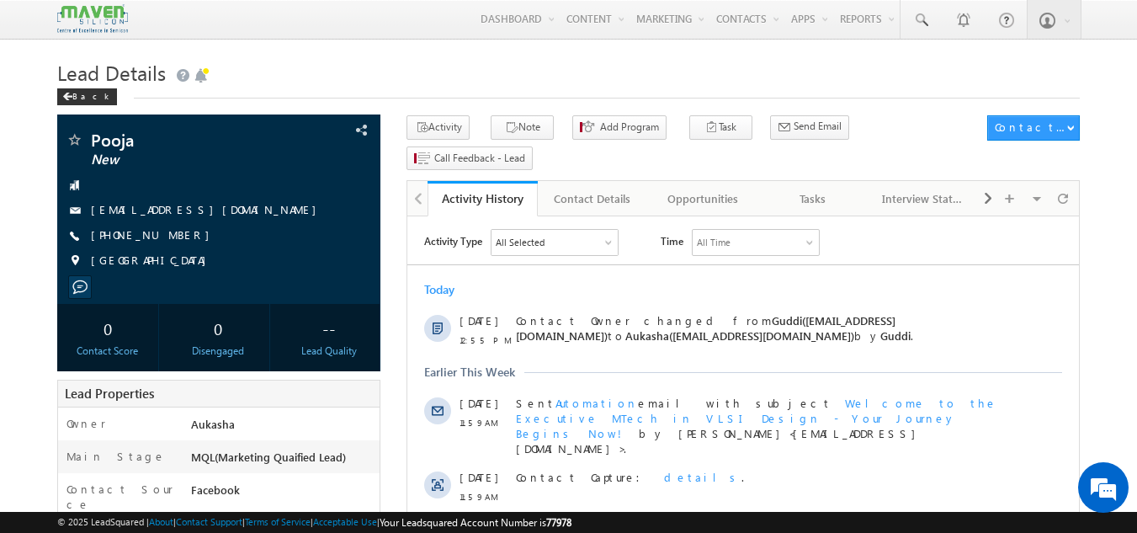
click at [283, 61] on h1 "Lead Details" at bounding box center [569, 71] width 1024 height 33
drag, startPoint x: 184, startPoint y: 231, endPoint x: 173, endPoint y: 237, distance: 12.4
click at [173, 237] on div "+91-8247621720" at bounding box center [219, 235] width 307 height 17
copy div "+91-8247621720"
click at [569, 77] on h1 "Lead Details" at bounding box center [569, 71] width 1024 height 33
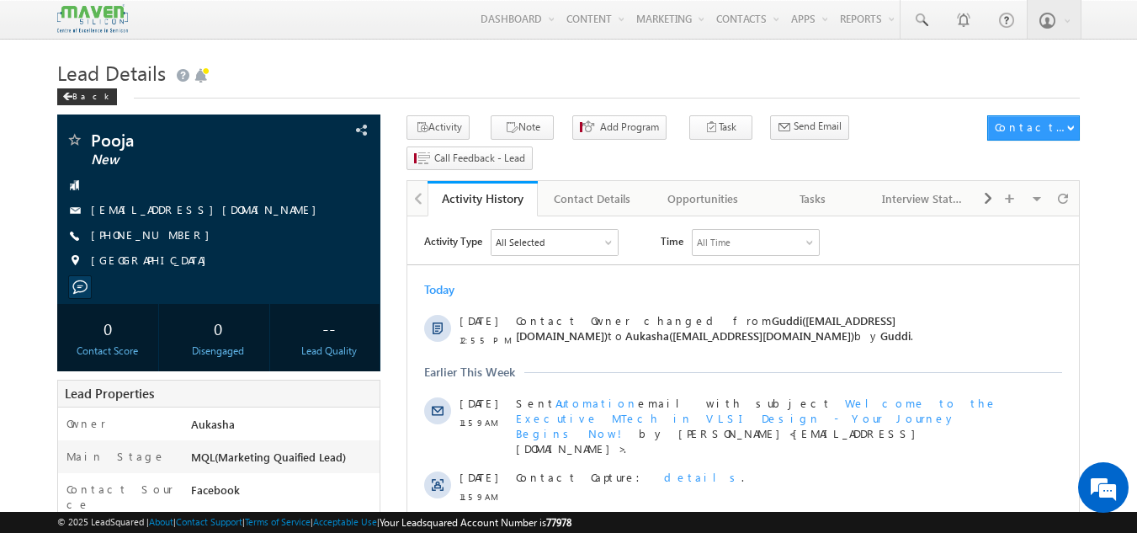
click at [520, 93] on div "Back" at bounding box center [569, 93] width 1024 height 11
click at [769, 181] on link "Tasks" at bounding box center [814, 198] width 110 height 35
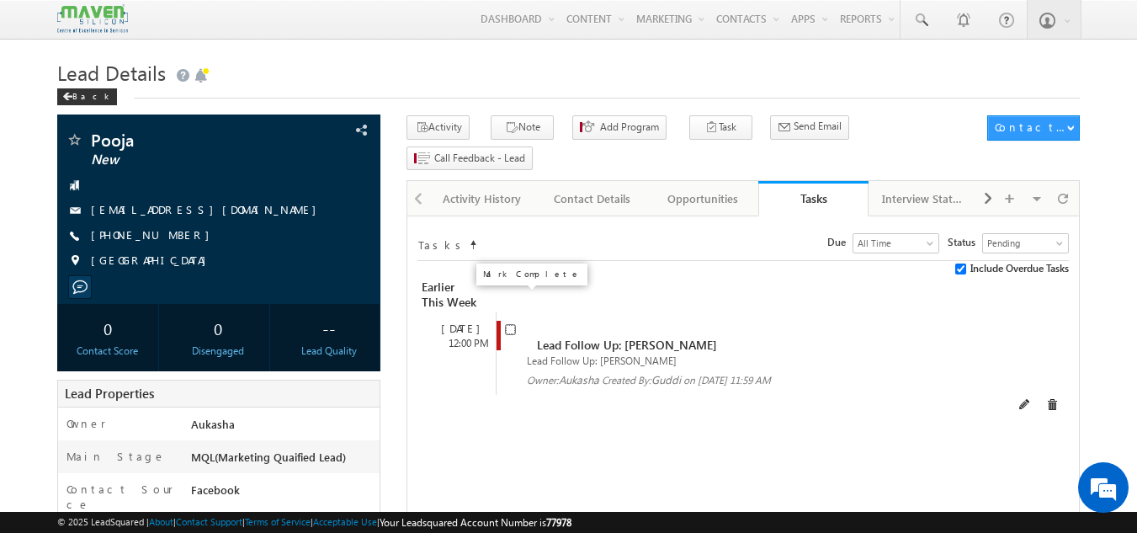
click at [513, 324] on input "checkbox" at bounding box center [510, 329] width 11 height 11
checkbox input "false"
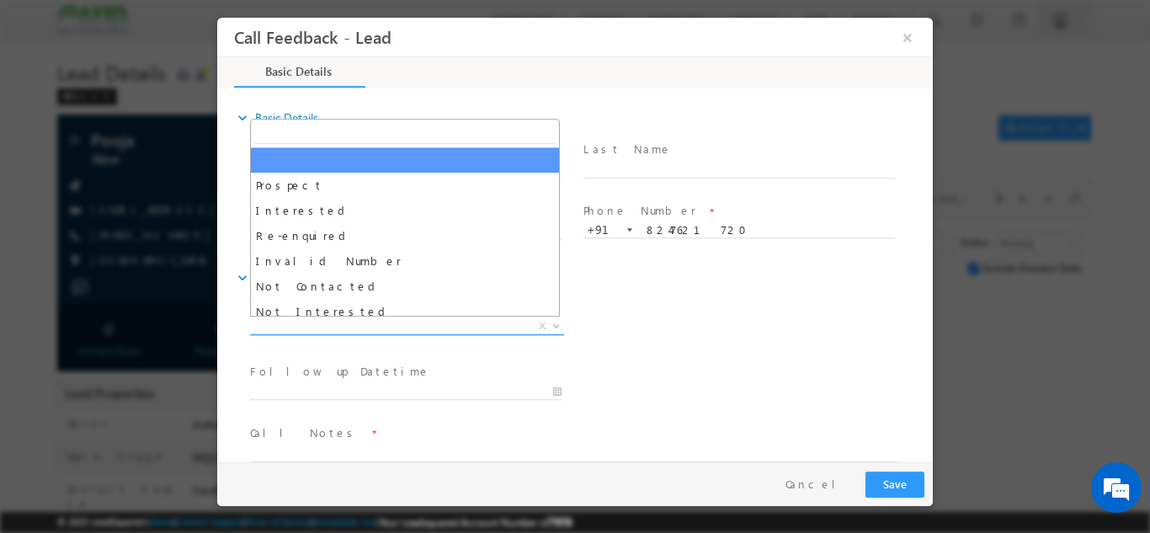
click at [497, 326] on span "X" at bounding box center [407, 325] width 314 height 17
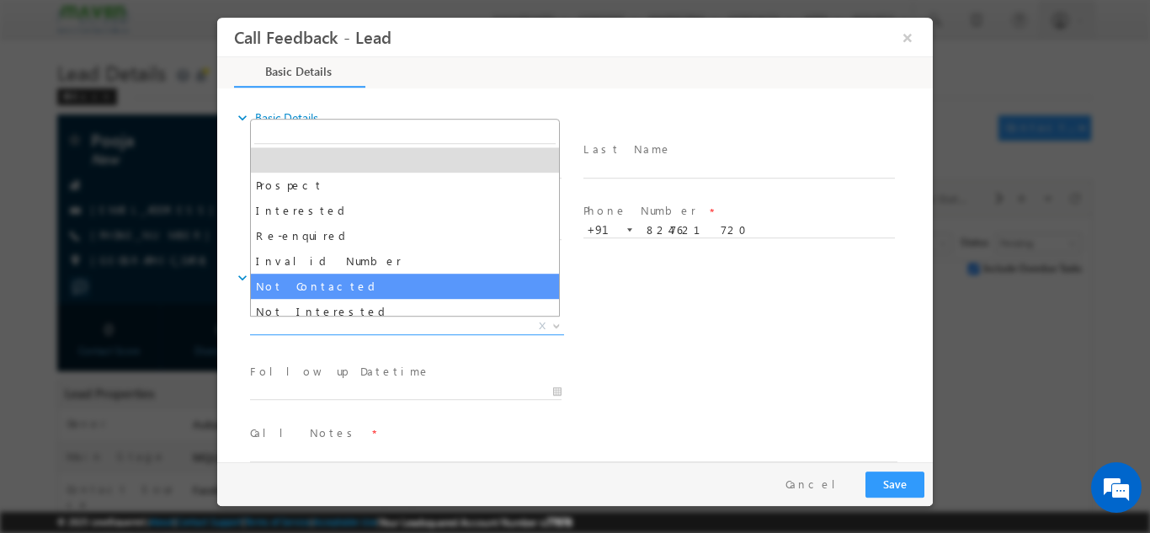
select select "Not Contacted"
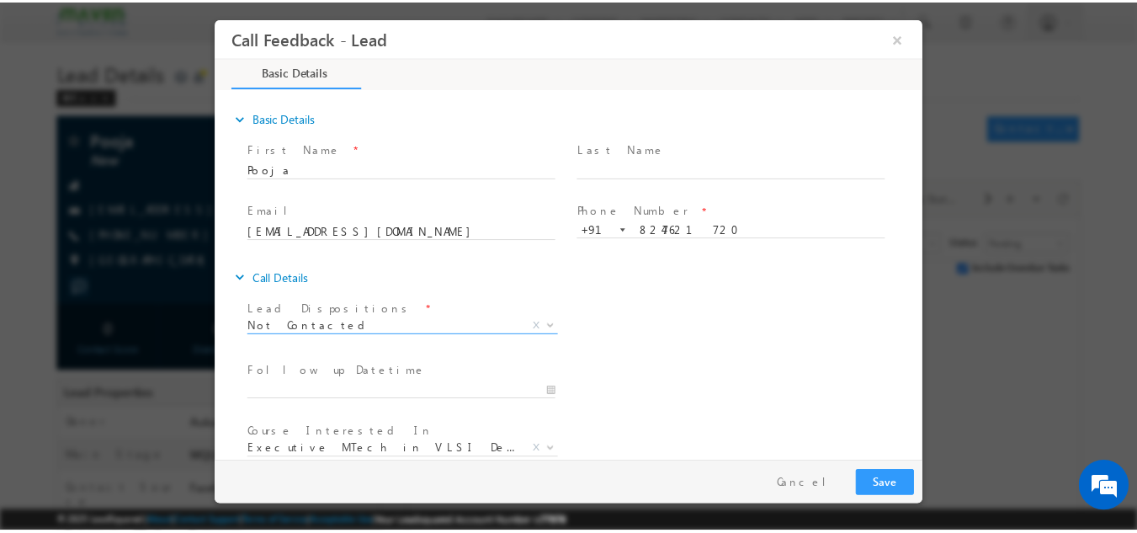
scroll to position [89, 0]
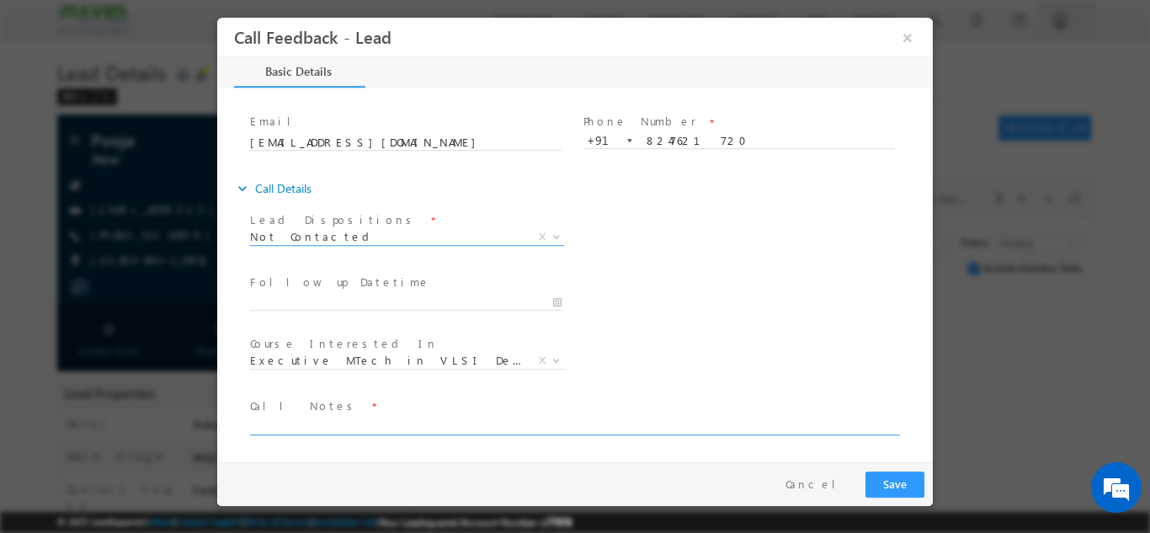
click at [419, 430] on textarea at bounding box center [573, 424] width 647 height 19
type textarea "Not answering"
click at [711, 322] on div "Follow up Datetime * Program Type * Long Term Short Term X" at bounding box center [590, 300] width 686 height 62
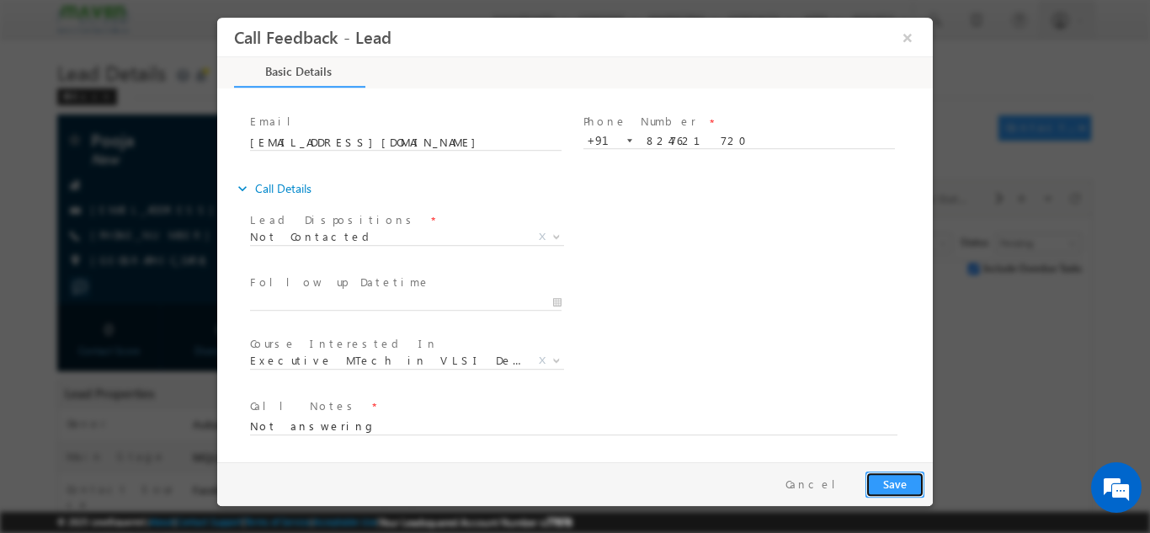
click at [890, 482] on button "Save" at bounding box center [894, 484] width 59 height 26
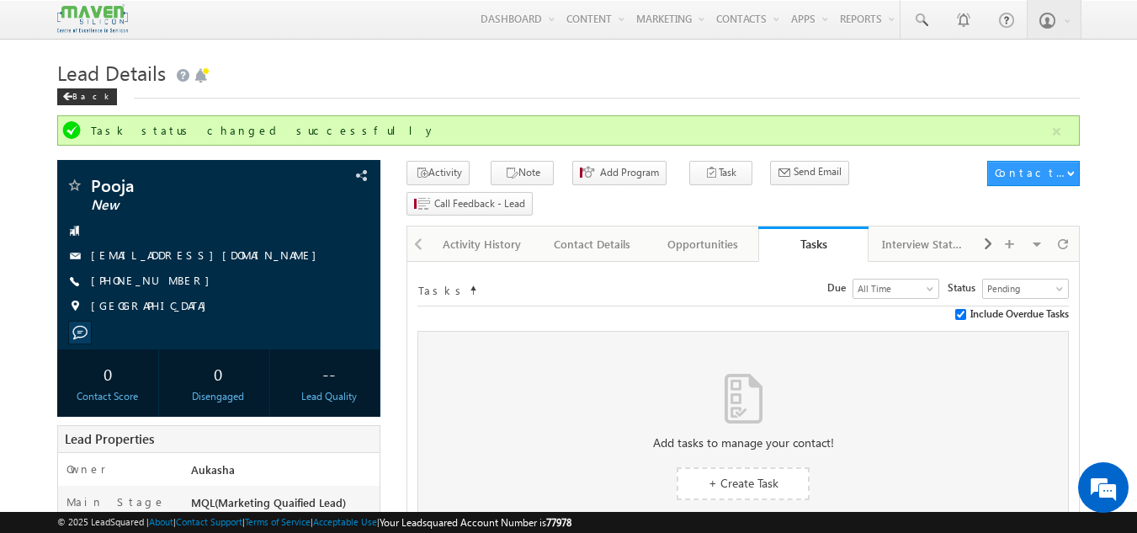
click at [571, 81] on h1 "Lead Details" at bounding box center [569, 71] width 1024 height 33
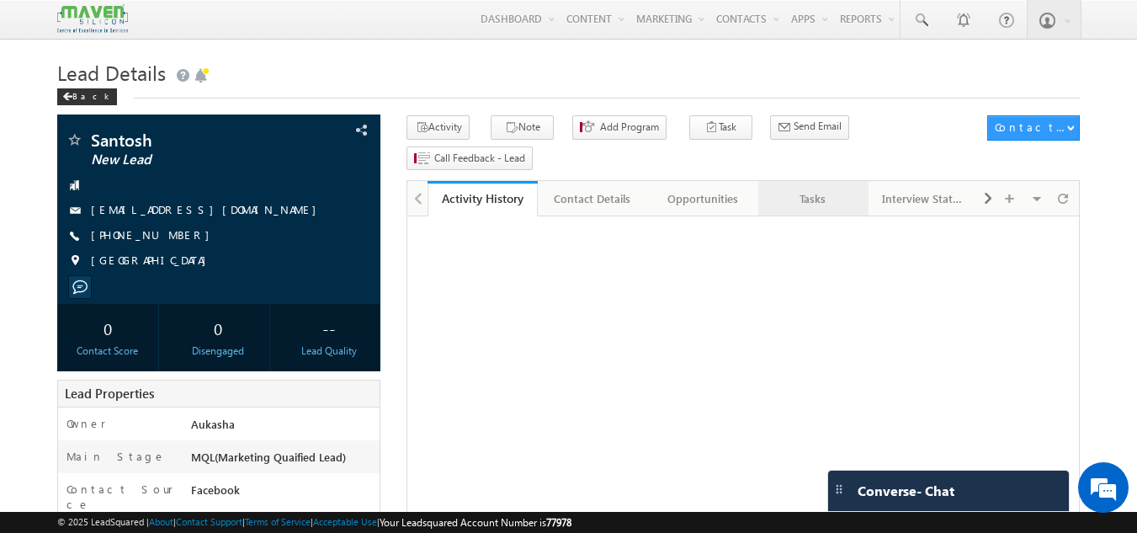
click at [812, 189] on div "Tasks" at bounding box center [813, 199] width 82 height 20
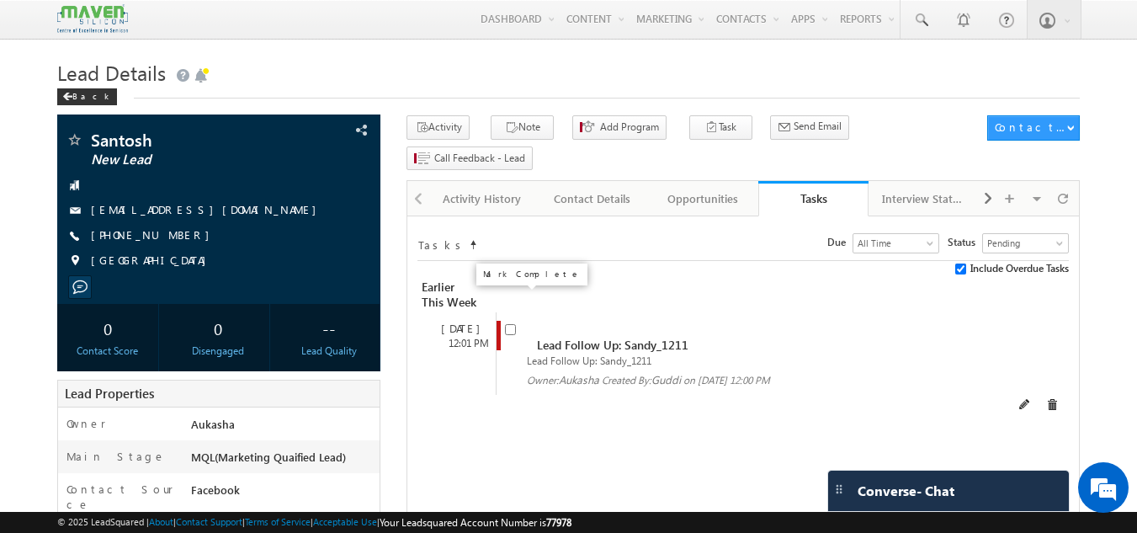
click at [506, 324] on input "checkbox" at bounding box center [510, 329] width 11 height 11
checkbox input "false"
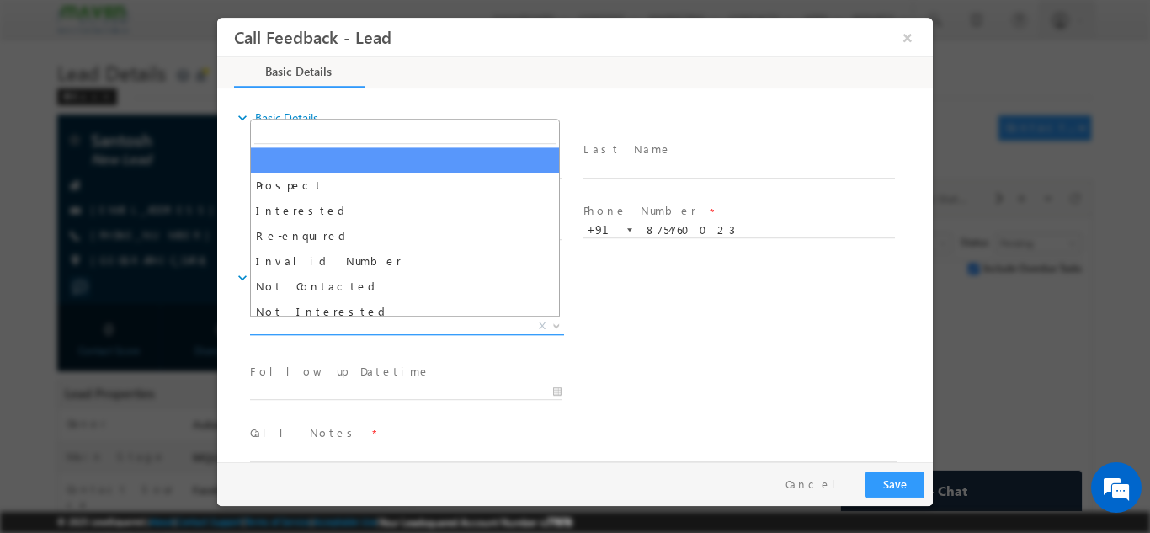
click at [458, 326] on span "X" at bounding box center [407, 325] width 314 height 17
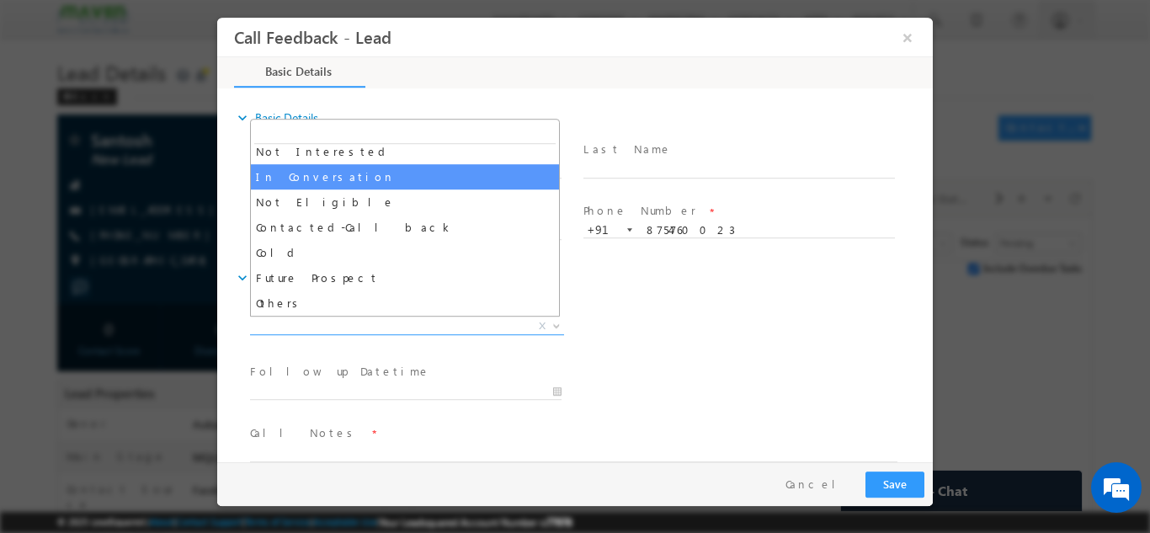
select select "In Conversation"
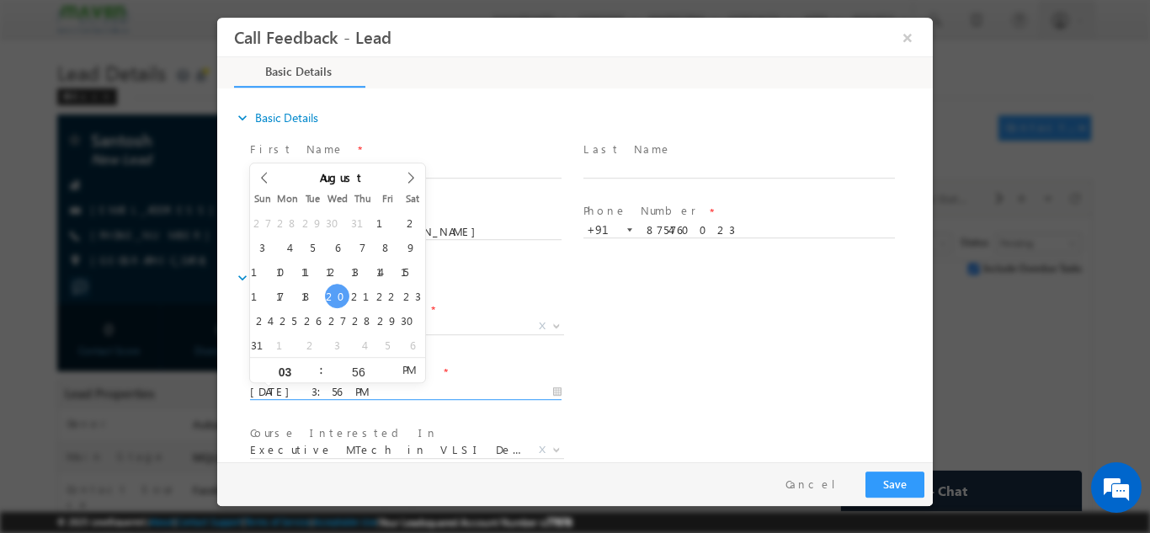
click at [393, 389] on input "20/08/2025 3:56 PM" at bounding box center [405, 391] width 311 height 17
type input "22/08/2025 3:56 PM"
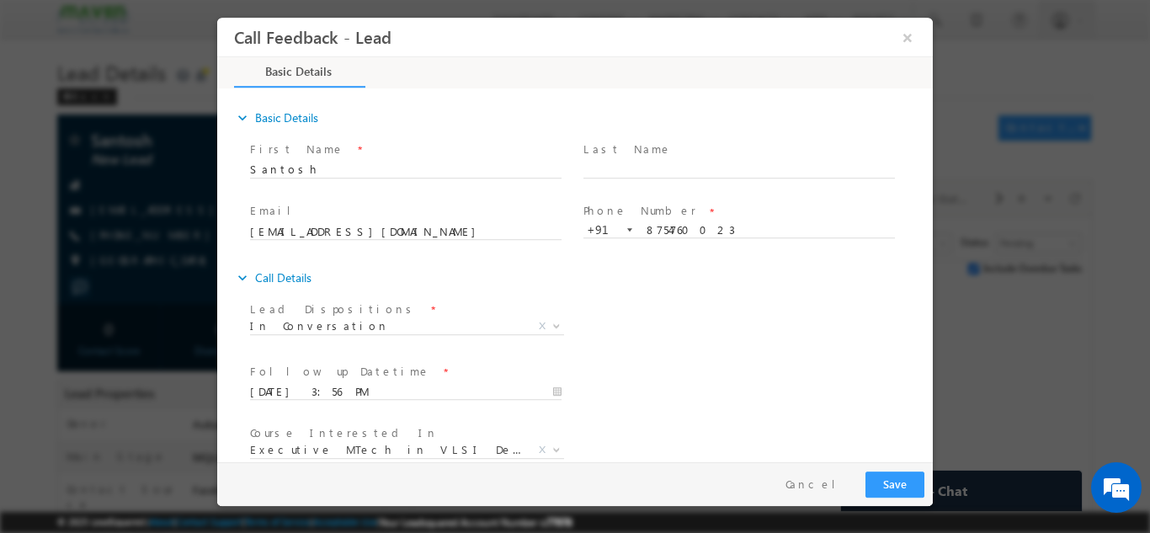
click at [641, 395] on div "Follow up Datetime * 22/08/2025 3:56 PM Program Type * Long Term Short Term X" at bounding box center [590, 390] width 686 height 62
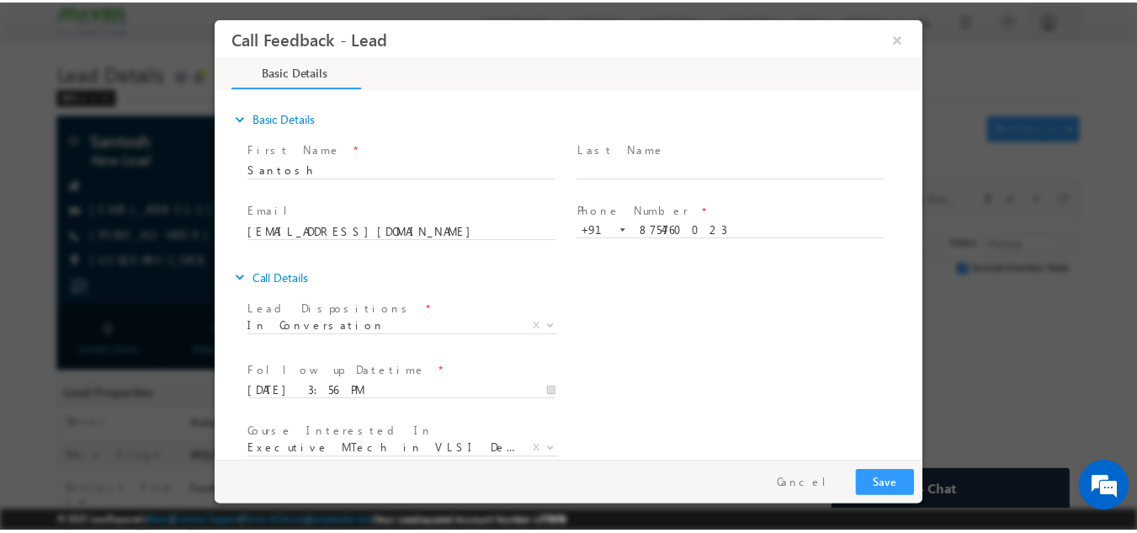
scroll to position [89, 0]
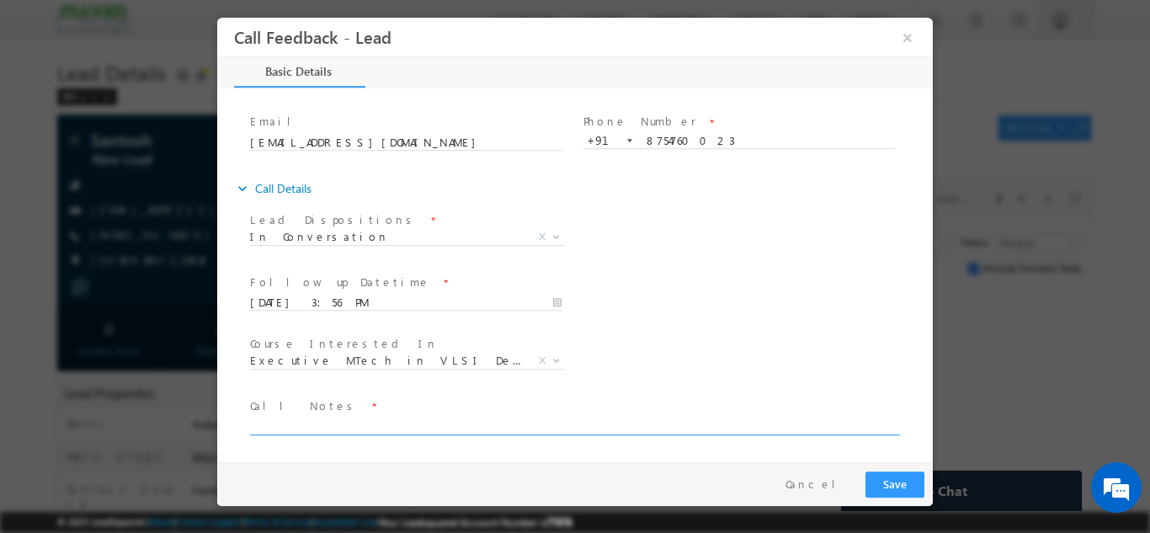
click at [537, 429] on textarea at bounding box center [573, 424] width 647 height 19
type textarea "DFT/9 months ex."
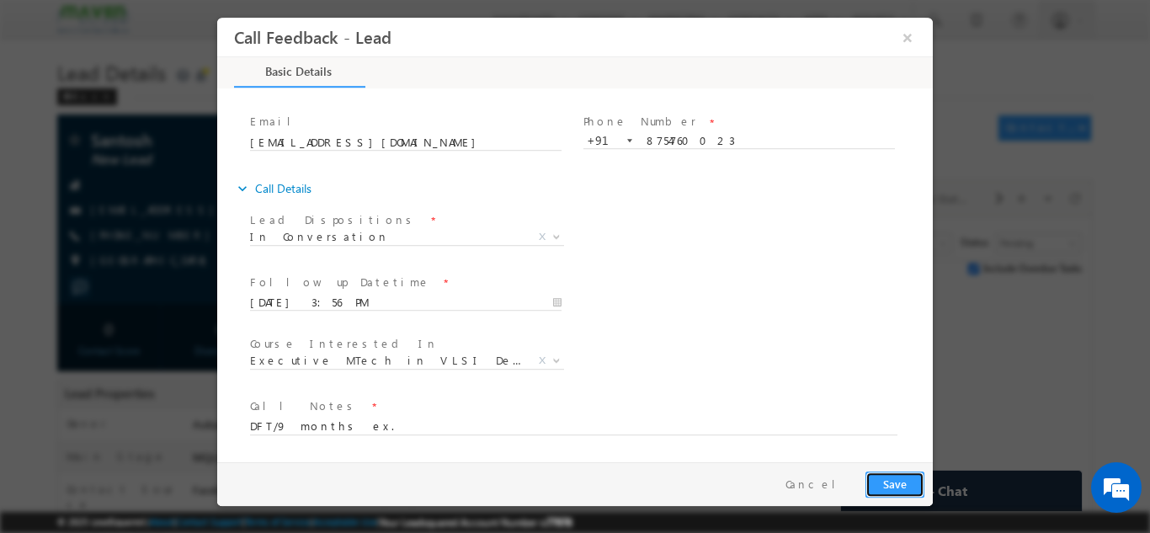
click at [902, 482] on button "Save" at bounding box center [894, 484] width 59 height 26
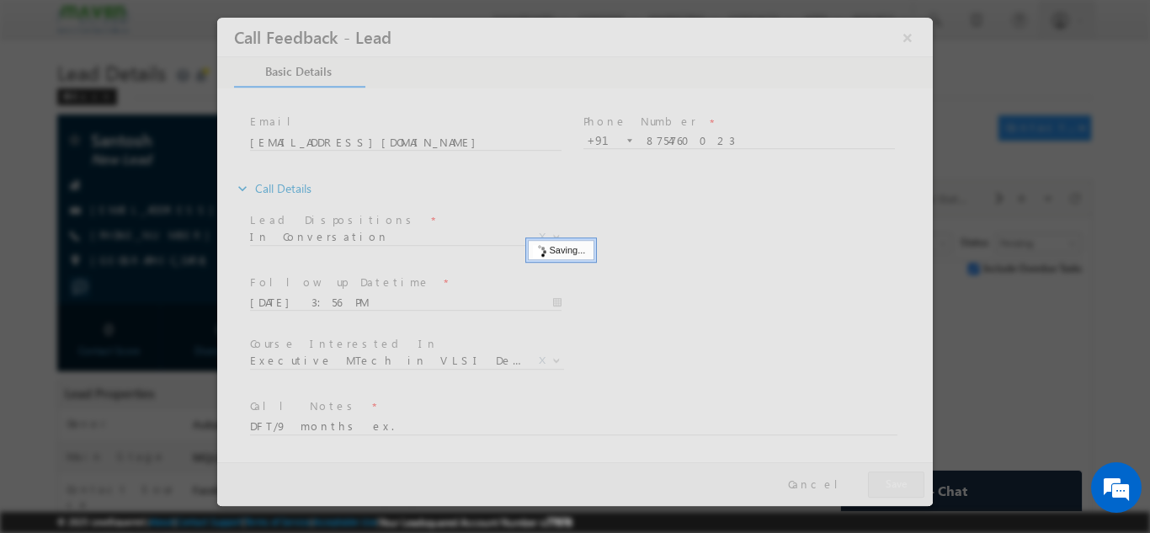
click at [120, 282] on div at bounding box center [575, 266] width 1150 height 533
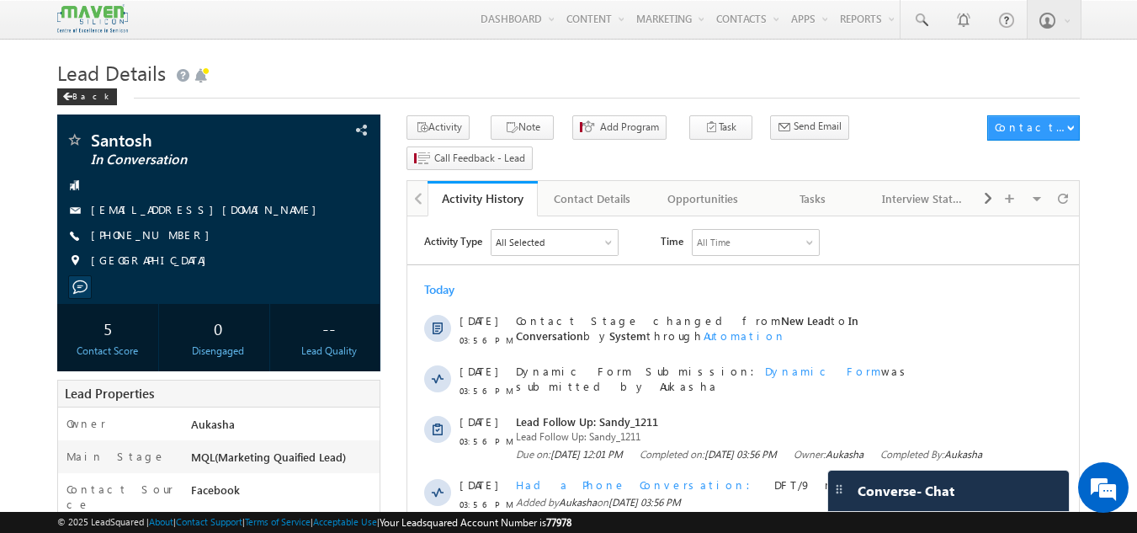
click at [520, 82] on h1 "Lead Details" at bounding box center [569, 71] width 1024 height 33
